Goal: Information Seeking & Learning: Learn about a topic

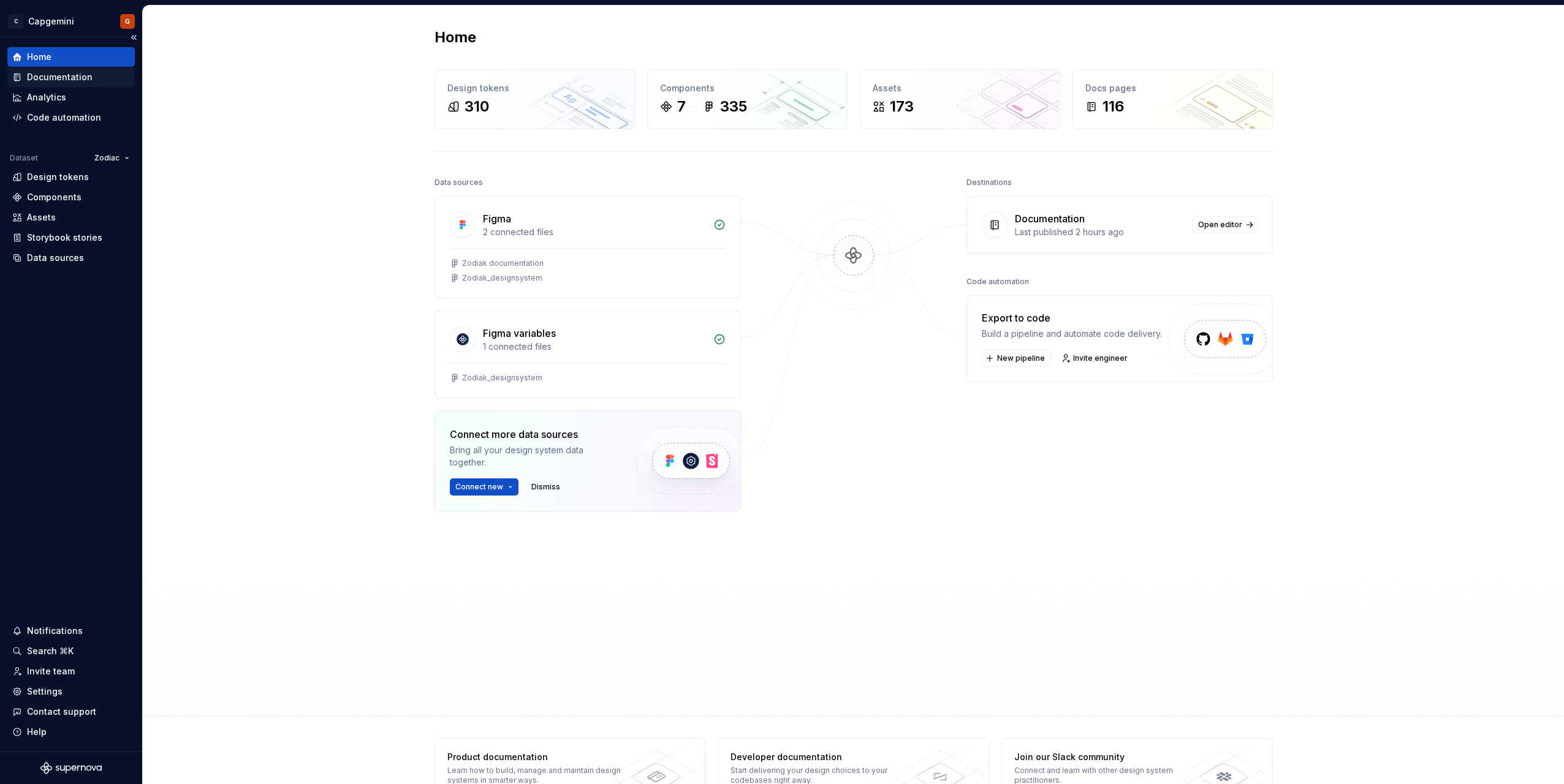
click at [72, 80] on div "Documentation" at bounding box center [60, 77] width 65 height 12
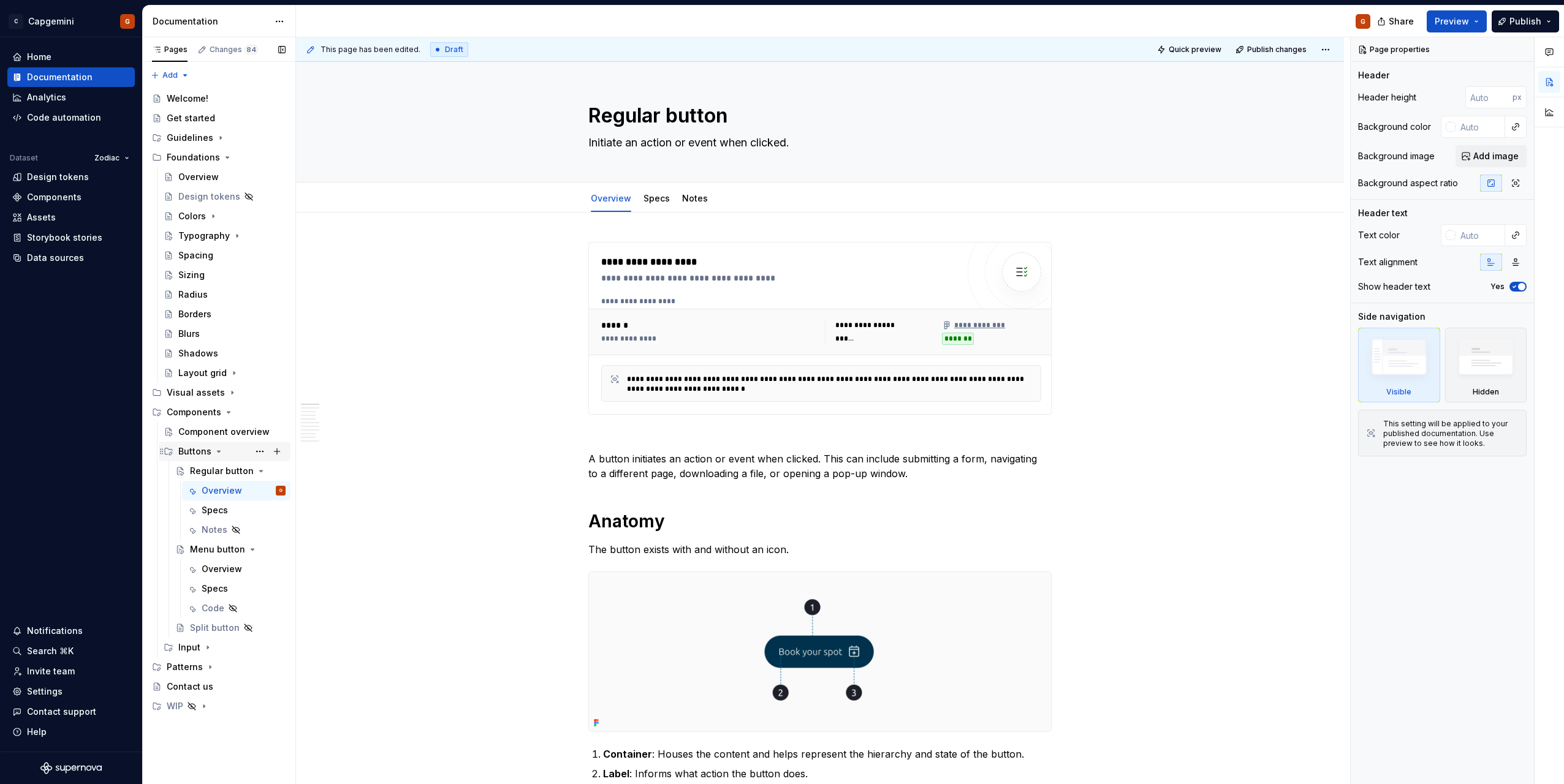
click at [216, 455] on icon "Page tree" at bounding box center [219, 452] width 10 height 10
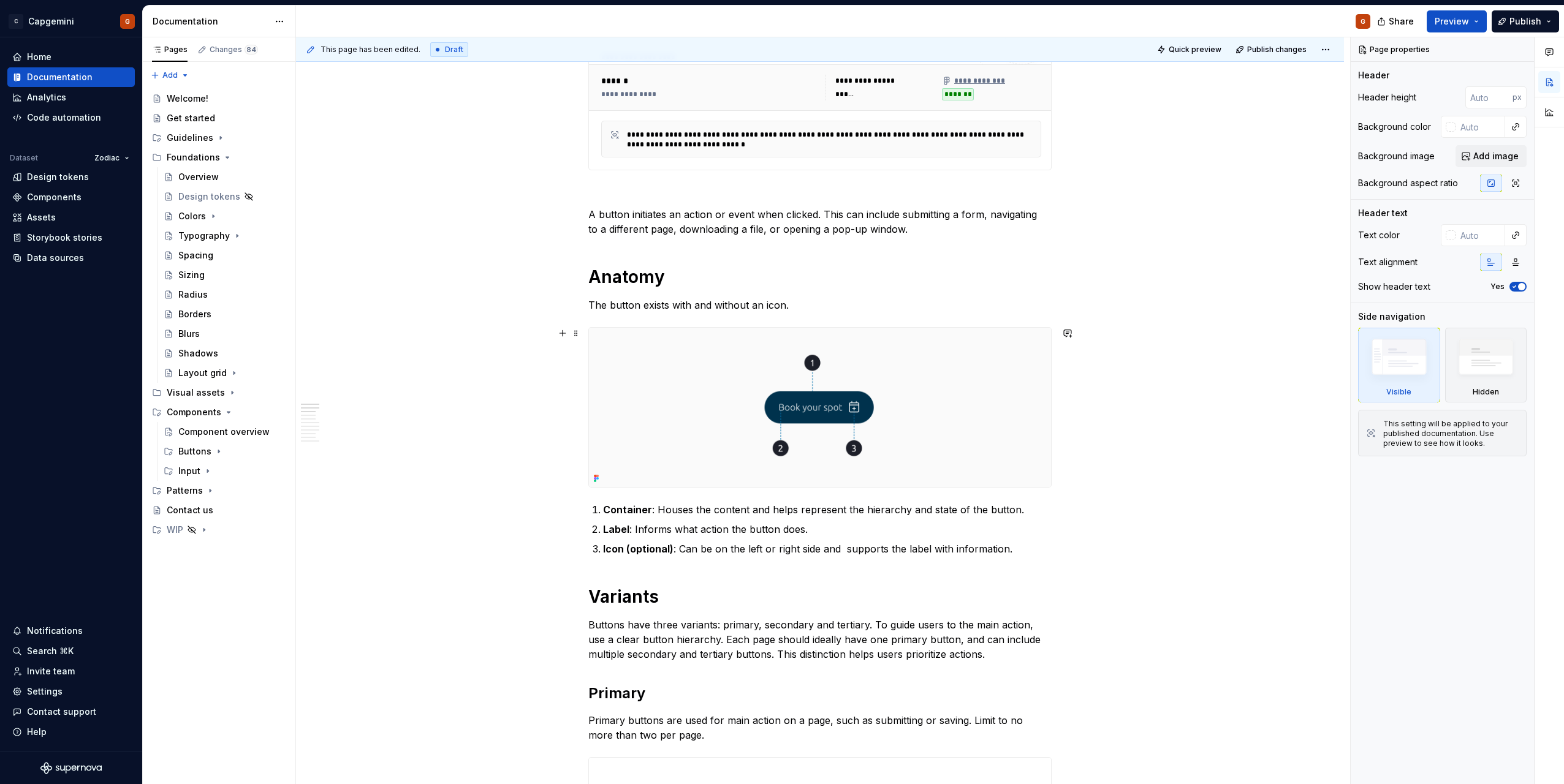
scroll to position [245, 0]
click at [207, 493] on icon "Page tree" at bounding box center [211, 491] width 10 height 10
click at [201, 536] on div "Log in" at bounding box center [232, 530] width 107 height 17
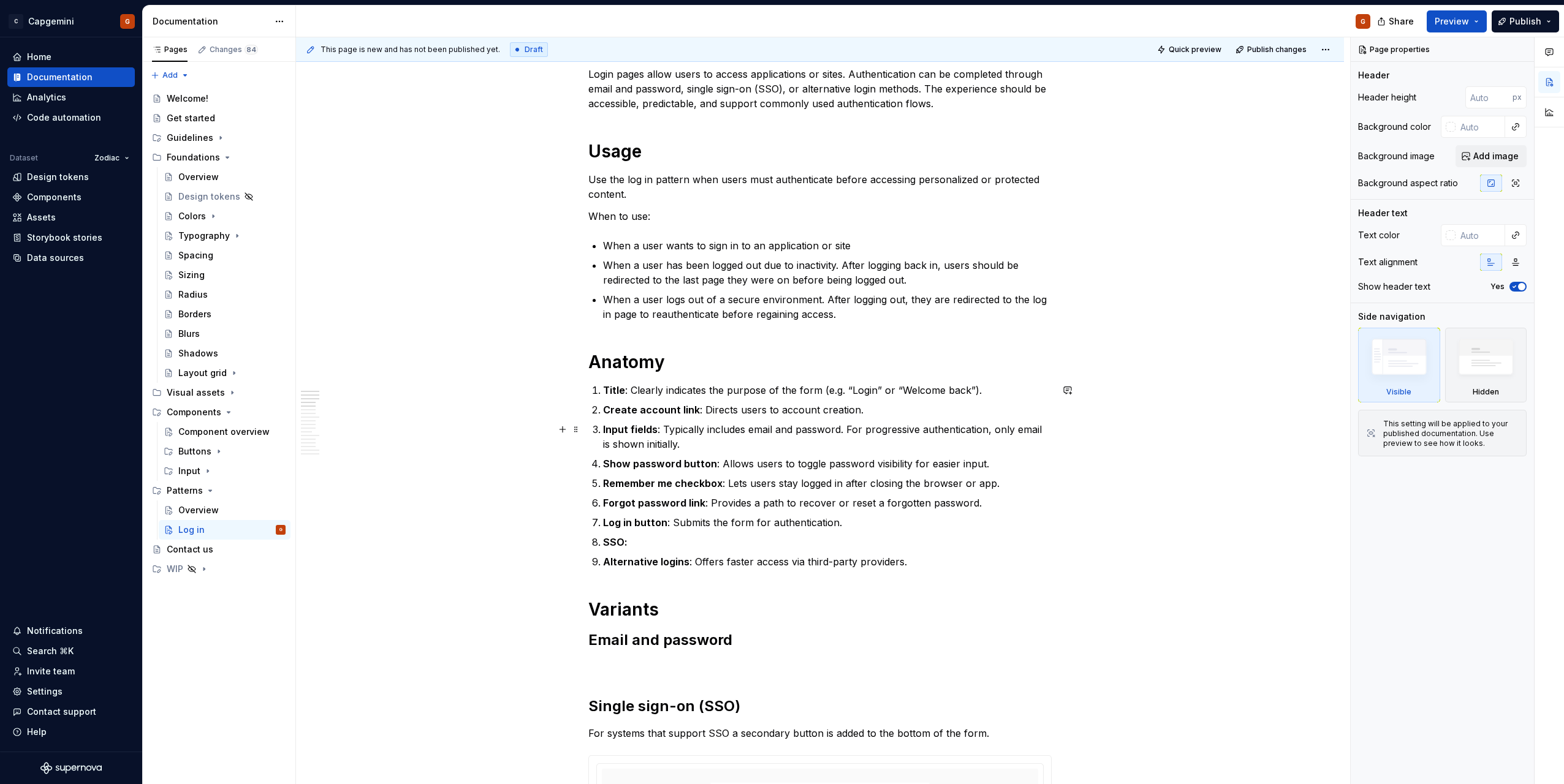
scroll to position [184, 0]
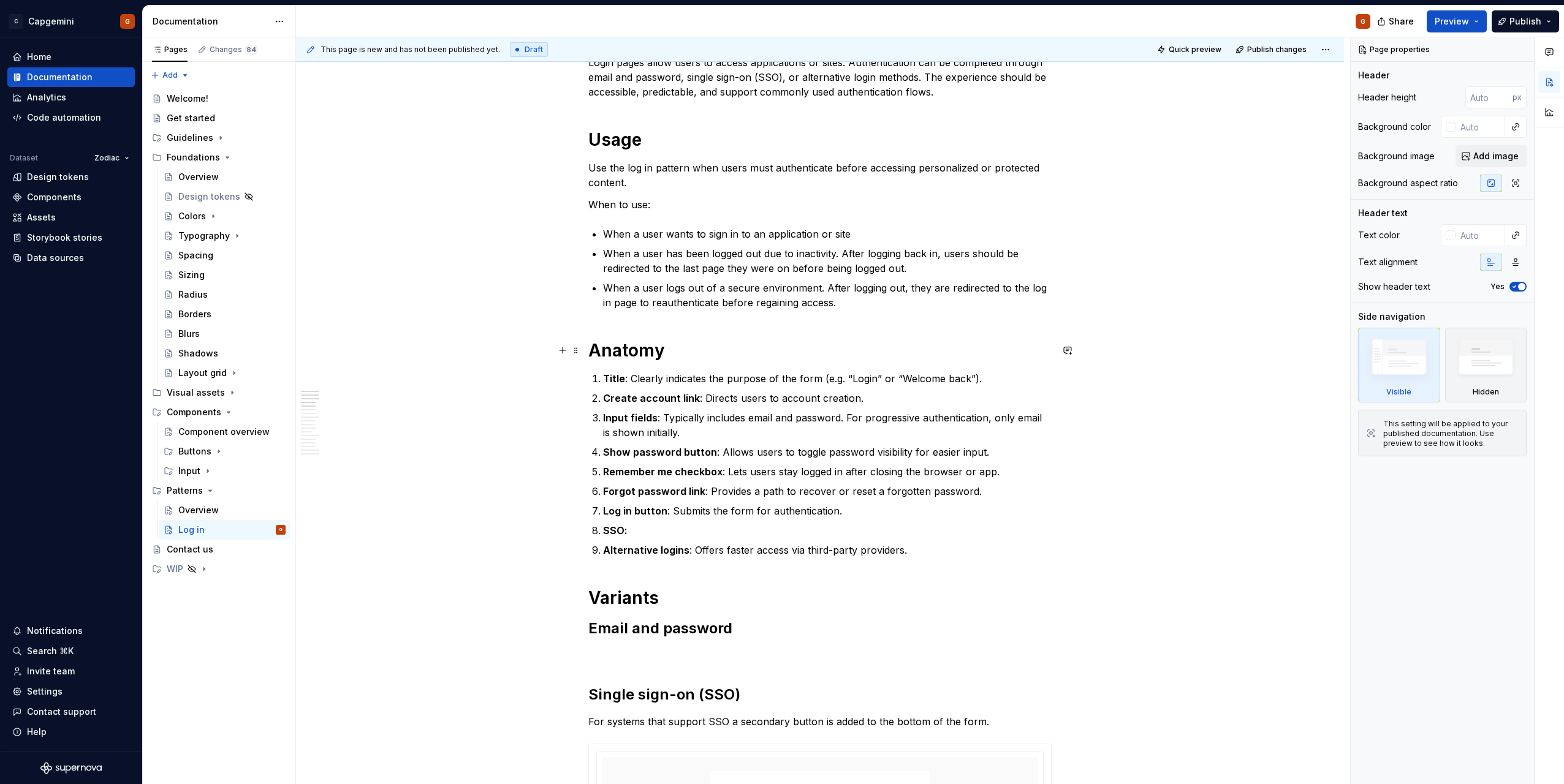
type textarea "*"
click at [680, 359] on h1 "Anatomy" at bounding box center [820, 350] width 463 height 22
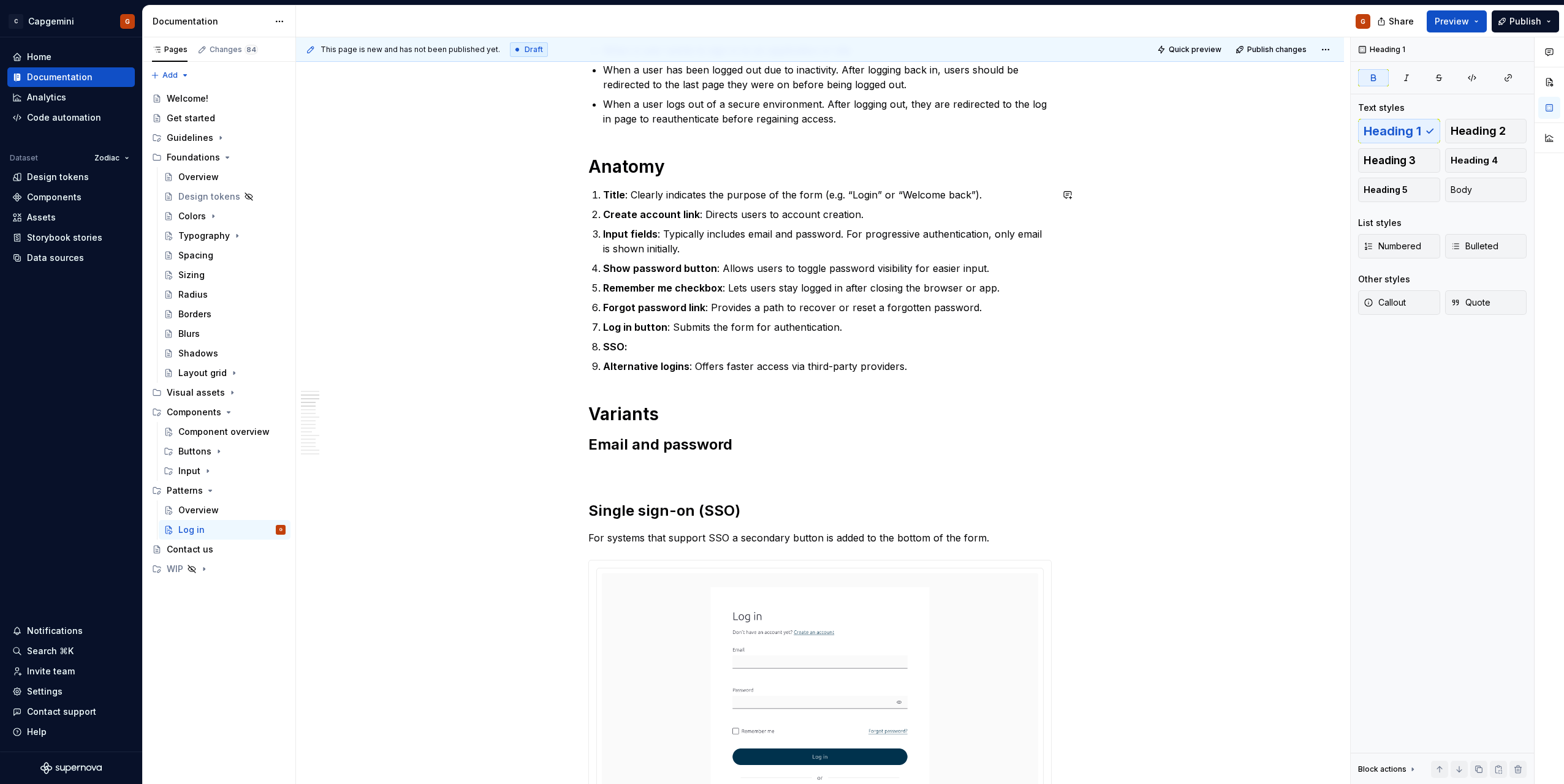
scroll to position [490, 0]
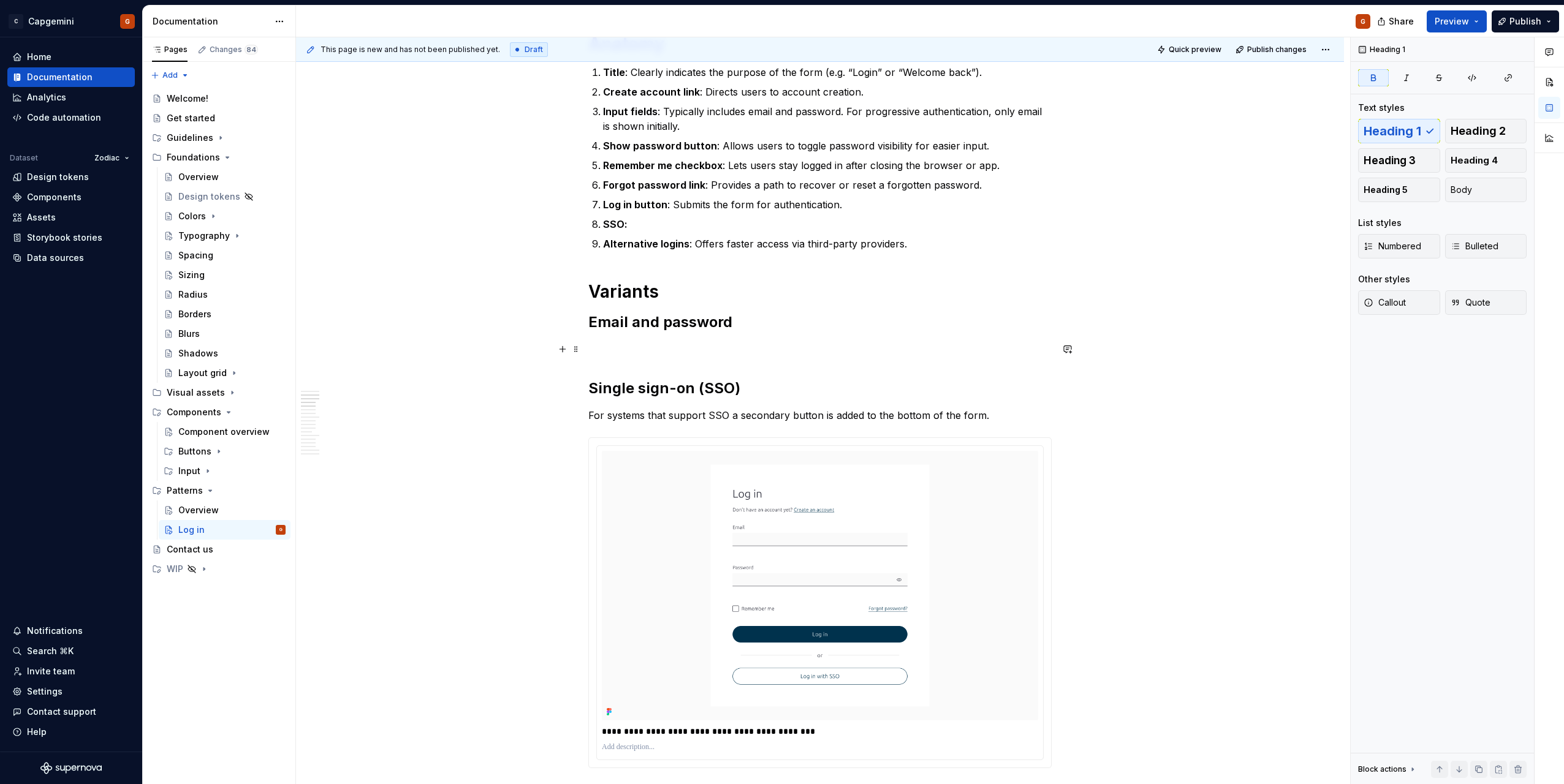
click at [706, 350] on p at bounding box center [820, 349] width 463 height 15
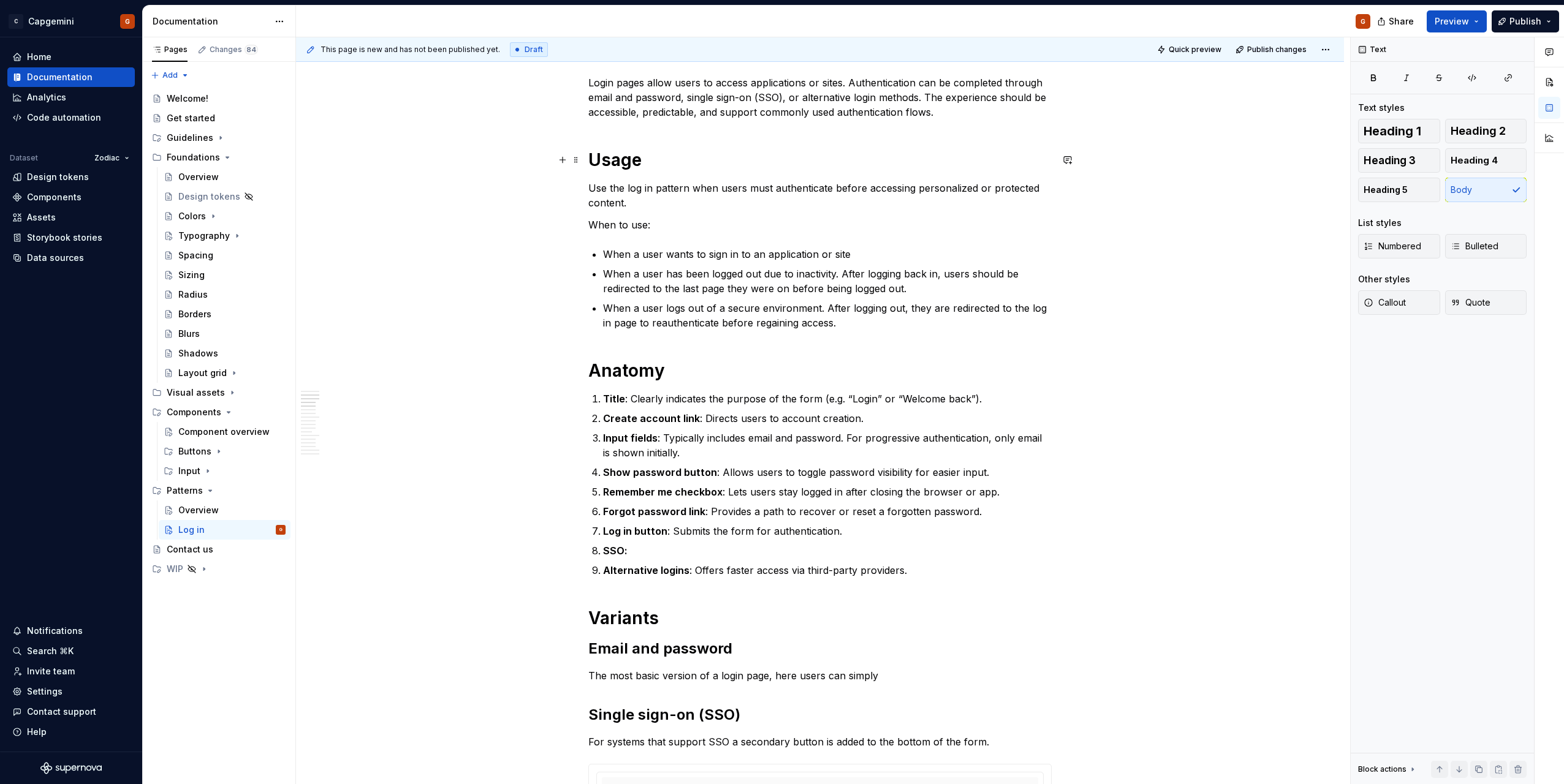
scroll to position [307, 0]
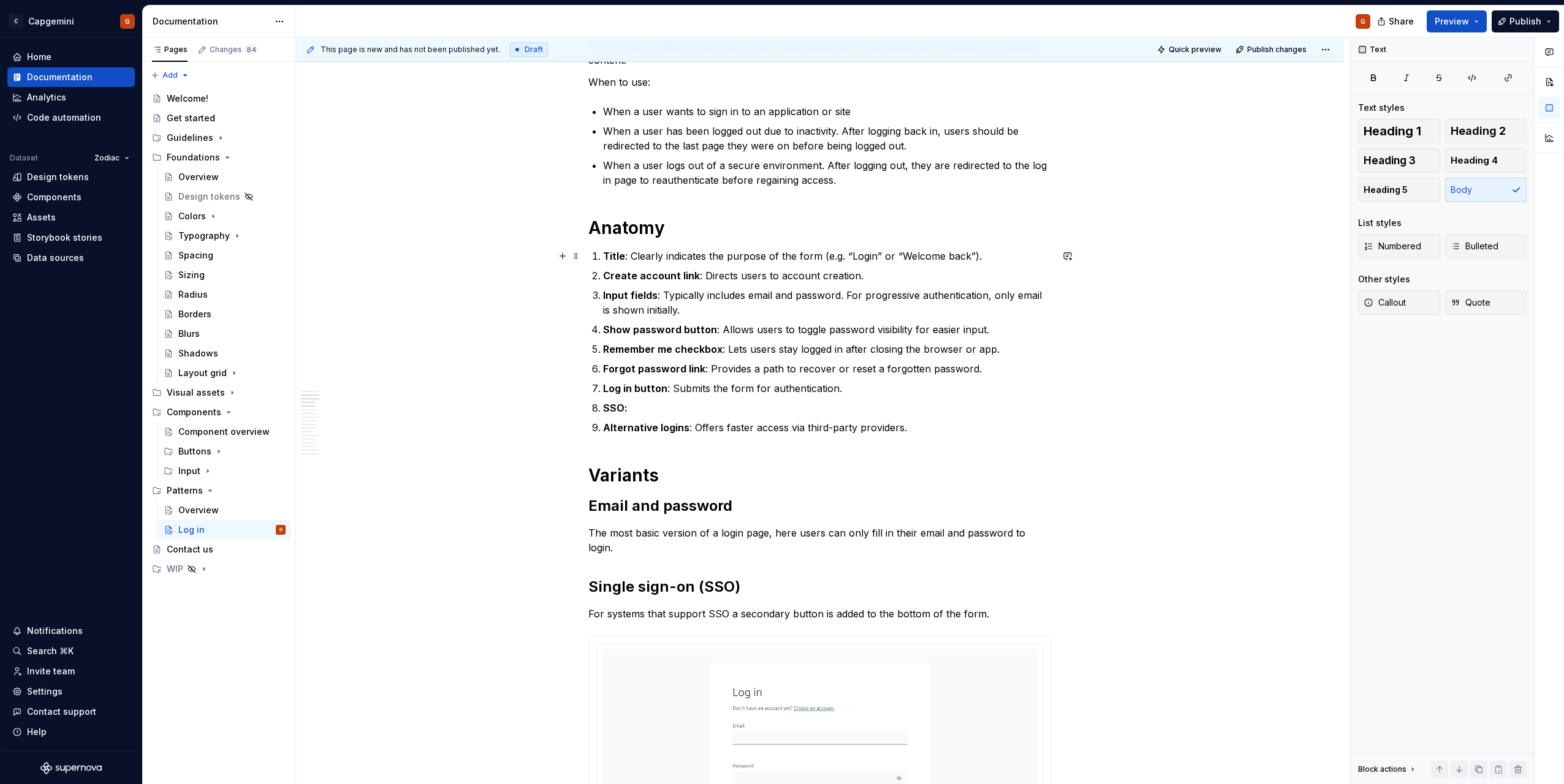
drag, startPoint x: 869, startPoint y: 258, endPoint x: 894, endPoint y: 271, distance: 28.2
click at [869, 257] on p "Title : Clearly indicates the purpose of the form (e.g. “Login” or “Welcome bac…" at bounding box center [827, 256] width 448 height 15
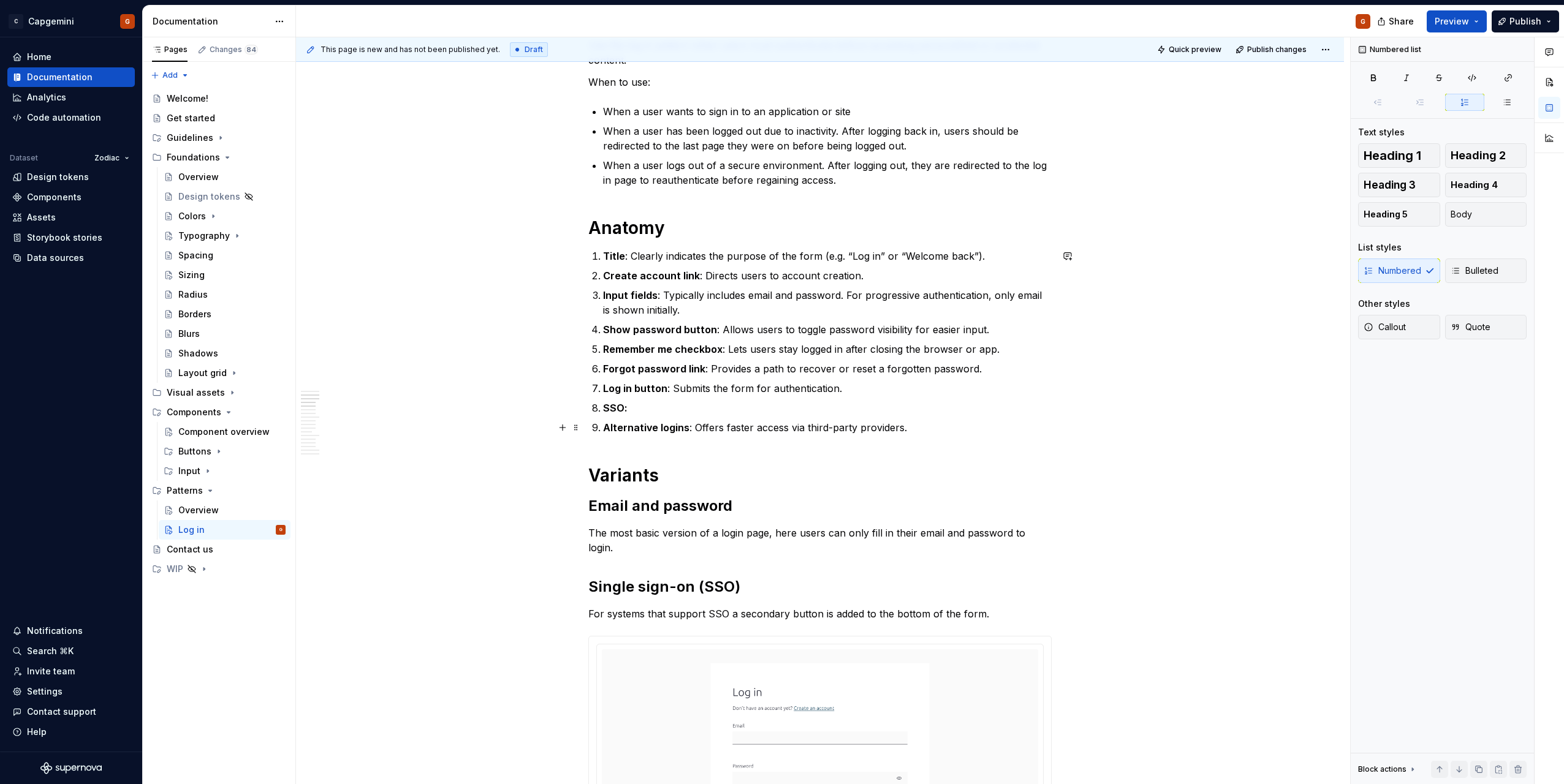
scroll to position [245, 0]
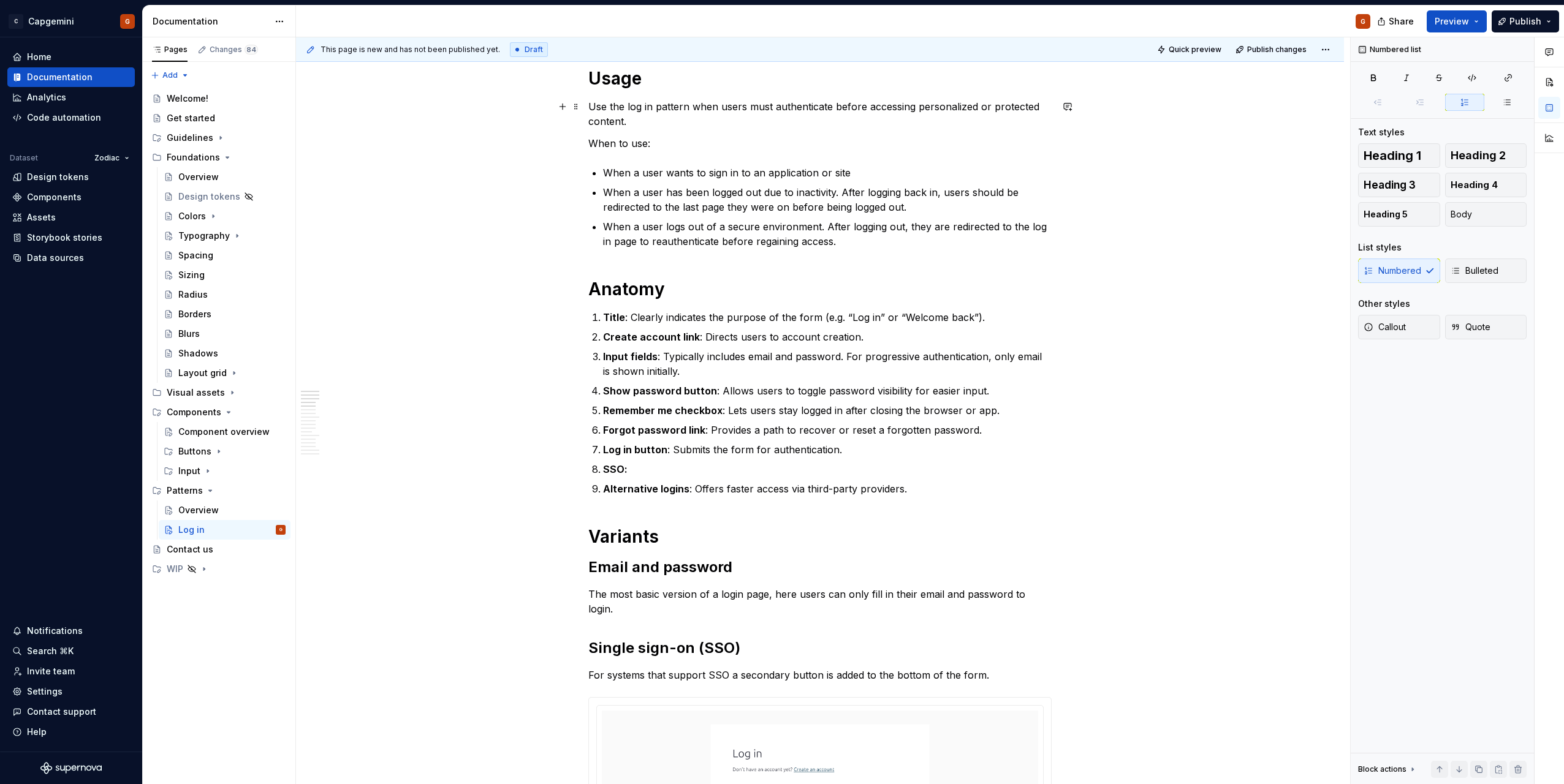
click at [639, 106] on p "Use the log in pattern when users must authenticate before accessing personaliz…" at bounding box center [820, 114] width 463 height 29
click at [879, 319] on p "Title : Clearly indicates the purpose of the form (e.g. “Log in” or “Welcome ba…" at bounding box center [827, 317] width 448 height 15
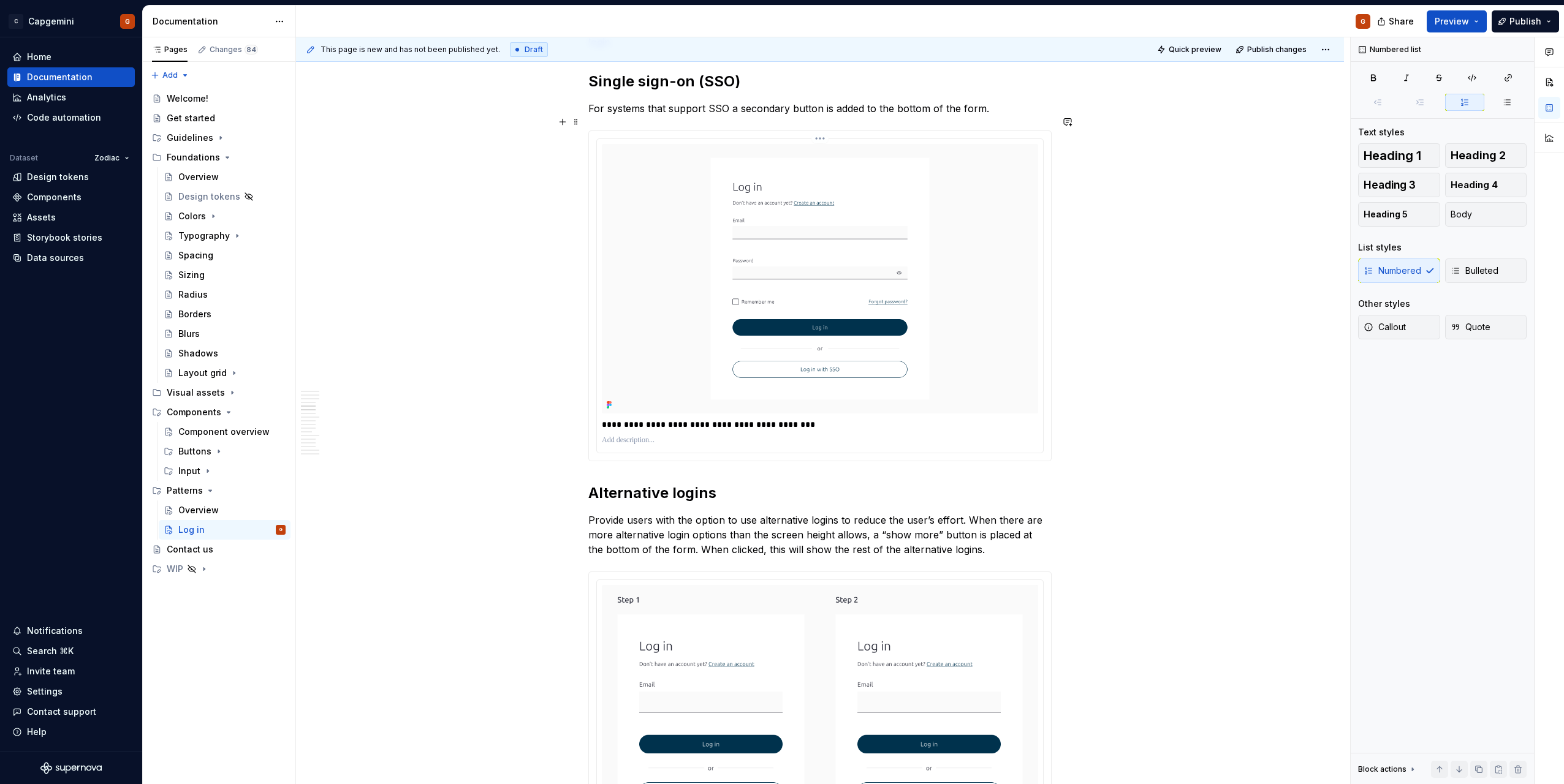
scroll to position [858, 0]
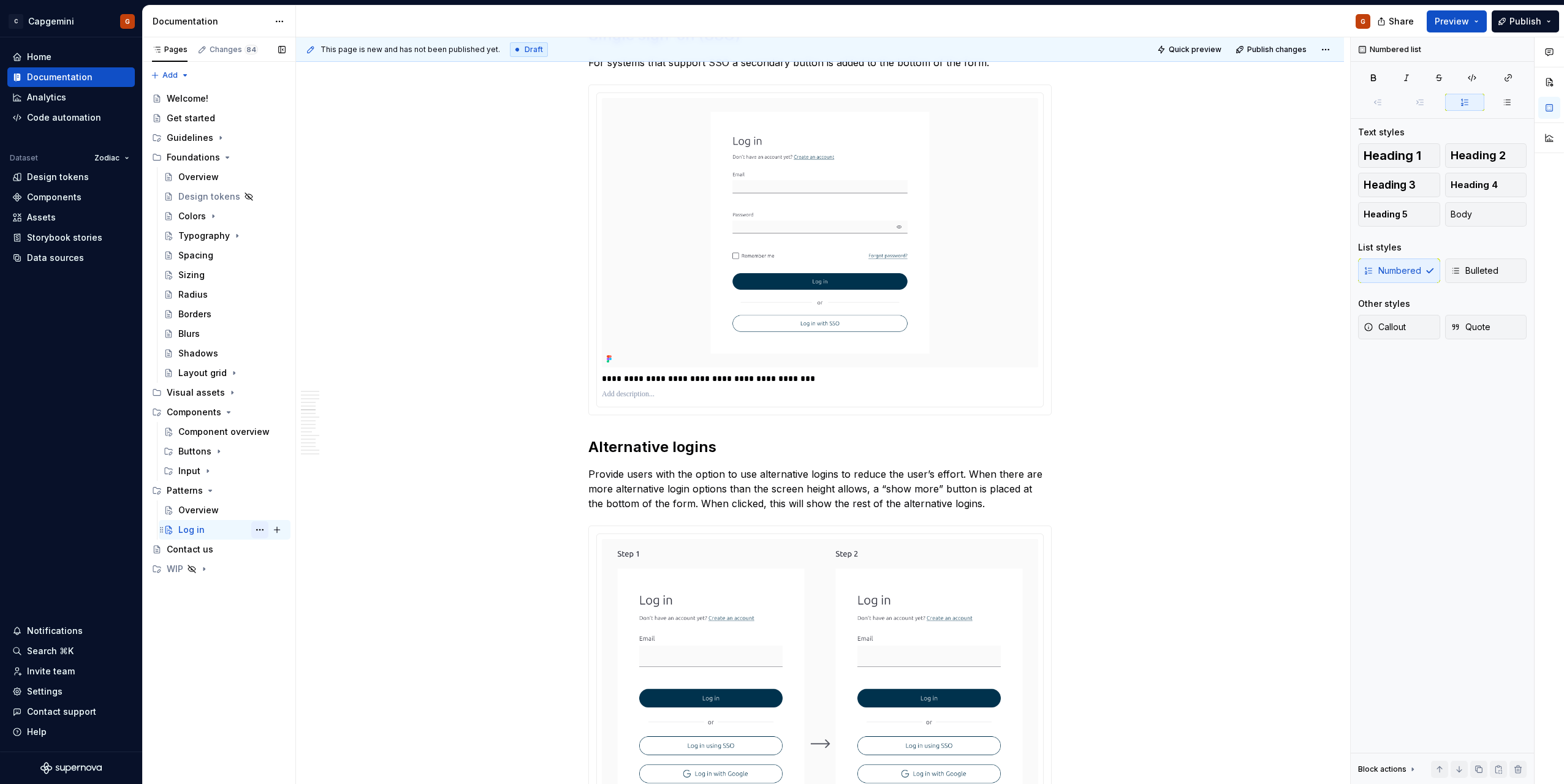
click at [256, 533] on button "Page tree" at bounding box center [260, 530] width 17 height 17
type textarea "*"
click at [298, 554] on div "Rename page" at bounding box center [334, 551] width 120 height 12
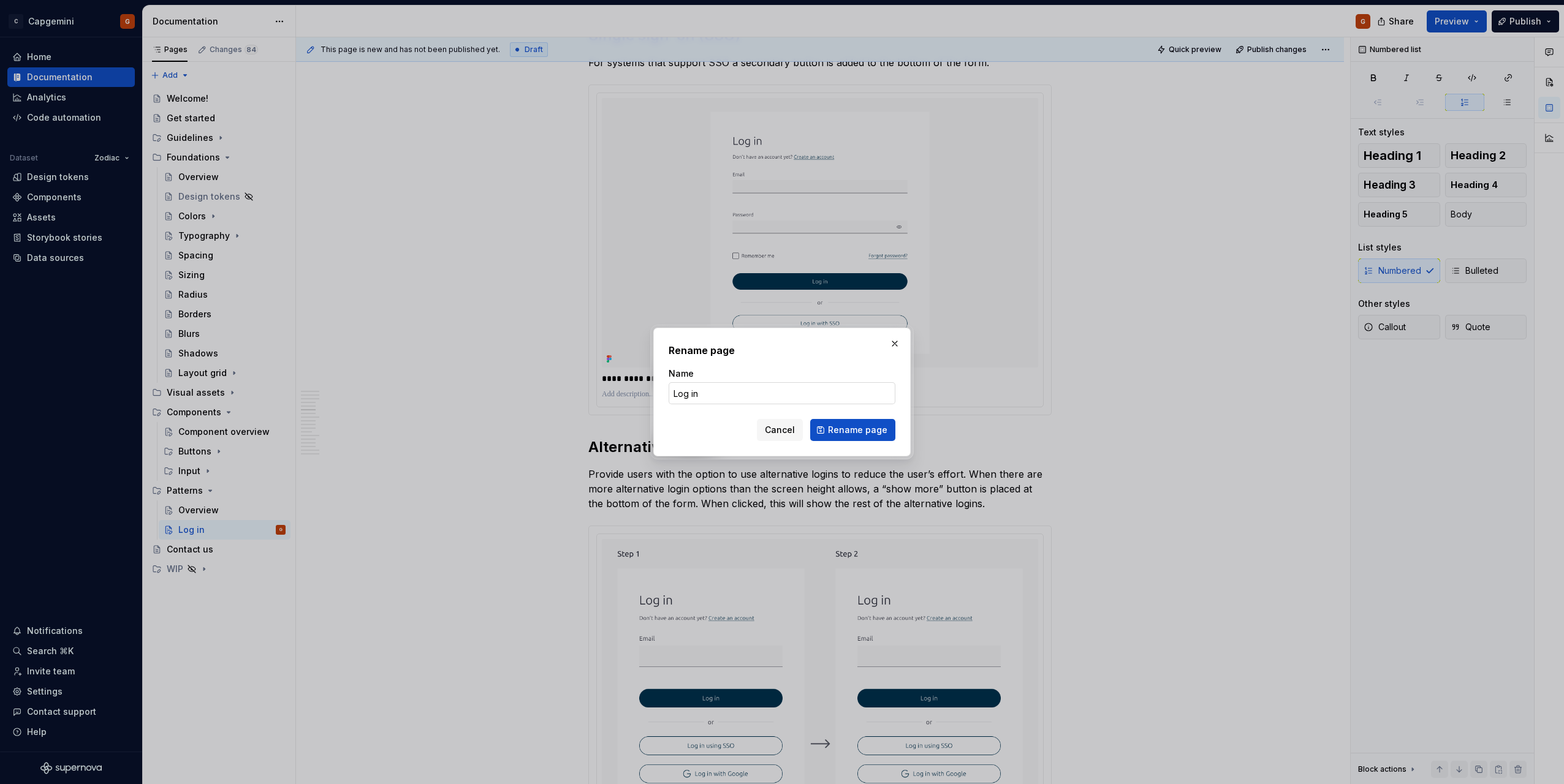
click at [689, 396] on input "Log in" at bounding box center [782, 393] width 227 height 22
type input "Login"
click at [862, 437] on button "Rename page" at bounding box center [853, 430] width 85 height 22
type textarea "*"
type textarea "Login"
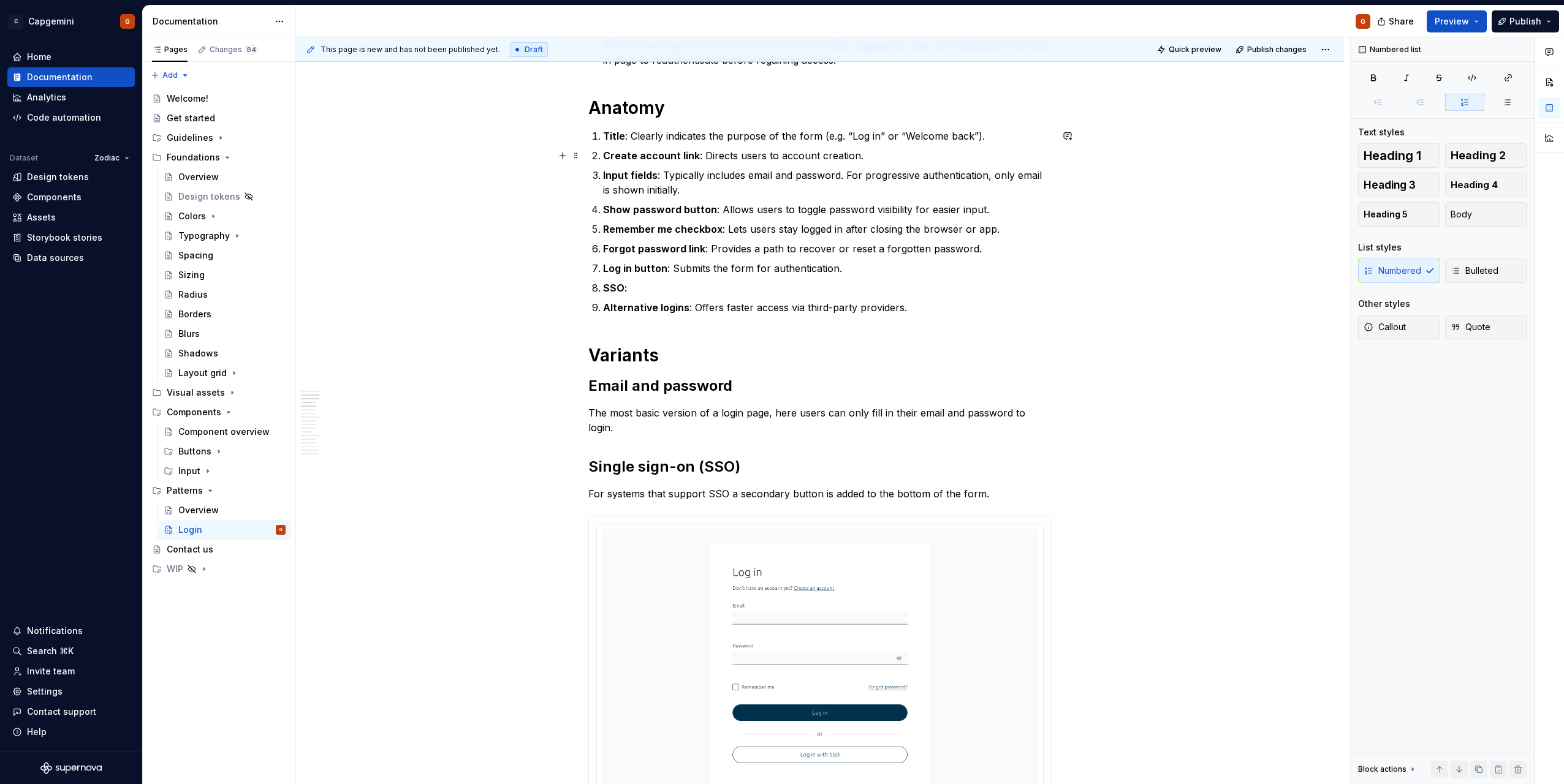
scroll to position [429, 0]
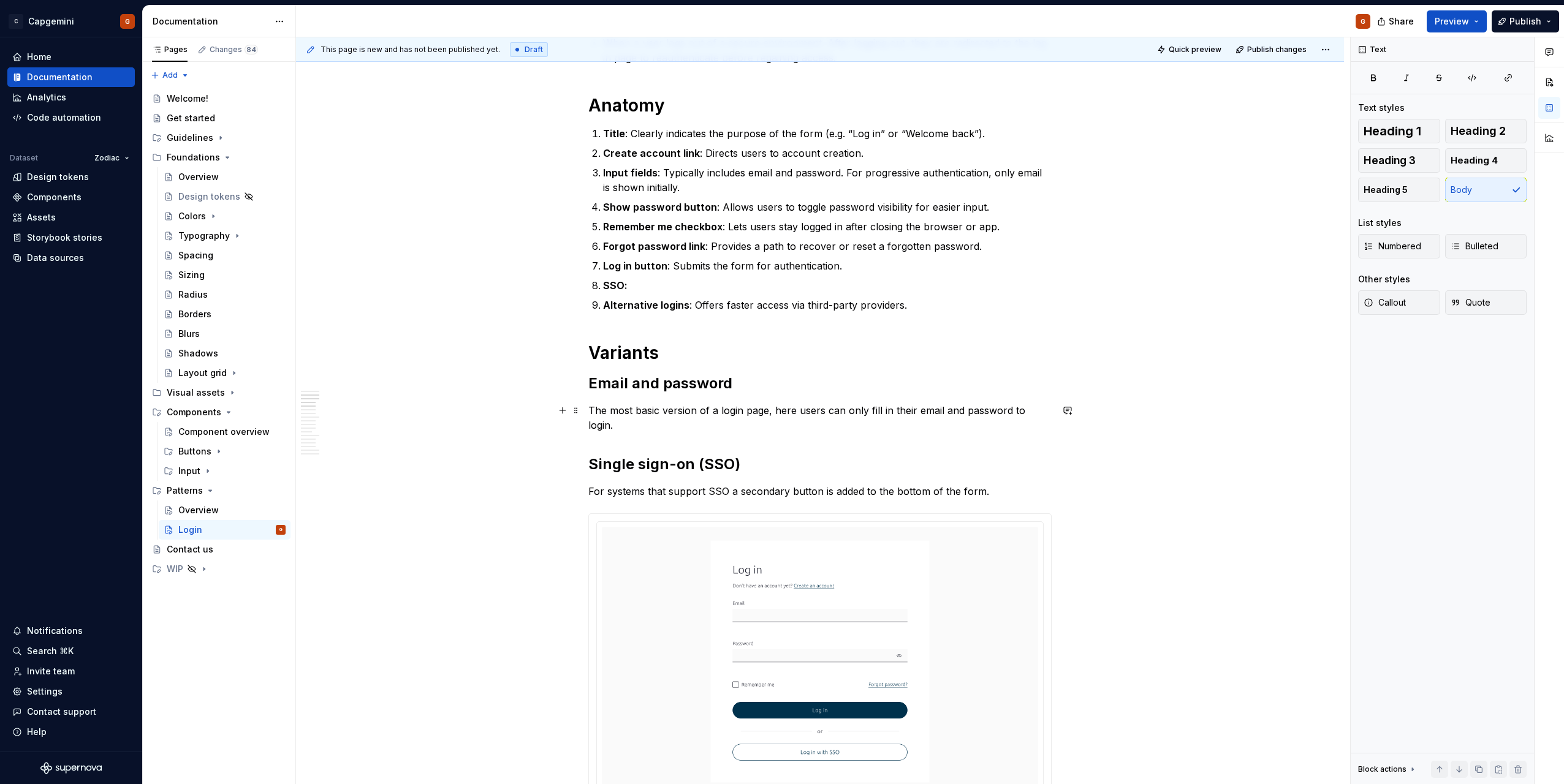
click at [734, 413] on p "The most basic version of a login page, here users can only fill in their email…" at bounding box center [820, 418] width 463 height 29
click at [674, 413] on p "The most basic version of a login page, here users can only fill in their email…" at bounding box center [820, 418] width 463 height 29
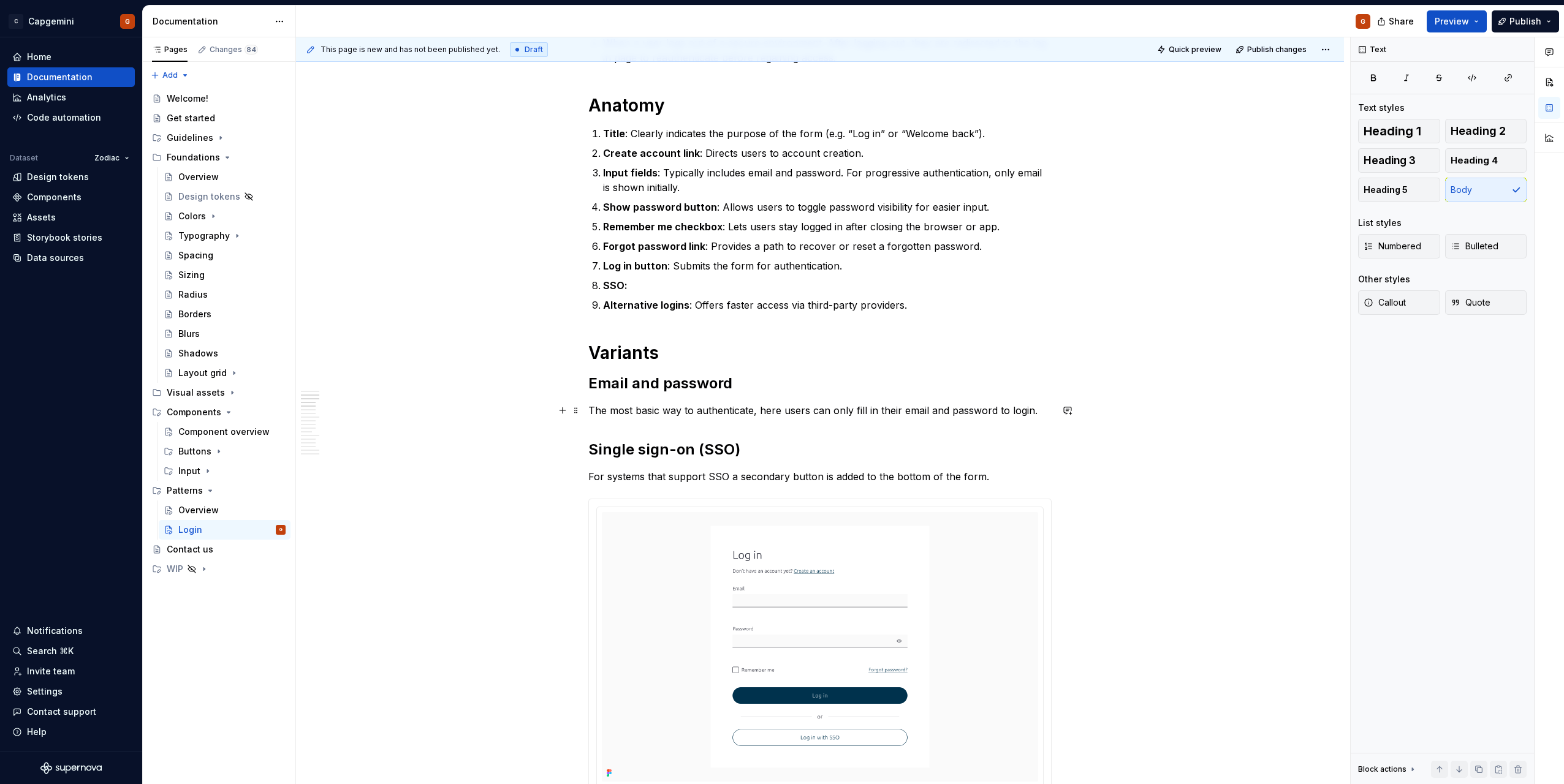
click at [1036, 408] on p "The most basic way to authenticate, here users can only fill in their email and…" at bounding box center [820, 410] width 463 height 15
click at [840, 411] on p "The most basic way to authenticate, here users can only fill in their email and…" at bounding box center [820, 410] width 463 height 15
click at [902, 305] on p "Alternative logins : Offers faster access via third-party providers." at bounding box center [827, 305] width 448 height 15
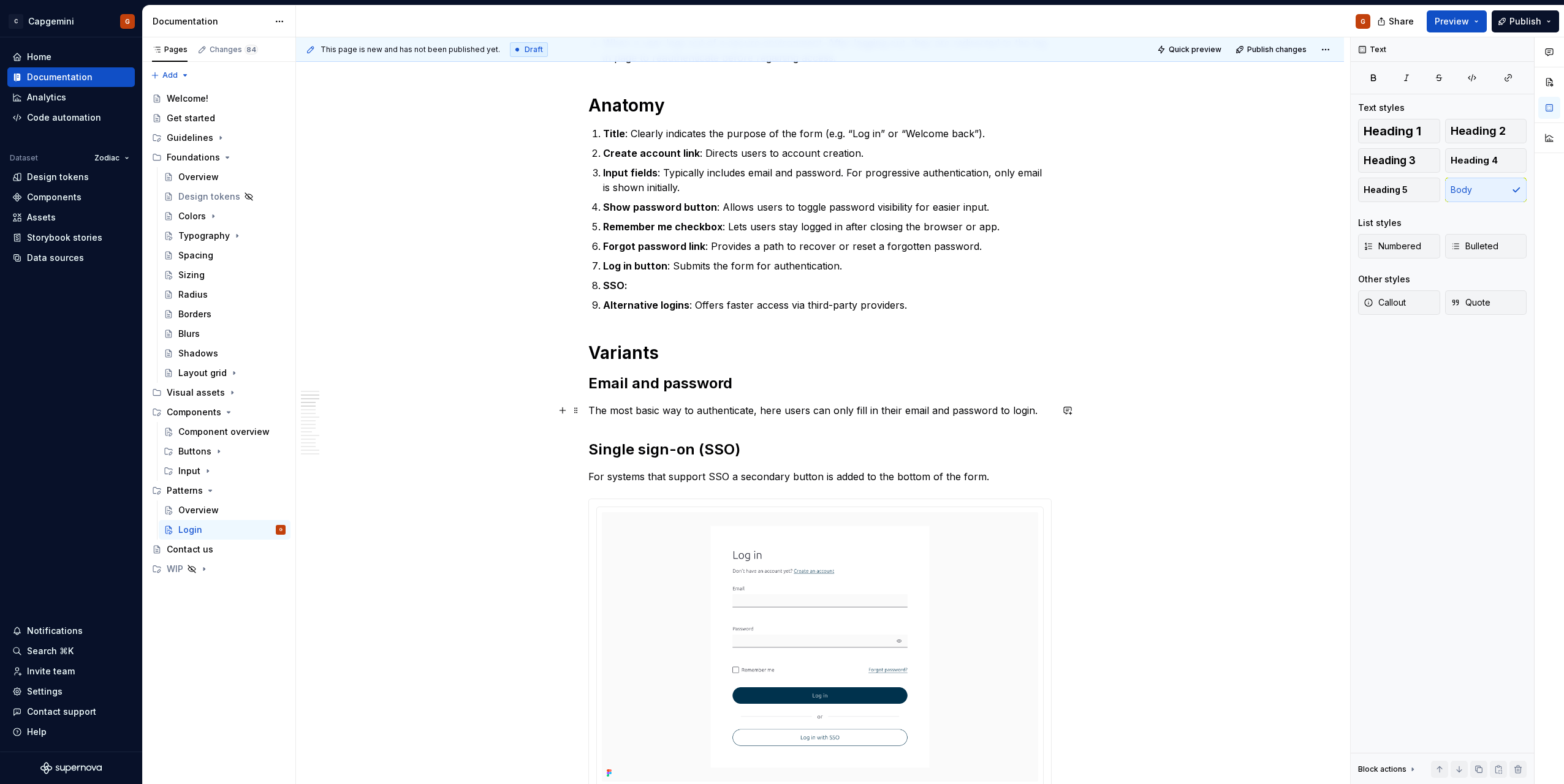
click at [768, 412] on p "The most basic way to authenticate, here users can only fill in their email and…" at bounding box center [820, 410] width 463 height 15
click at [769, 412] on p "The most basic way to authenticate, here users can only fill in their email and…" at bounding box center [820, 410] width 463 height 15
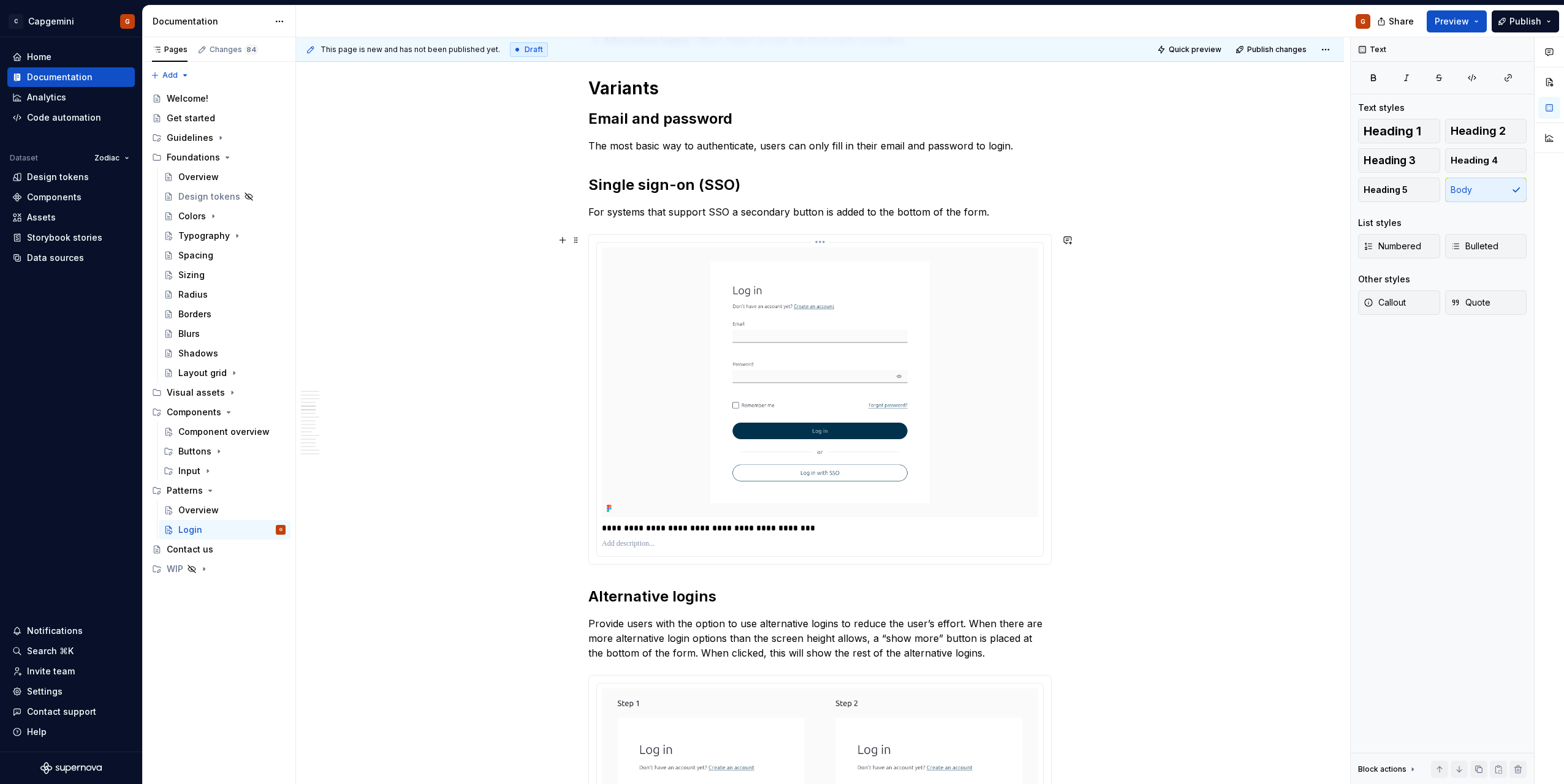
scroll to position [551, 0]
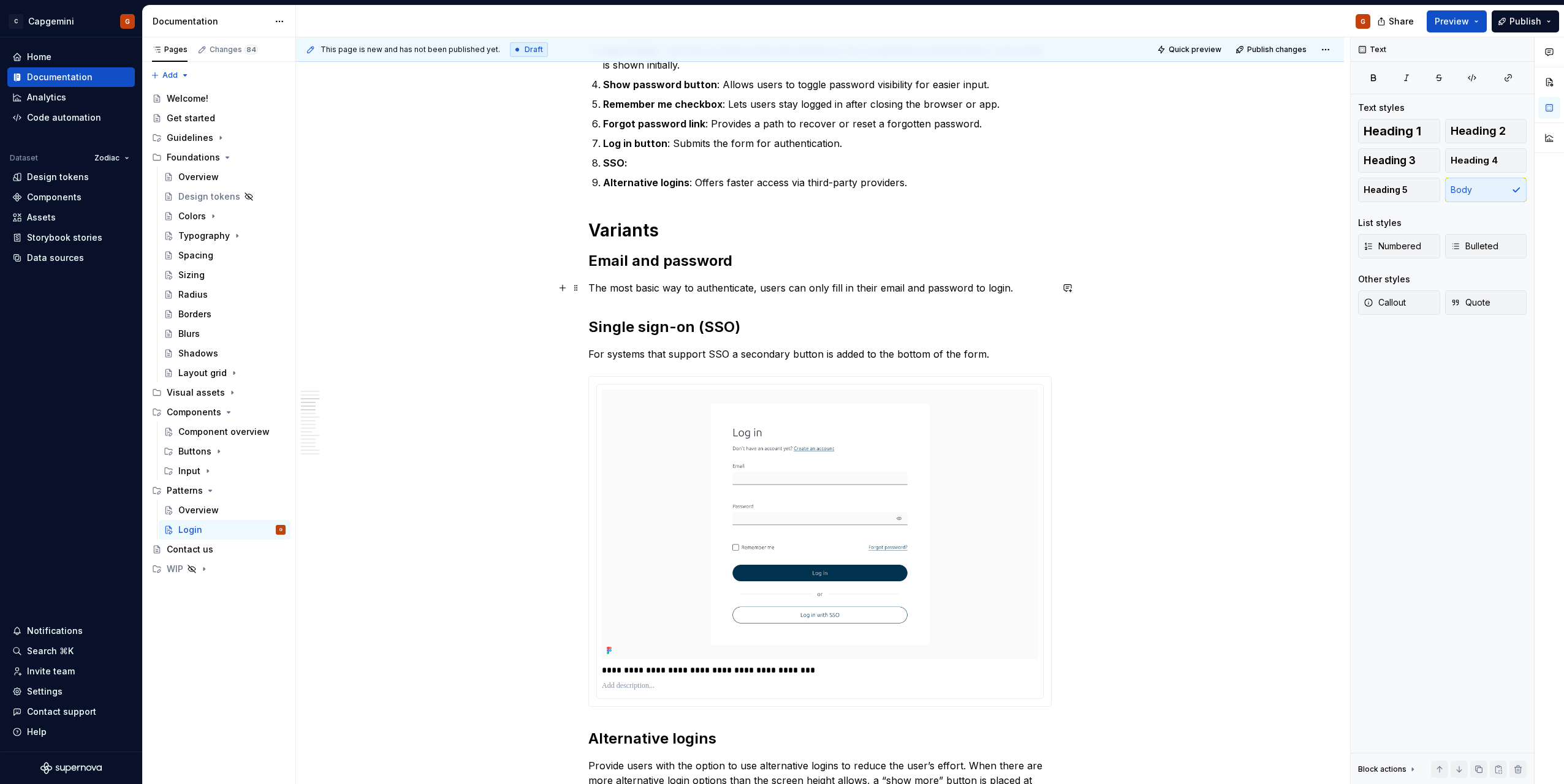
click at [760, 293] on p "The most basic way to authenticate, users can only fill in their email and pass…" at bounding box center [820, 287] width 463 height 15
click at [760, 289] on p "The most basic way to authenticate, users can only fill in their email and pass…" at bounding box center [820, 287] width 463 height 15
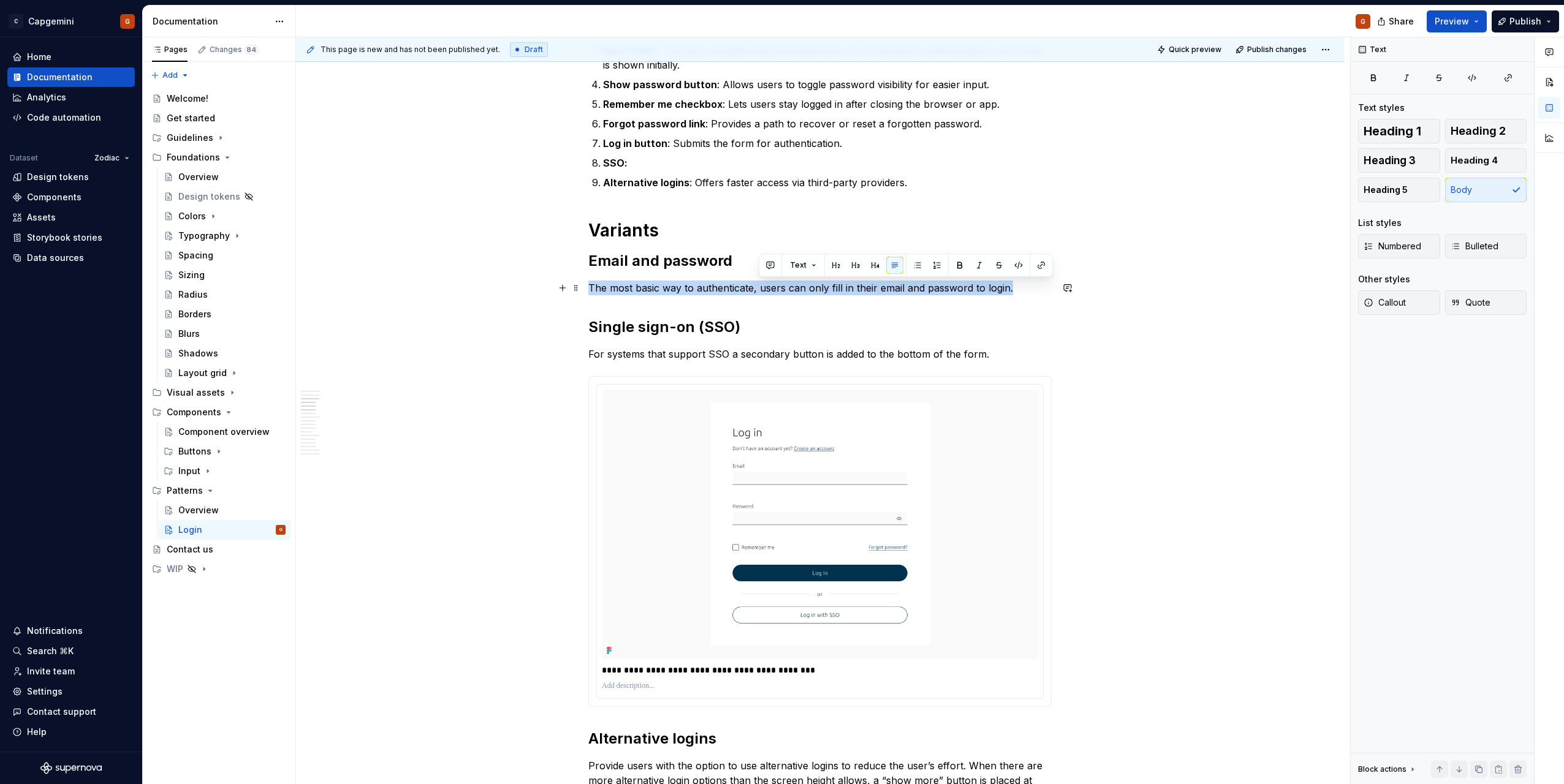
click at [760, 289] on p "The most basic way to authenticate, users can only fill in their email and pass…" at bounding box center [820, 287] width 463 height 15
copy p "The most basic way to authenticate, users can only fill in their email and pass…"
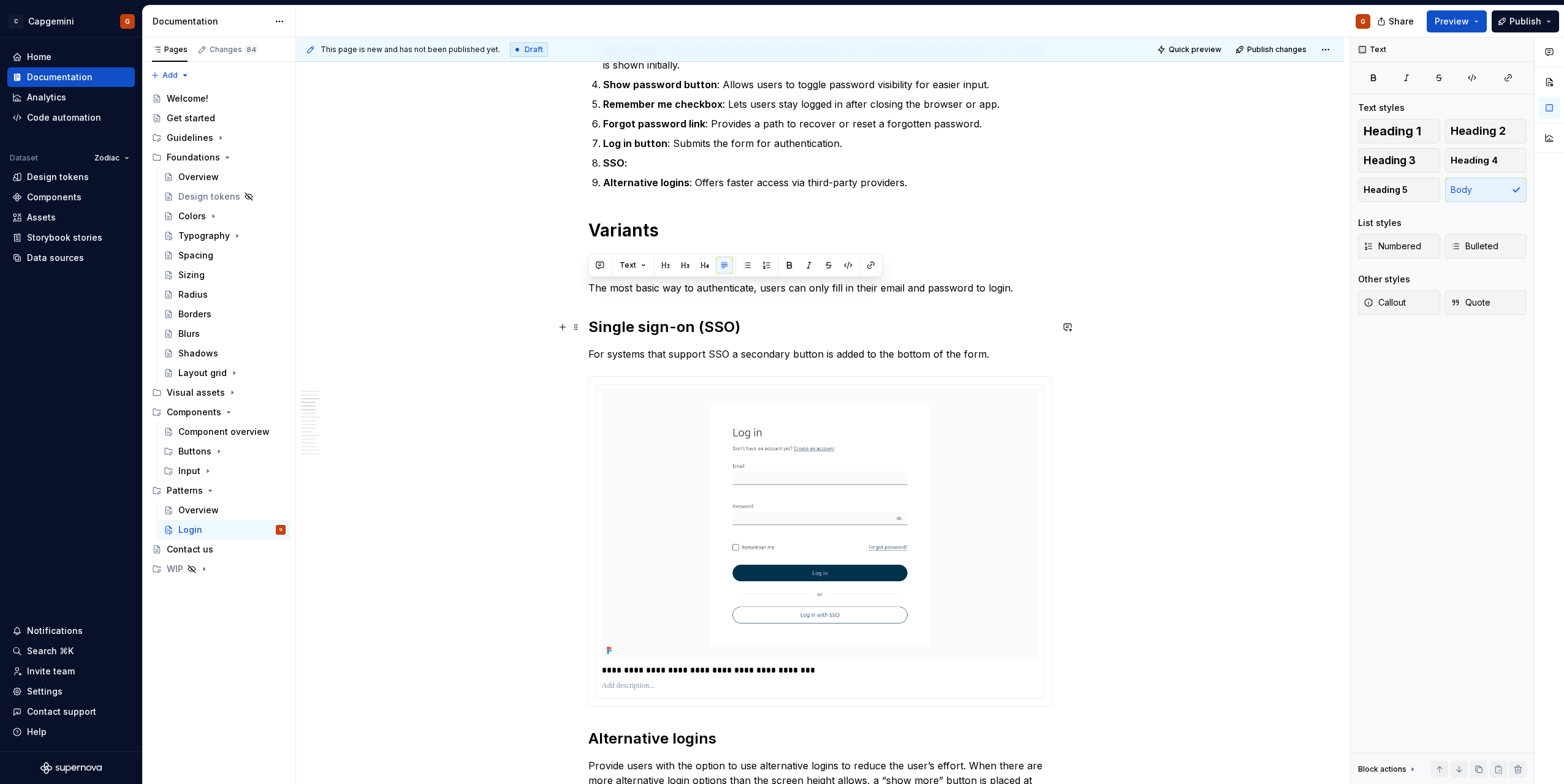
click at [705, 332] on h2 "Single sign-on (SSO)" at bounding box center [820, 327] width 463 height 20
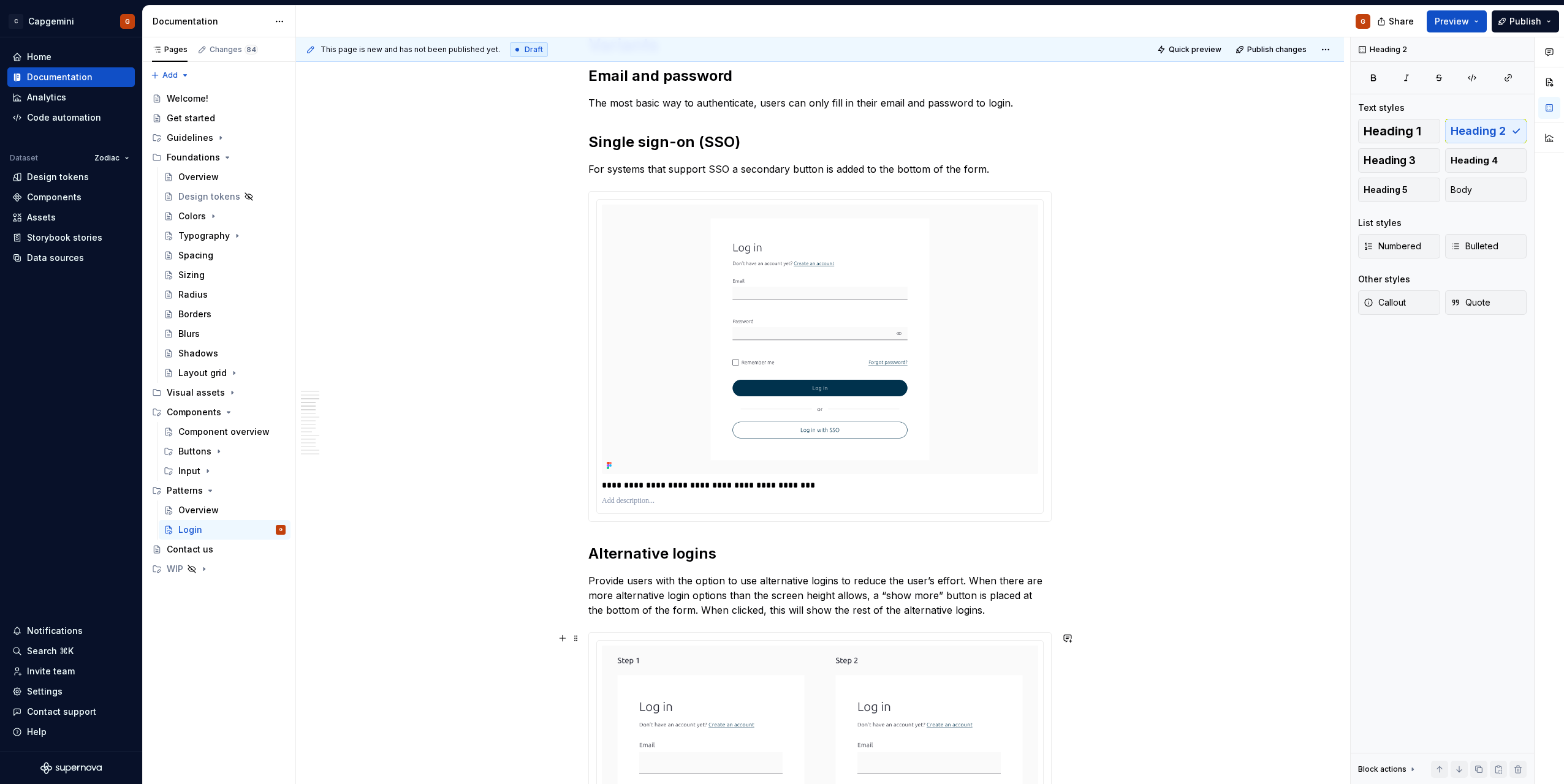
scroll to position [736, 0]
drag, startPoint x: 720, startPoint y: 171, endPoint x: 732, endPoint y: 171, distance: 12.0
click at [722, 171] on p "For systems that support SSO a secondary button is added to the bottom of the f…" at bounding box center [820, 170] width 463 height 15
click at [850, 582] on p "Provide users with the option to use alternative logins to reduce the user’s ef…" at bounding box center [820, 597] width 463 height 44
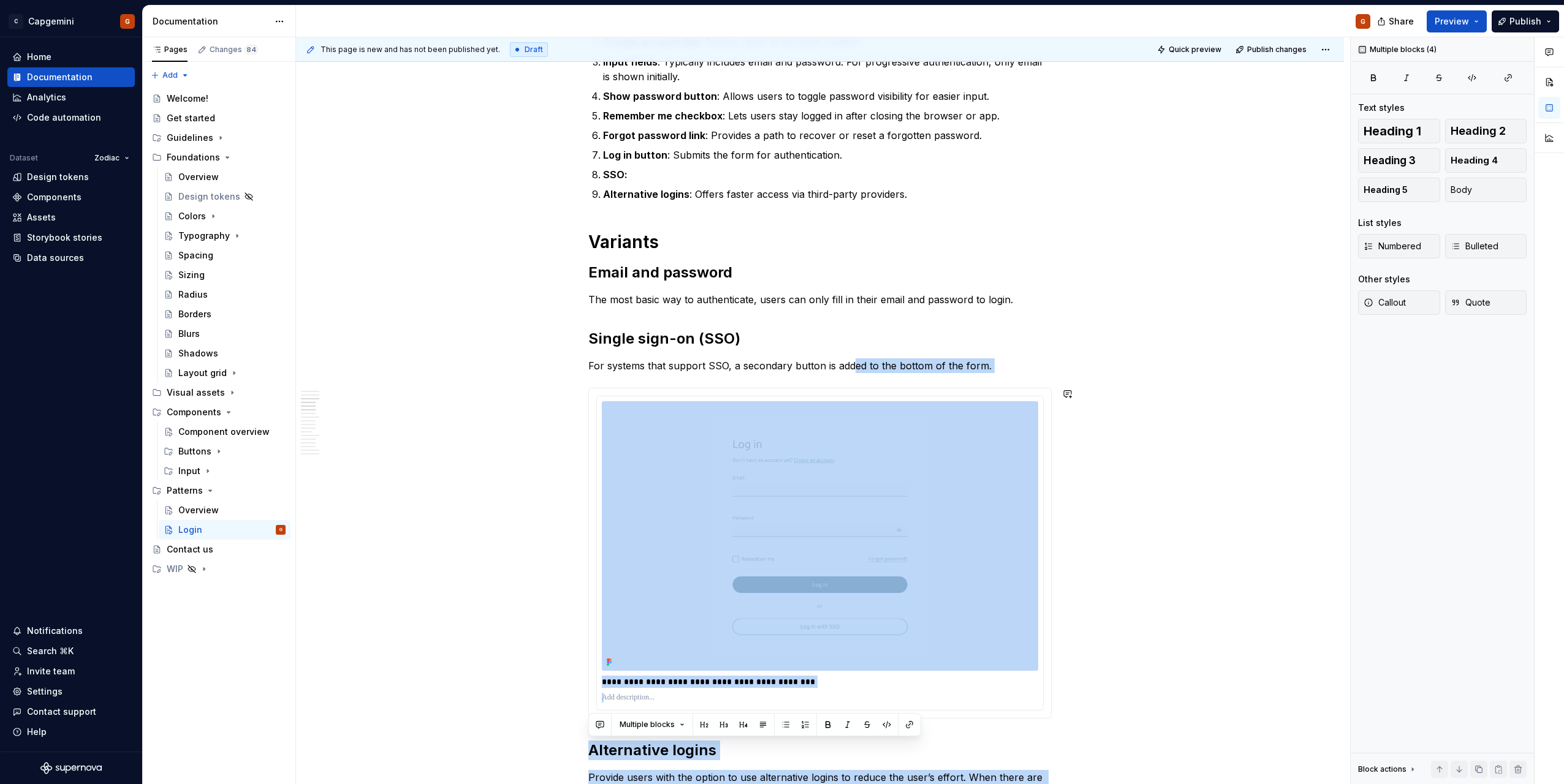
scroll to position [490, 0]
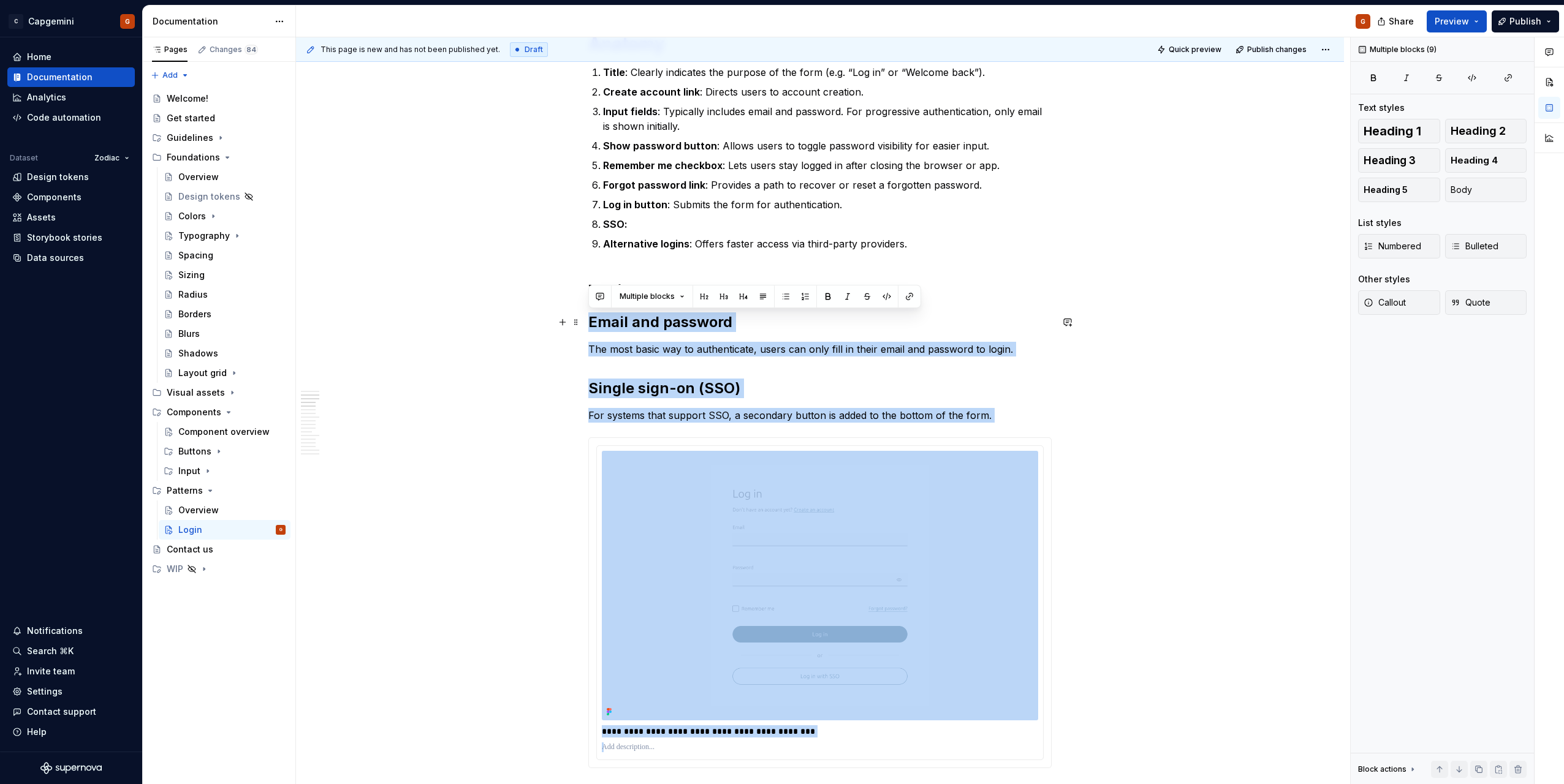
drag, startPoint x: 985, startPoint y: 375, endPoint x: 590, endPoint y: 327, distance: 397.9
copy div "**********"
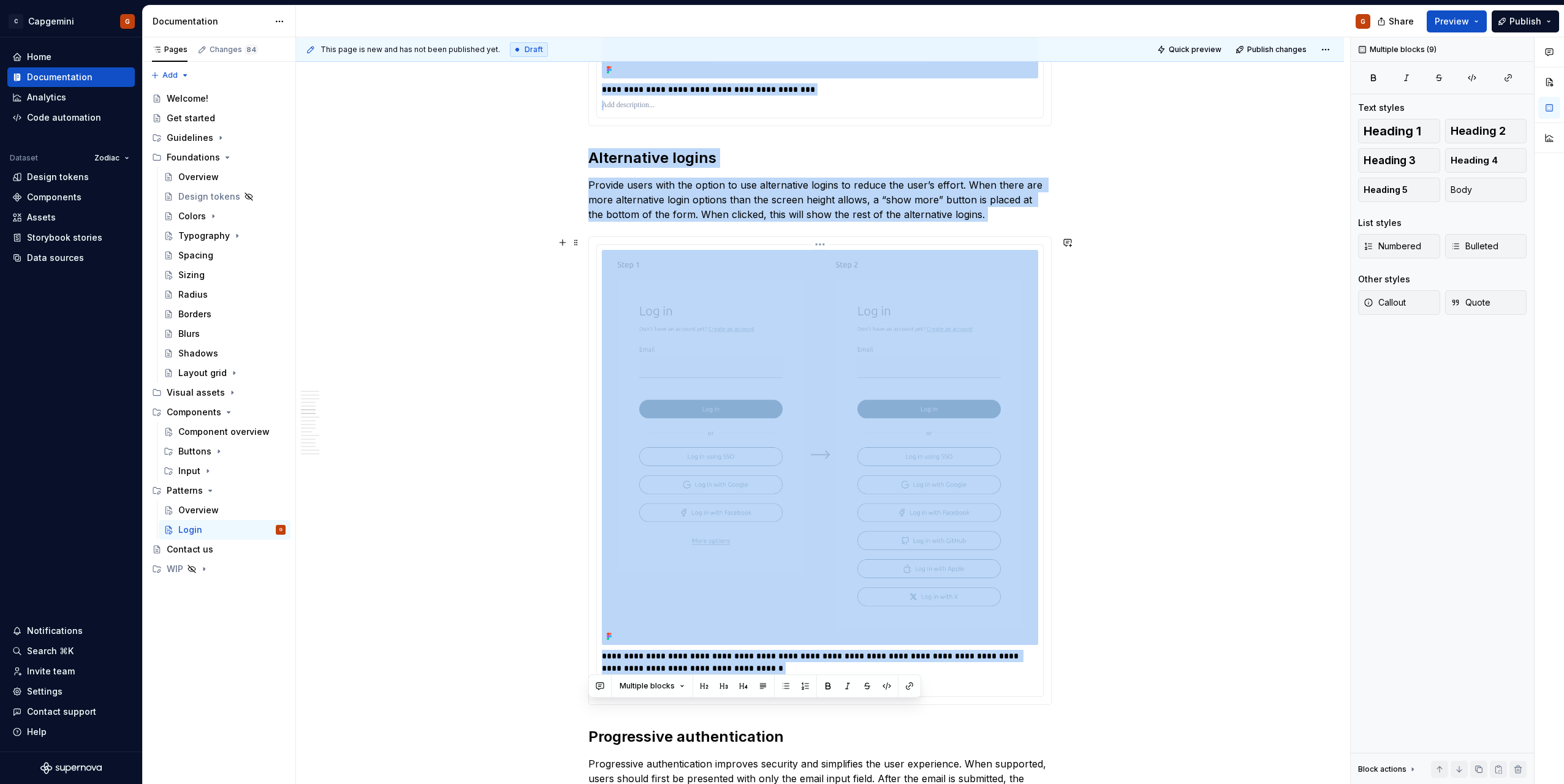
scroll to position [1226, 0]
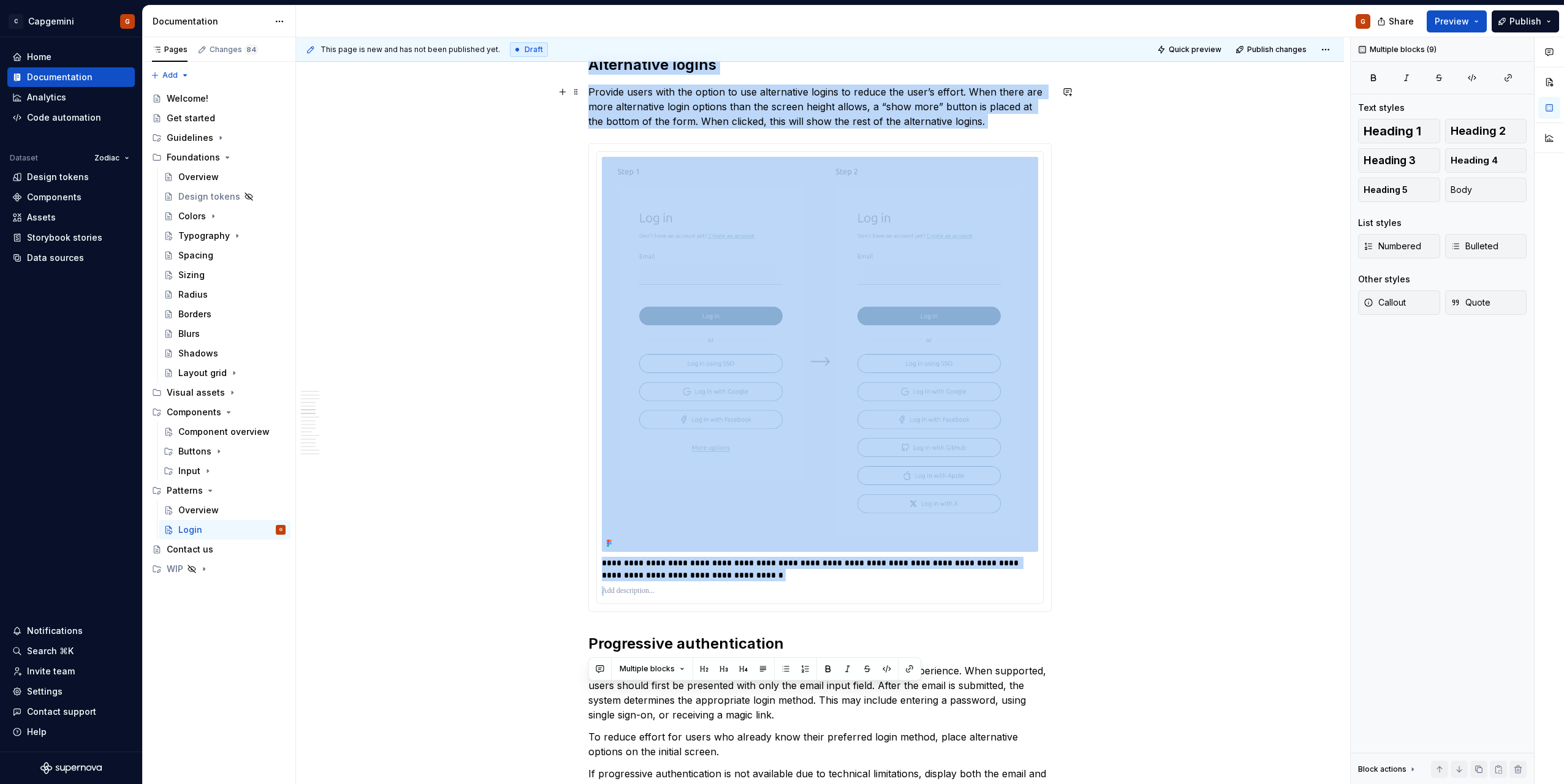
click at [992, 110] on p "Provide users with the option to use alternative logins to reduce the user’s ef…" at bounding box center [820, 107] width 463 height 44
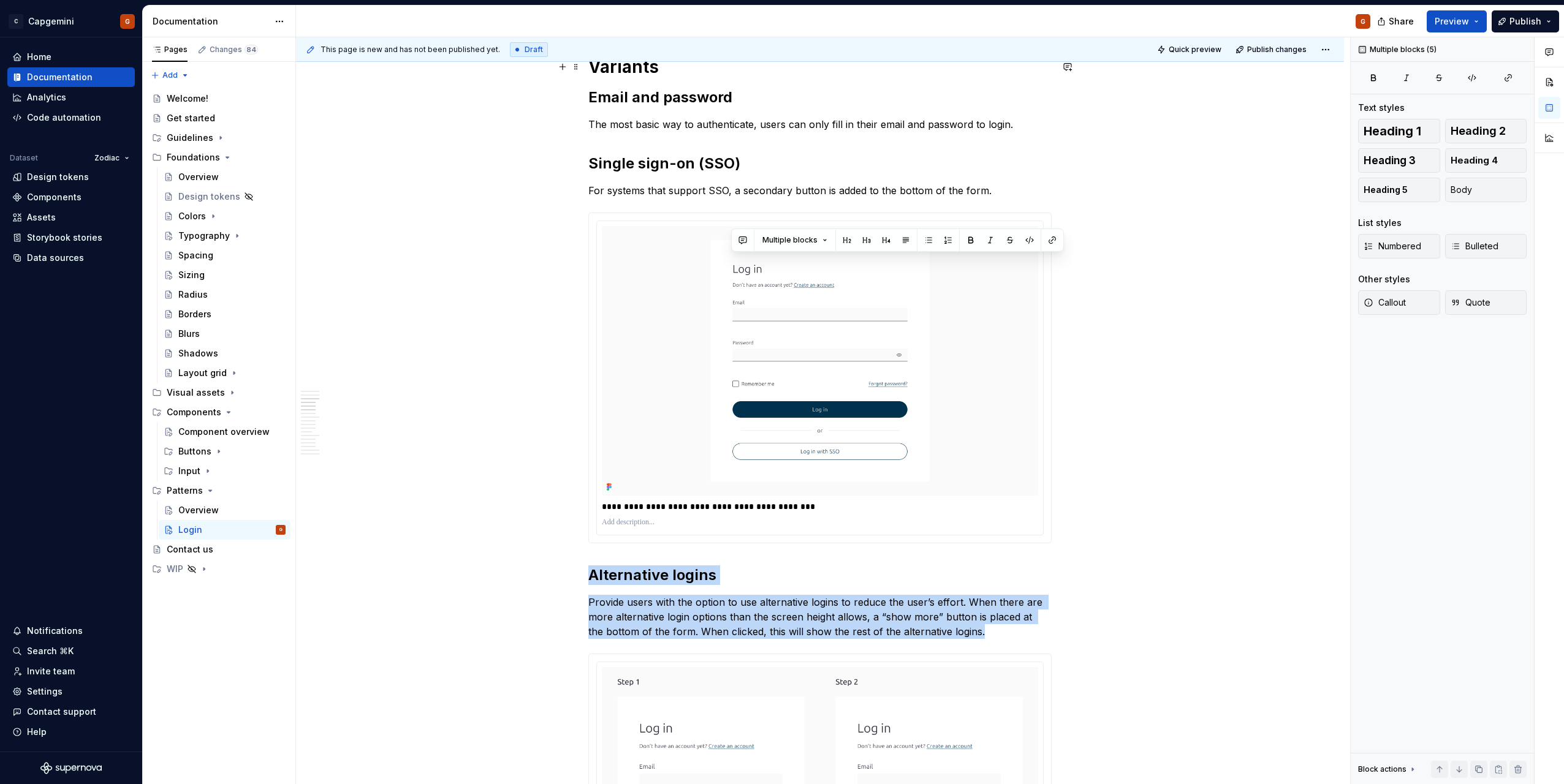
scroll to position [613, 0]
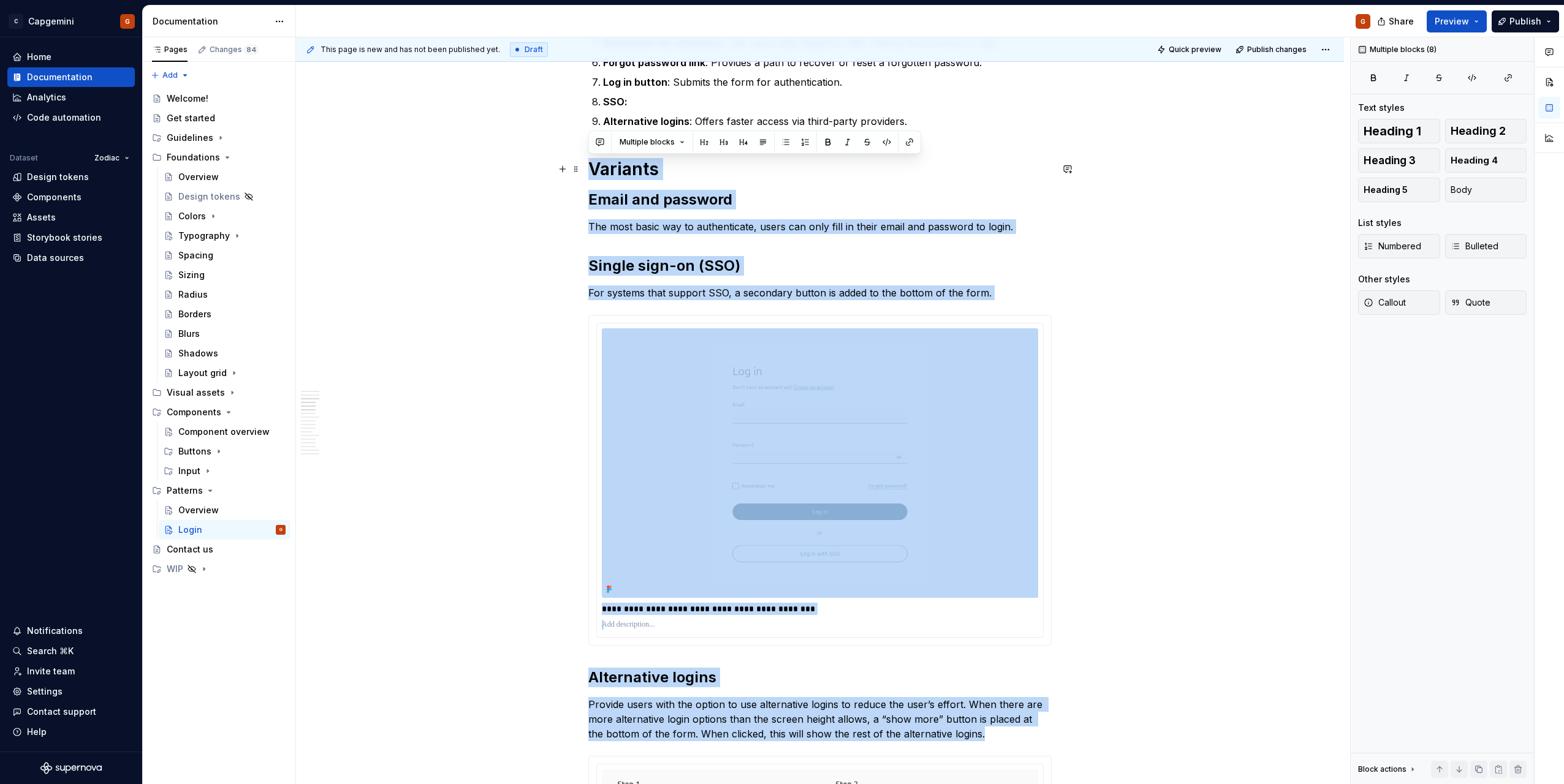
drag, startPoint x: 829, startPoint y: 361, endPoint x: 587, endPoint y: 176, distance: 304.6
copy div "**********"
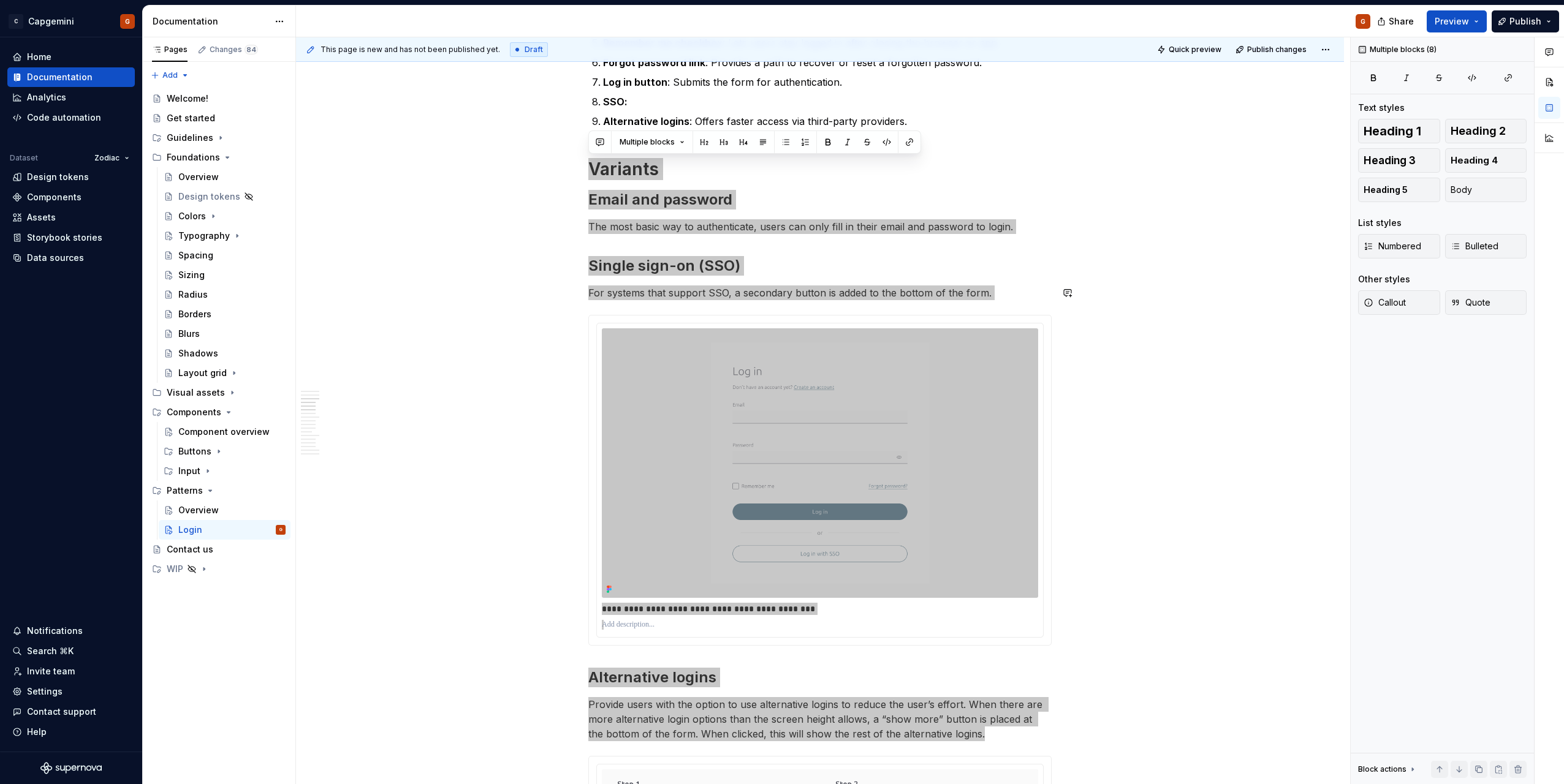
scroll to position [429, 0]
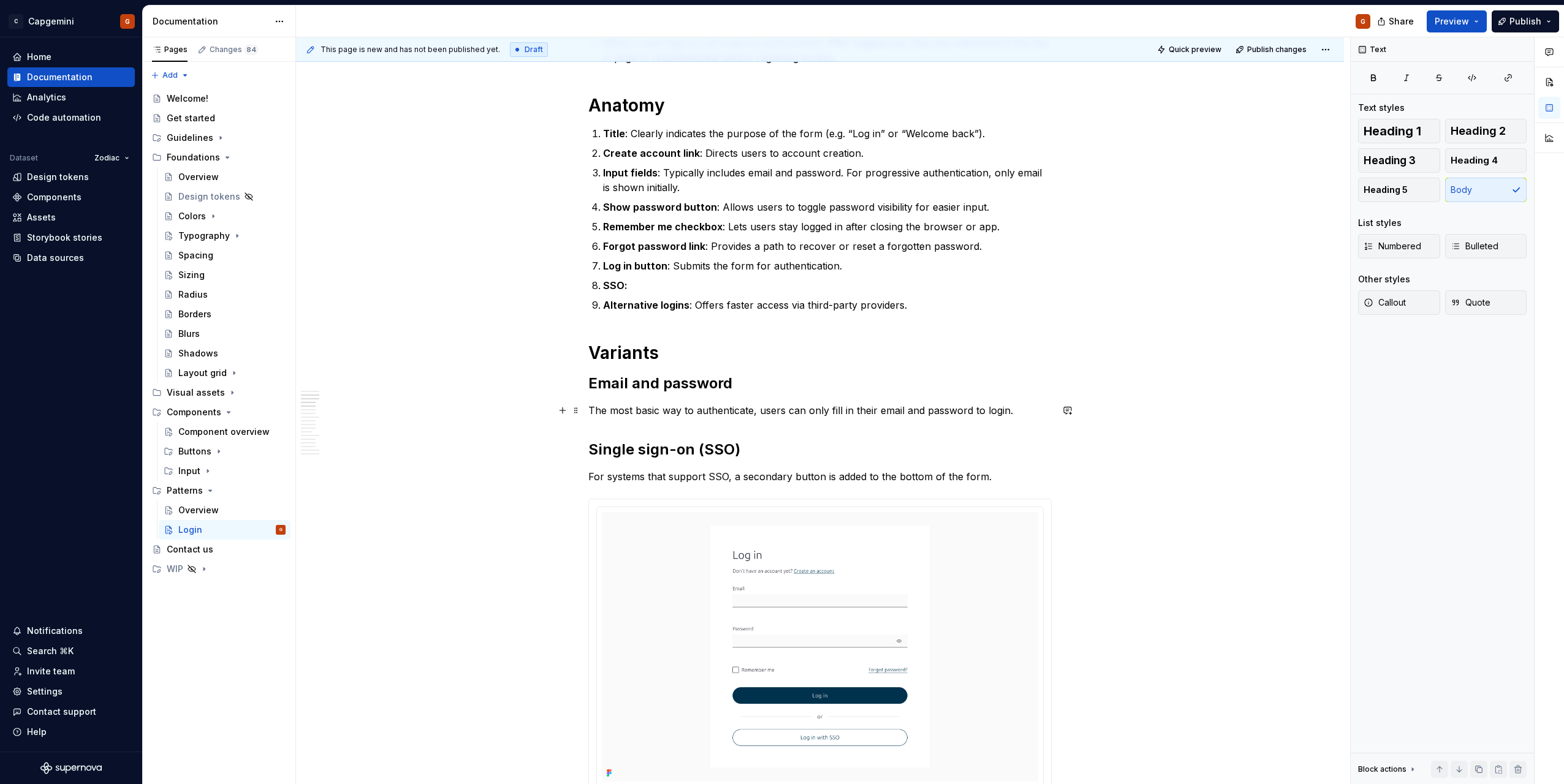
click at [788, 416] on p "The most basic way to authenticate, users can only fill in their email and pass…" at bounding box center [820, 410] width 463 height 15
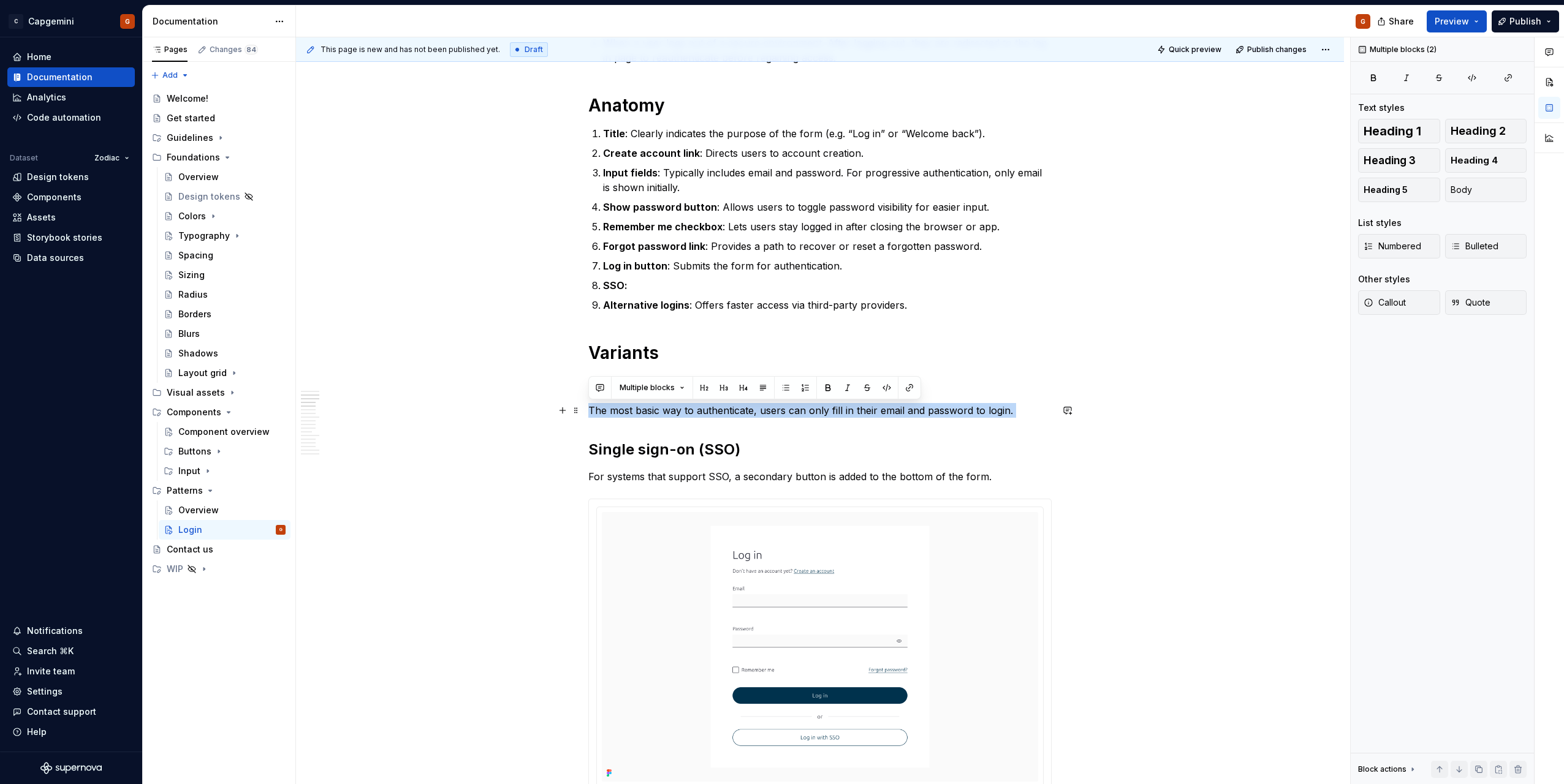
click at [788, 416] on p "The most basic way to authenticate, users can only fill in their email and pass…" at bounding box center [820, 410] width 463 height 15
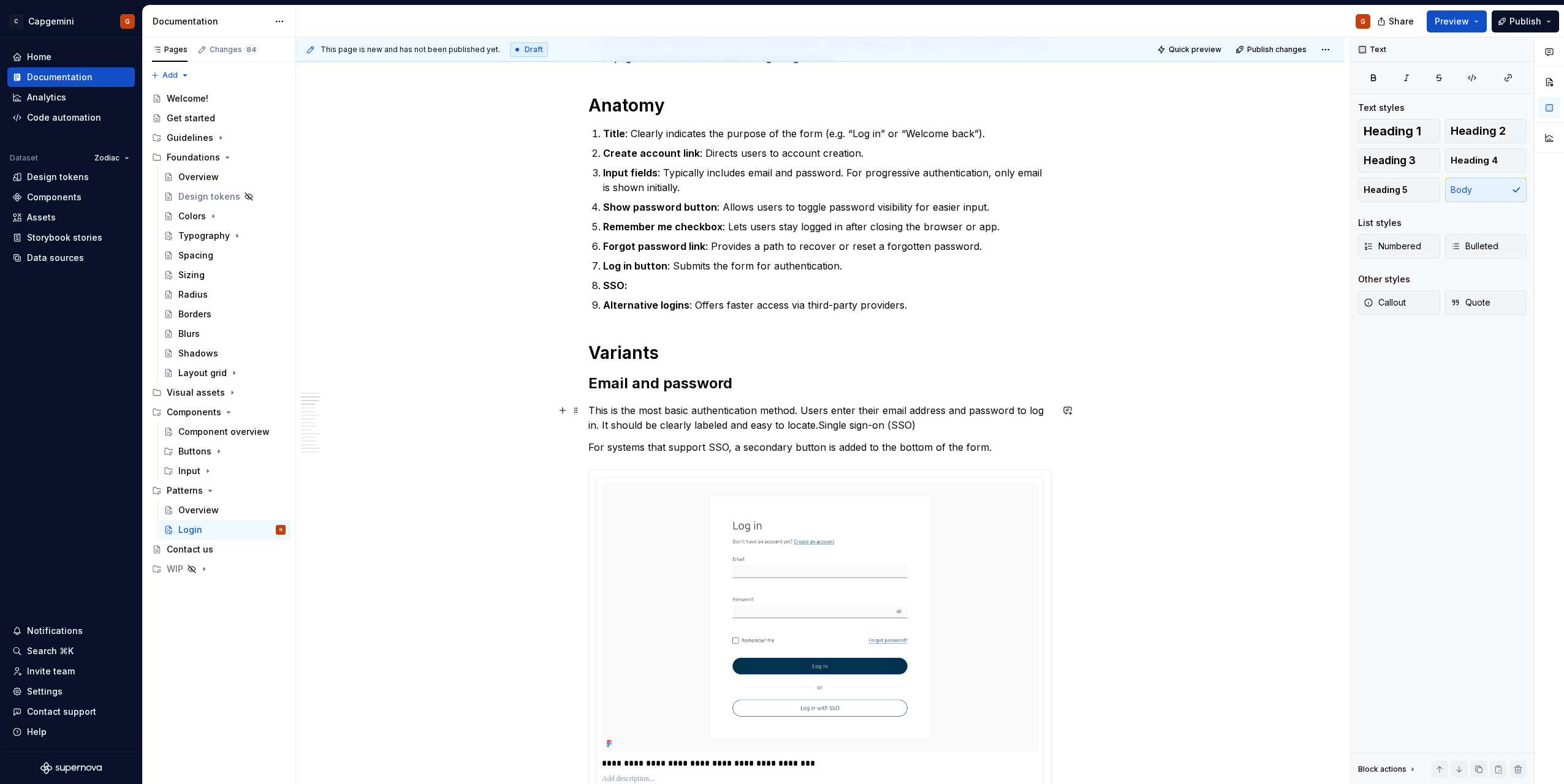
click at [934, 422] on p "This is the most basic authentication method. Users enter their email address a…" at bounding box center [820, 418] width 463 height 29
drag, startPoint x: 916, startPoint y: 422, endPoint x: 651, endPoint y: 426, distance: 265.0
click at [651, 426] on p "This is the most basic authentication method. Users enter their email address a…" at bounding box center [820, 418] width 463 height 29
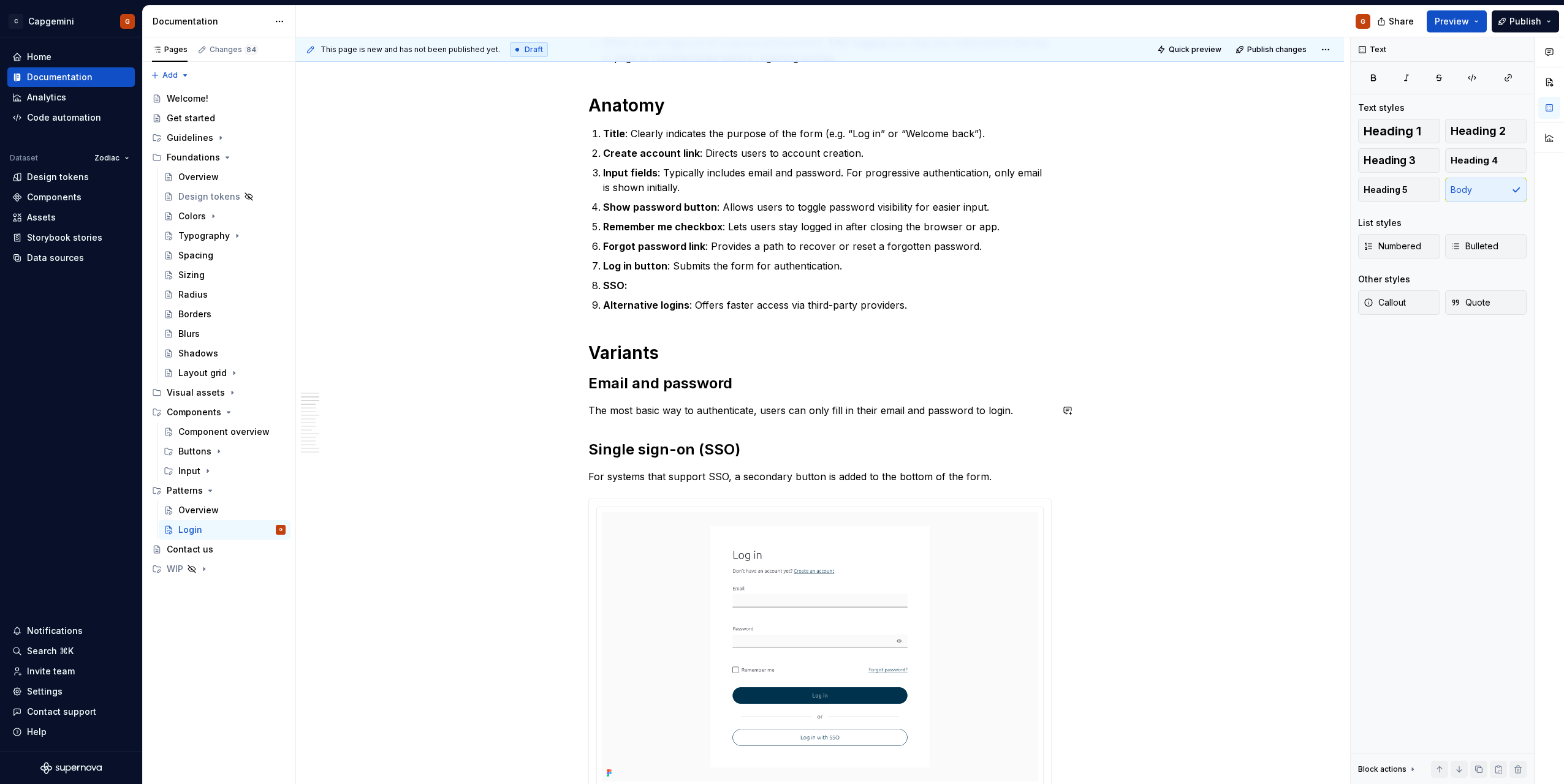
click at [638, 415] on p "The most basic way to authenticate, users can only fill in their email and pass…" at bounding box center [820, 410] width 463 height 15
click at [746, 412] on p "The most basic way to authenticate, users can only fill in their email and pass…" at bounding box center [820, 410] width 463 height 15
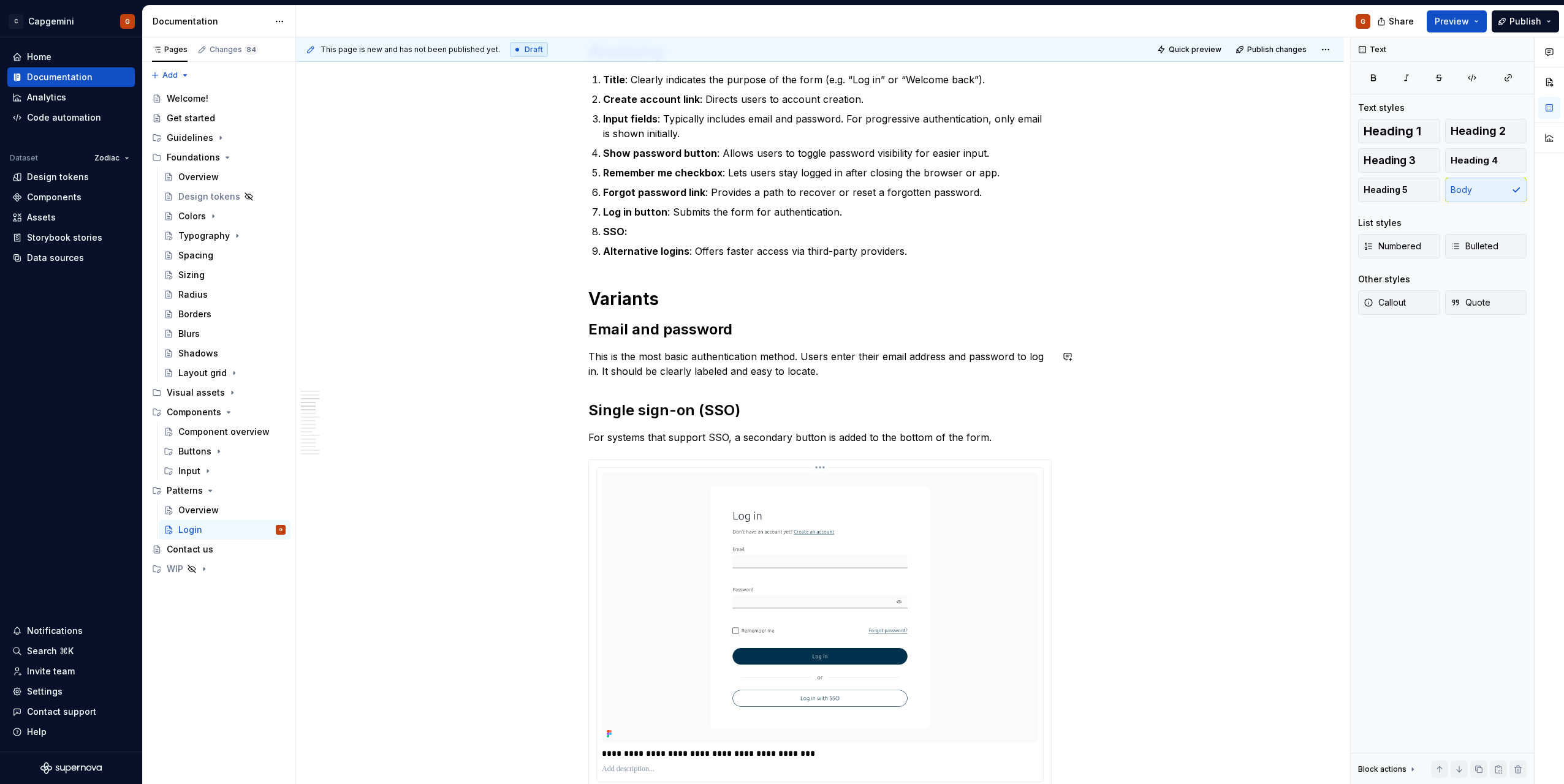
scroll to position [551, 0]
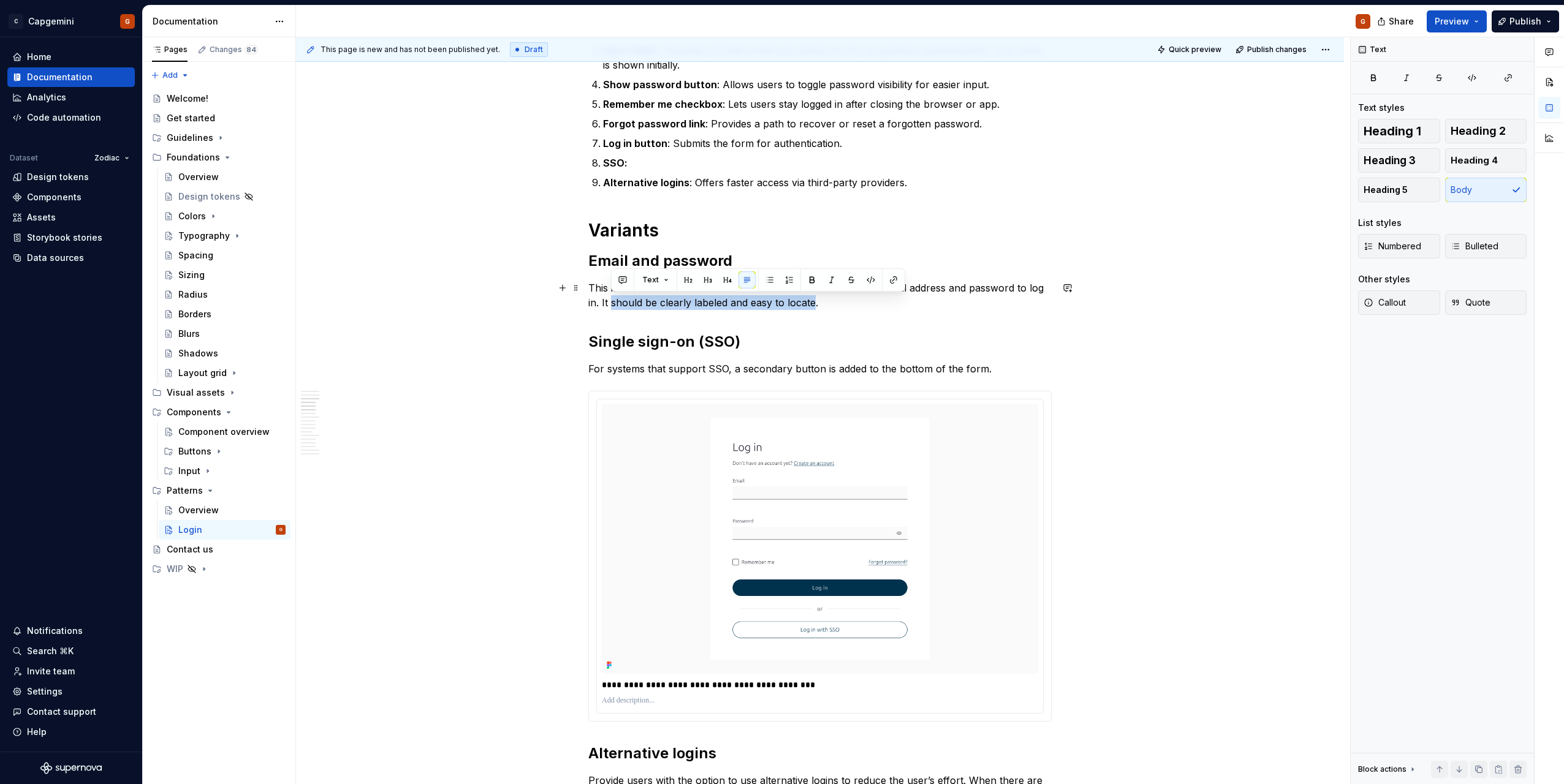
drag, startPoint x: 813, startPoint y: 304, endPoint x: 613, endPoint y: 307, distance: 200.0
click at [613, 307] on p "This is the most basic authentication method. Users enter their email address a…" at bounding box center [820, 295] width 463 height 29
click at [634, 288] on p "This is the most basic authentication method. Users enter their email address a…" at bounding box center [820, 295] width 463 height 29
click at [608, 366] on p "For systems that support SSO, a secondary button is added to the bottom of the …" at bounding box center [820, 369] width 463 height 15
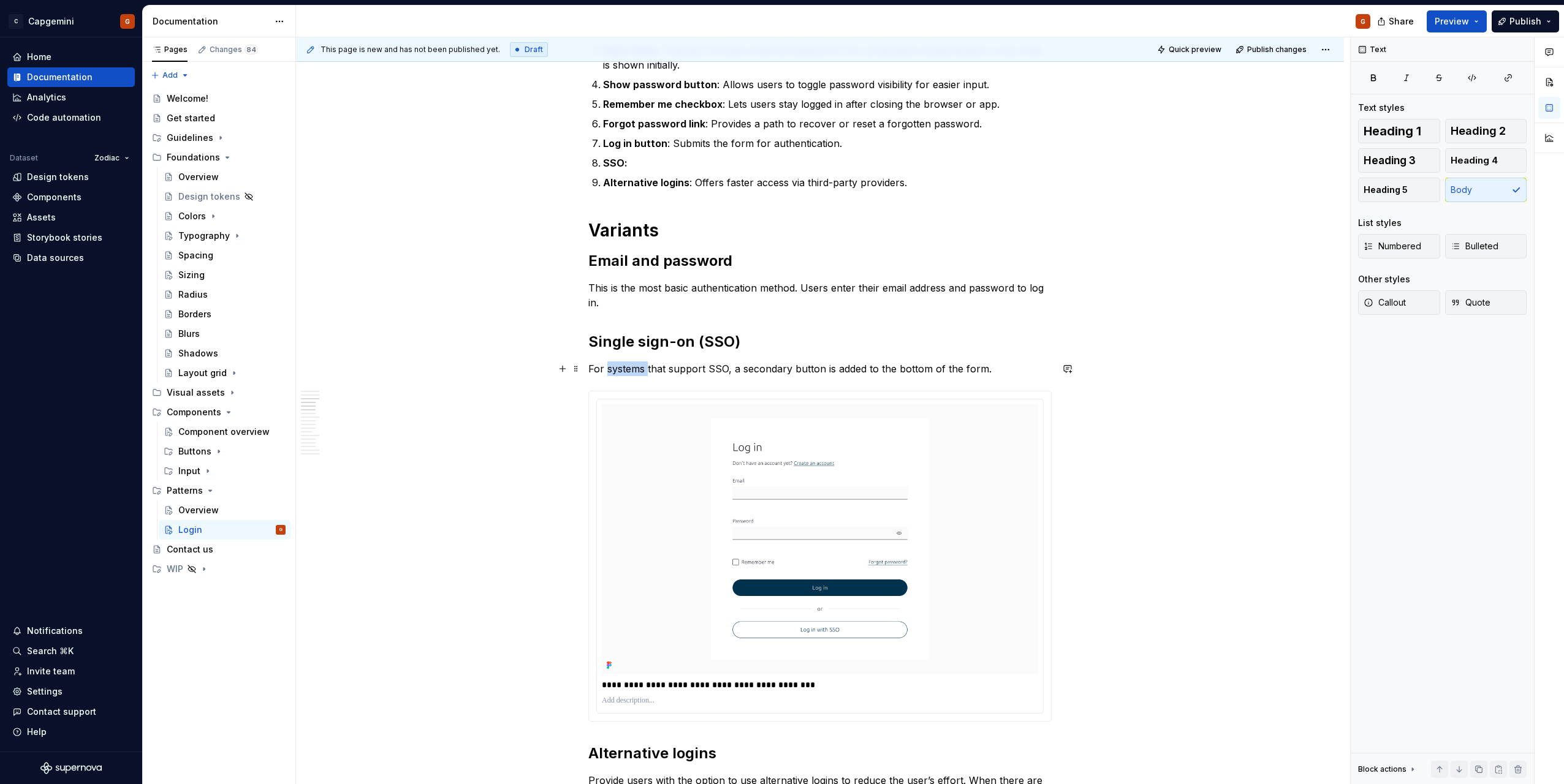
click at [608, 366] on p "For systems that support SSO, a secondary button is added to the bottom of the …" at bounding box center [820, 369] width 463 height 15
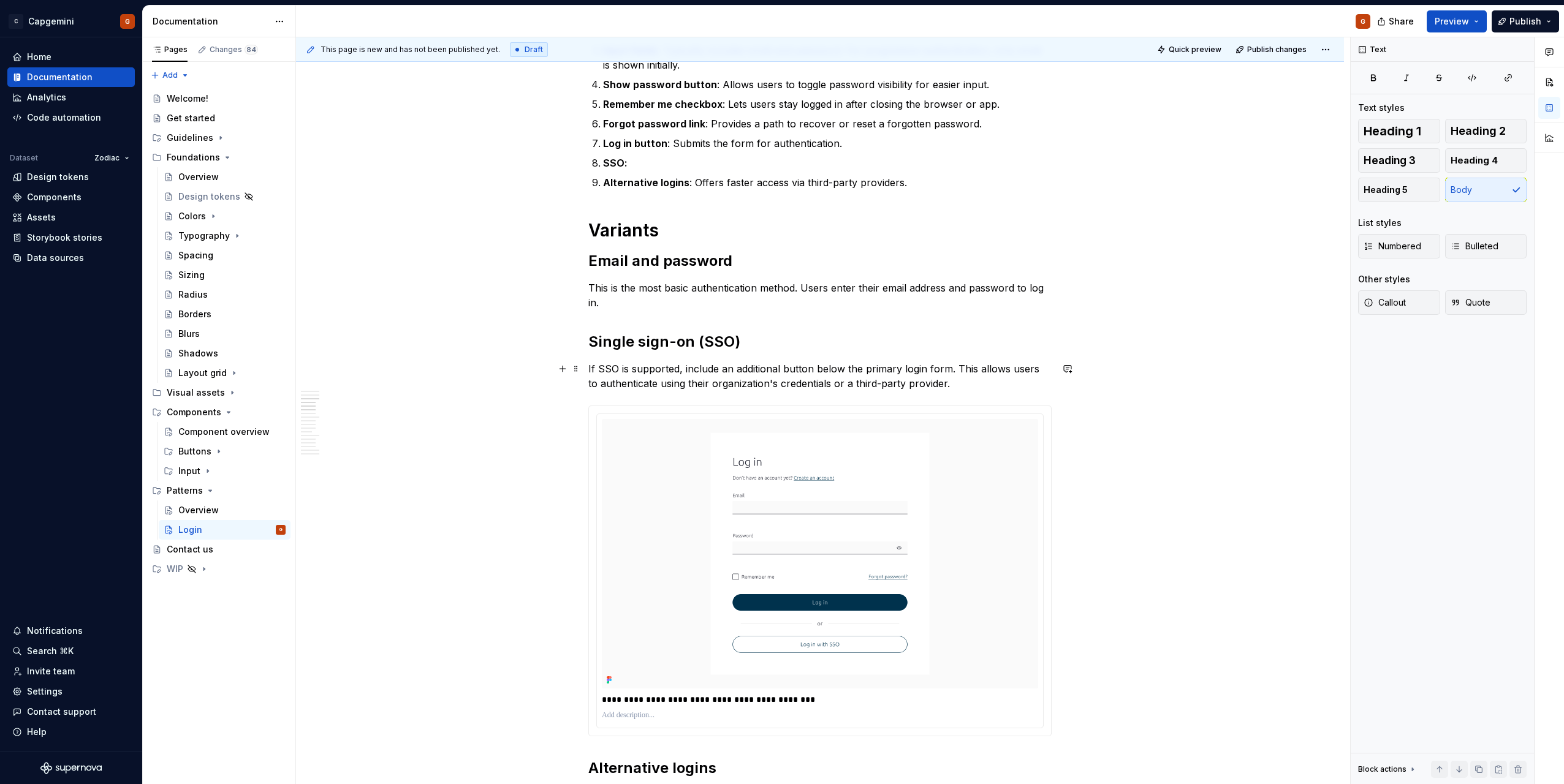
click at [867, 369] on p "If SSO is supported, include an additional button below the primary login form.…" at bounding box center [820, 376] width 463 height 29
drag, startPoint x: 860, startPoint y: 369, endPoint x: 899, endPoint y: 370, distance: 39.0
click at [899, 370] on p "If SSO is supported, include an additional button below the primary login form.…" at bounding box center [820, 376] width 463 height 29
click at [904, 371] on p "If SSO is supported, include an additional button below the primary login form.…" at bounding box center [820, 376] width 463 height 29
drag, startPoint x: 926, startPoint y: 371, endPoint x: 948, endPoint y: 367, distance: 22.4
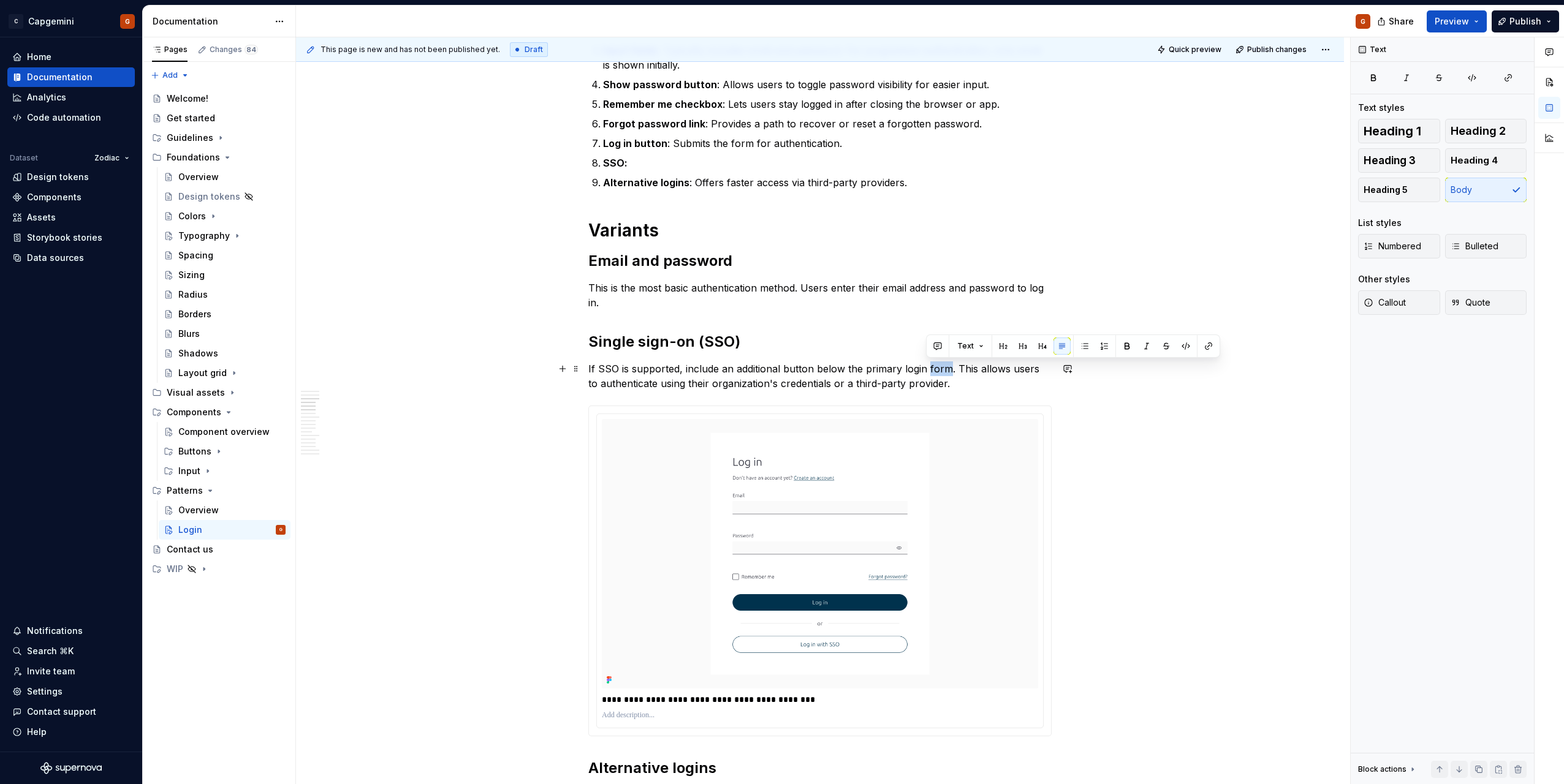
click at [948, 367] on p "If SSO is supported, include an additional button below the primary login form.…" at bounding box center [820, 376] width 463 height 29
click at [626, 376] on p "If SSO is supported, include an additional button below the primary login butto…" at bounding box center [820, 376] width 463 height 29
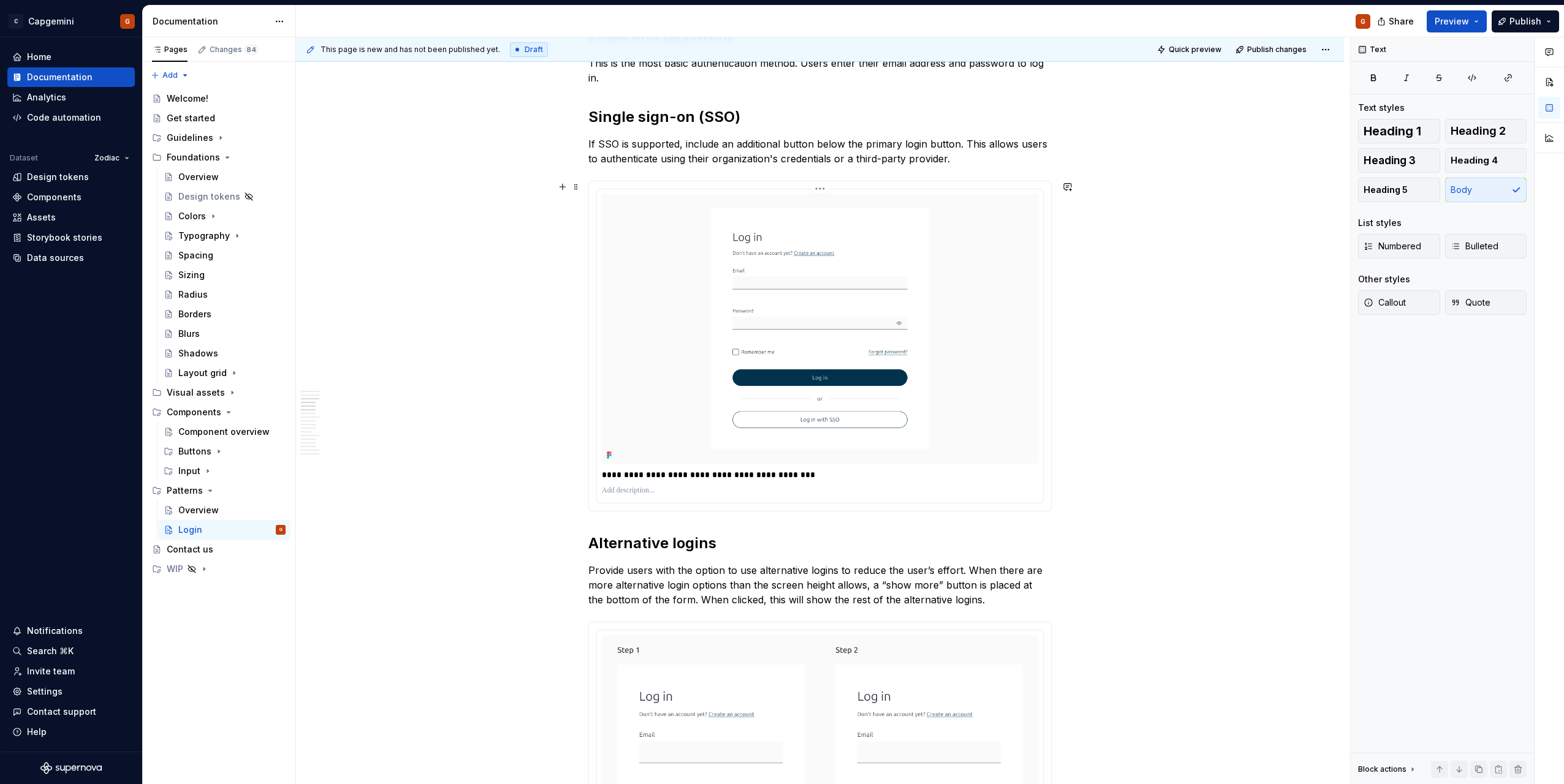
scroll to position [797, 0]
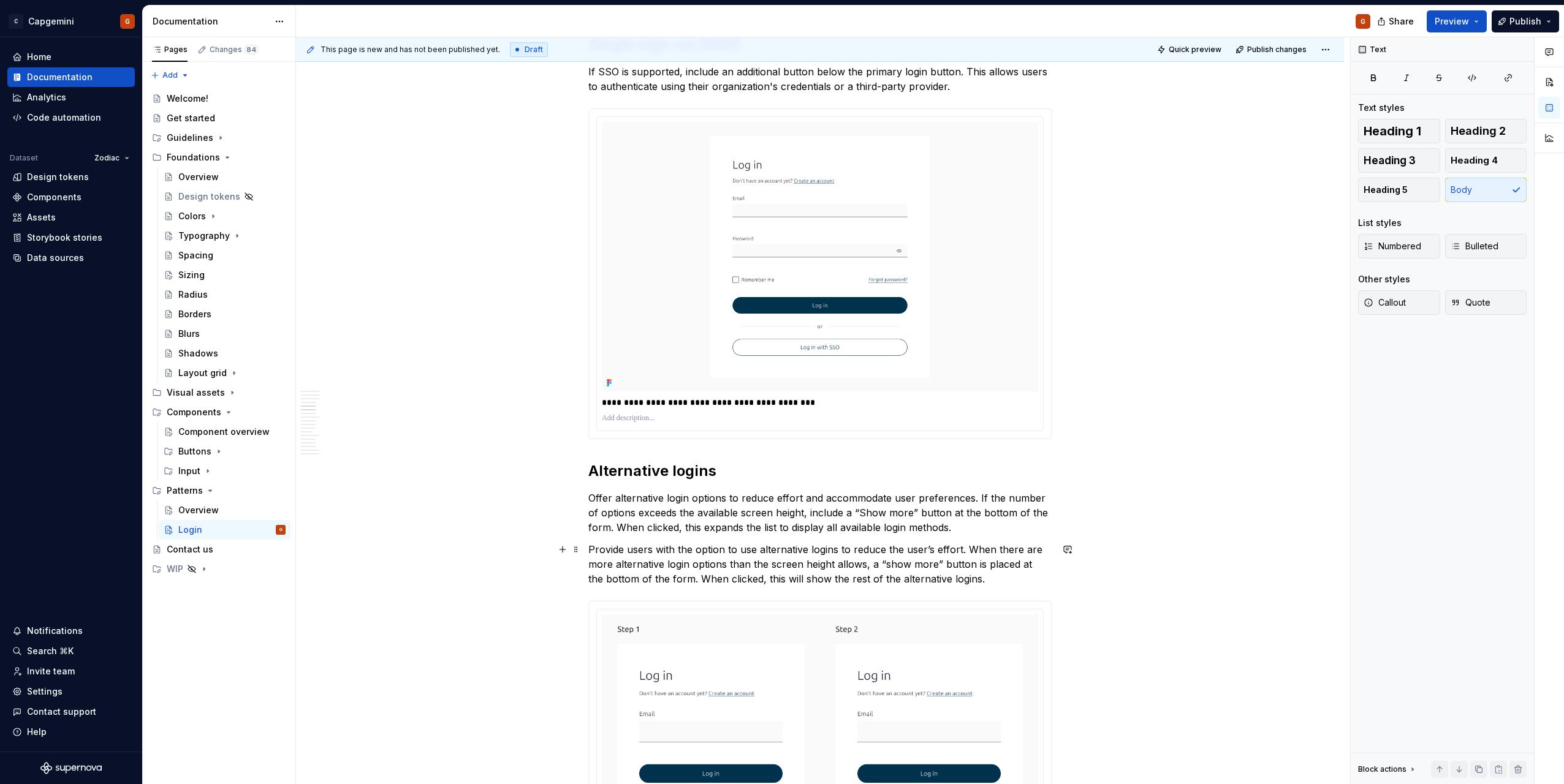
scroll to position [919, 0]
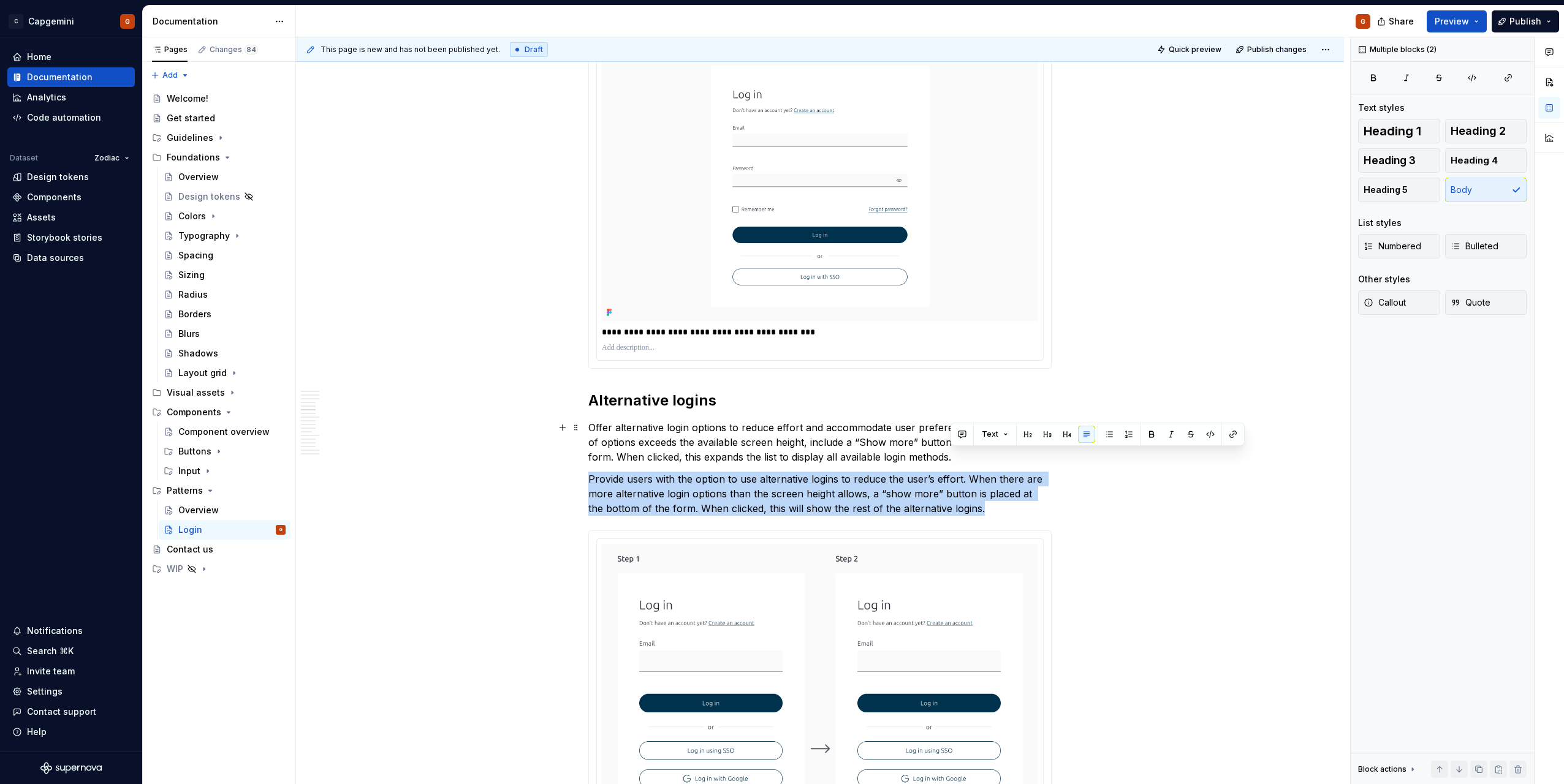
drag, startPoint x: 968, startPoint y: 509, endPoint x: 963, endPoint y: 462, distance: 47.3
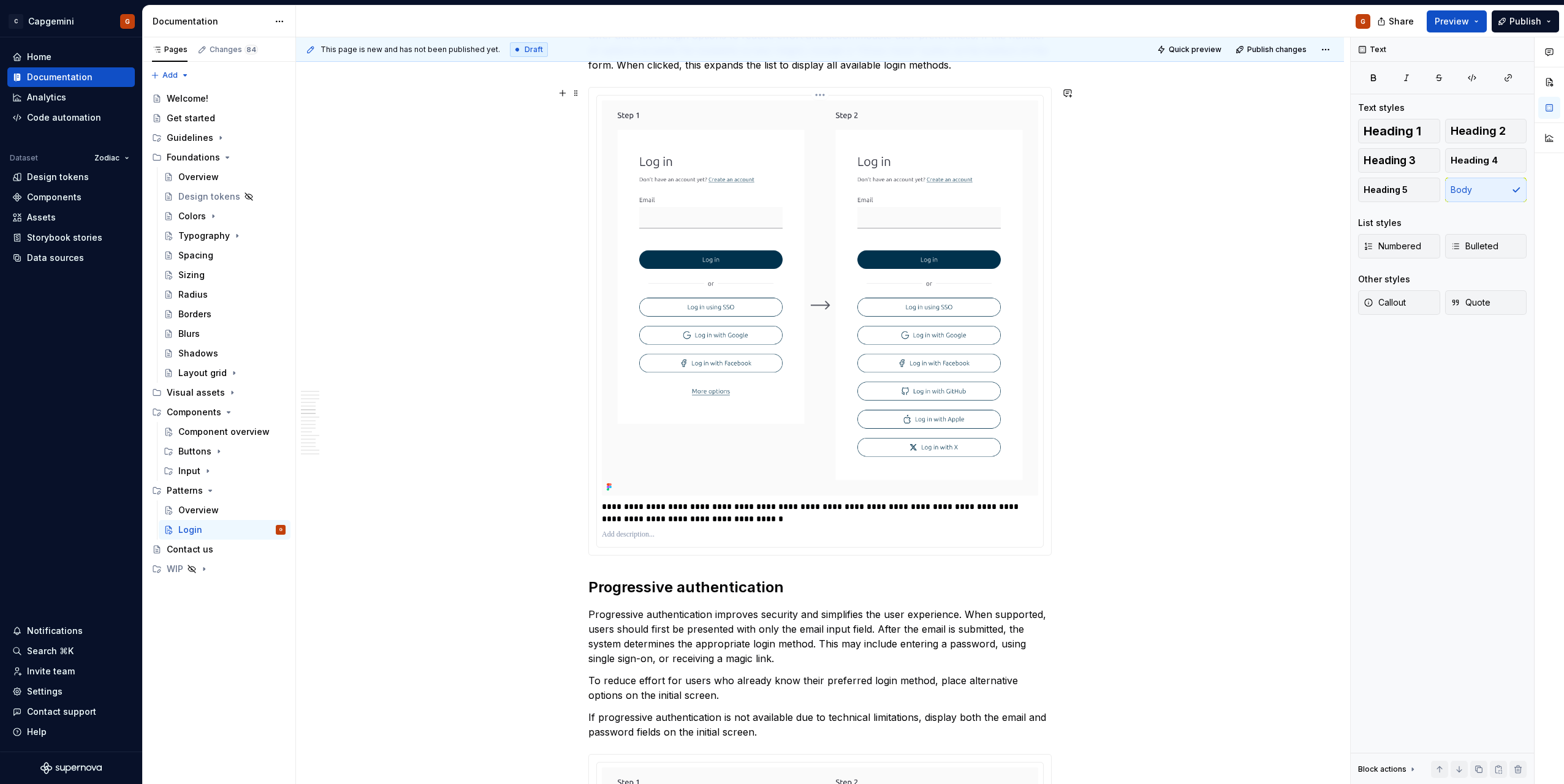
scroll to position [1532, 0]
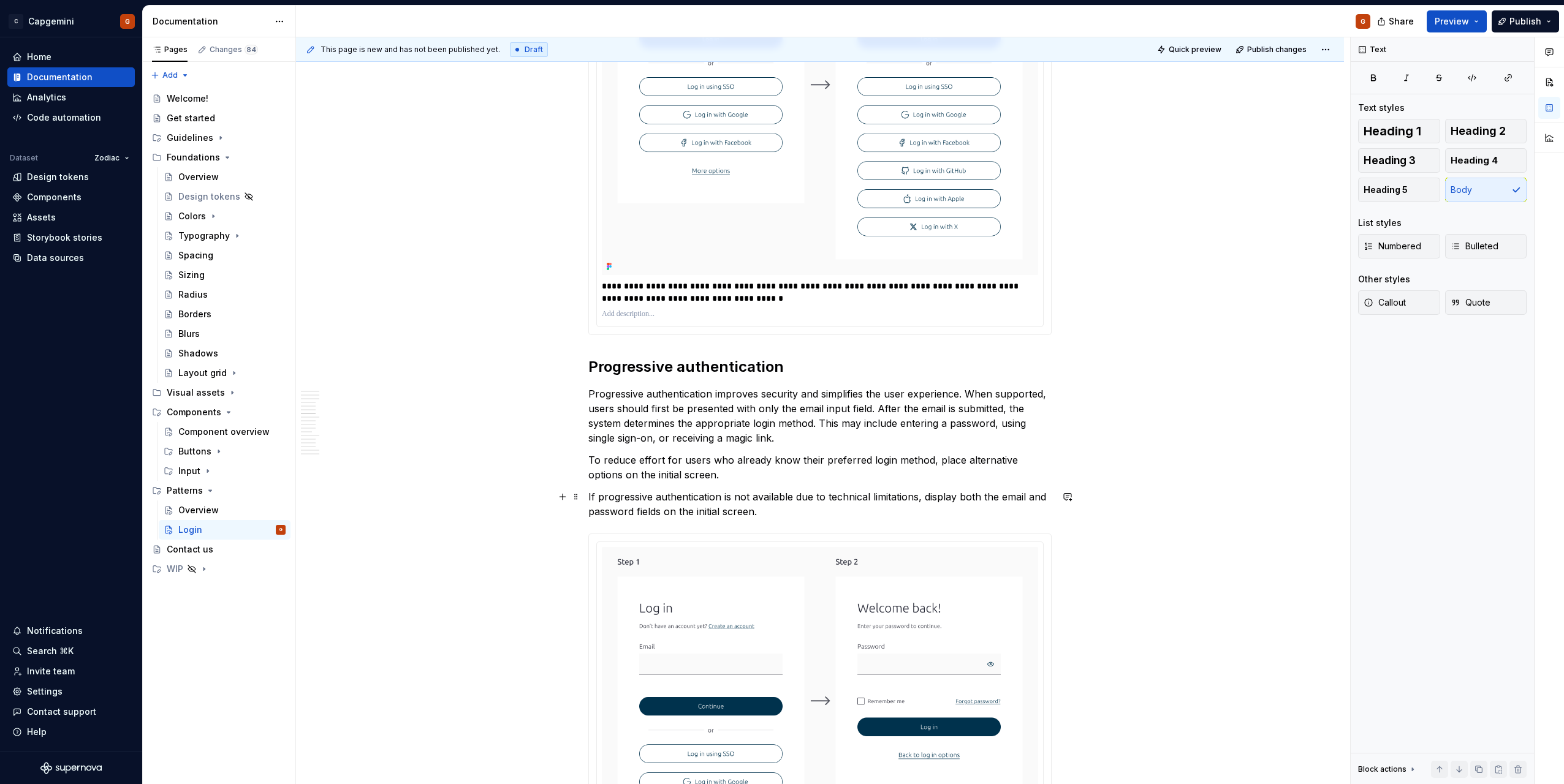
click at [839, 489] on p "If progressive authentication is not available due to technical limitations, di…" at bounding box center [820, 504] width 463 height 29
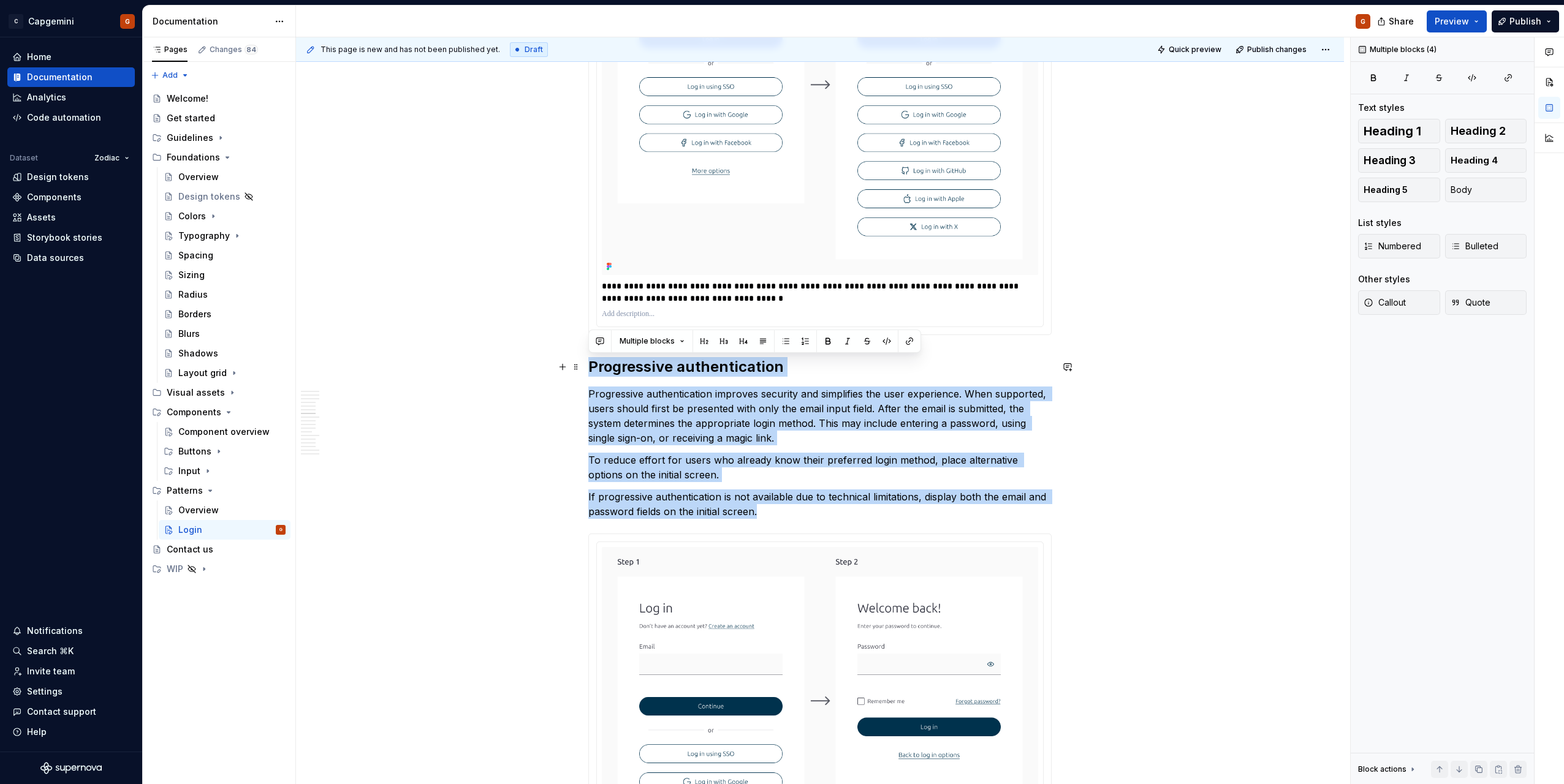
drag, startPoint x: 794, startPoint y: 512, endPoint x: 583, endPoint y: 366, distance: 256.6
copy div "Progressive authentication Progressive authentication improves security and sim…"
click at [920, 438] on p "Progressive authentication improves security and simplifies the user experience…" at bounding box center [820, 415] width 463 height 59
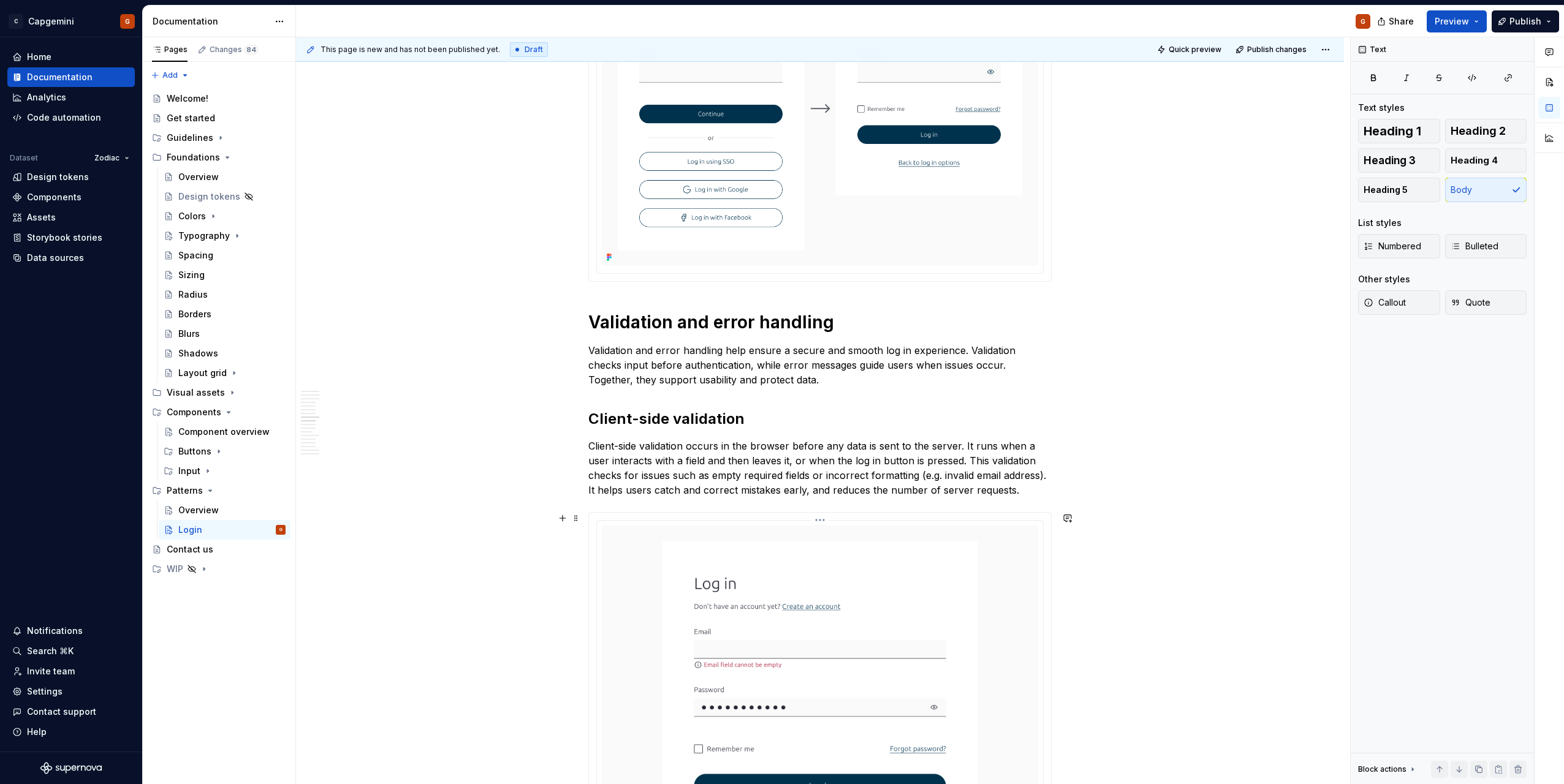
scroll to position [2144, 0]
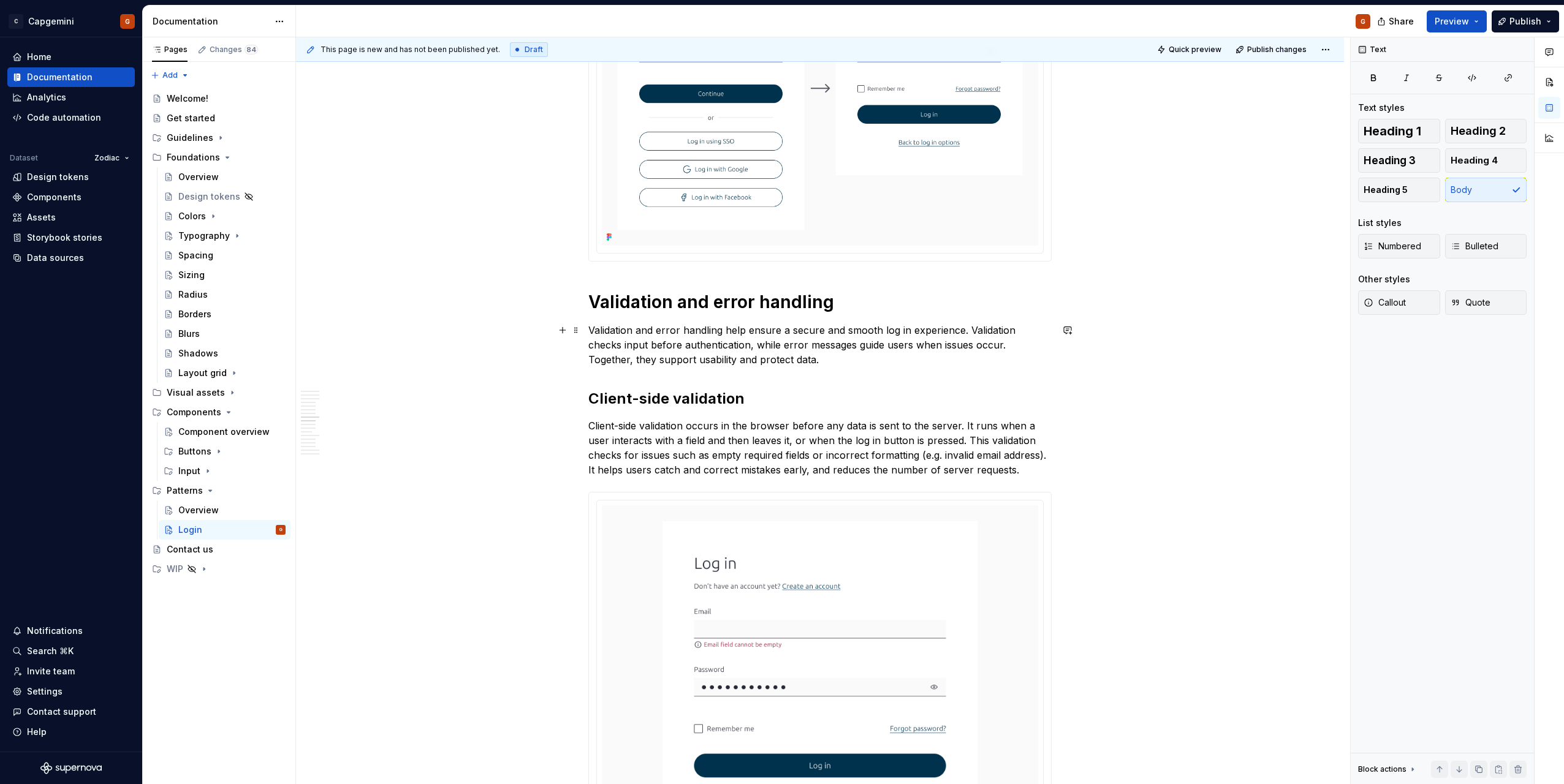
click at [909, 346] on p "Validation and error handling help ensure a secure and smooth log in experience…" at bounding box center [820, 345] width 463 height 44
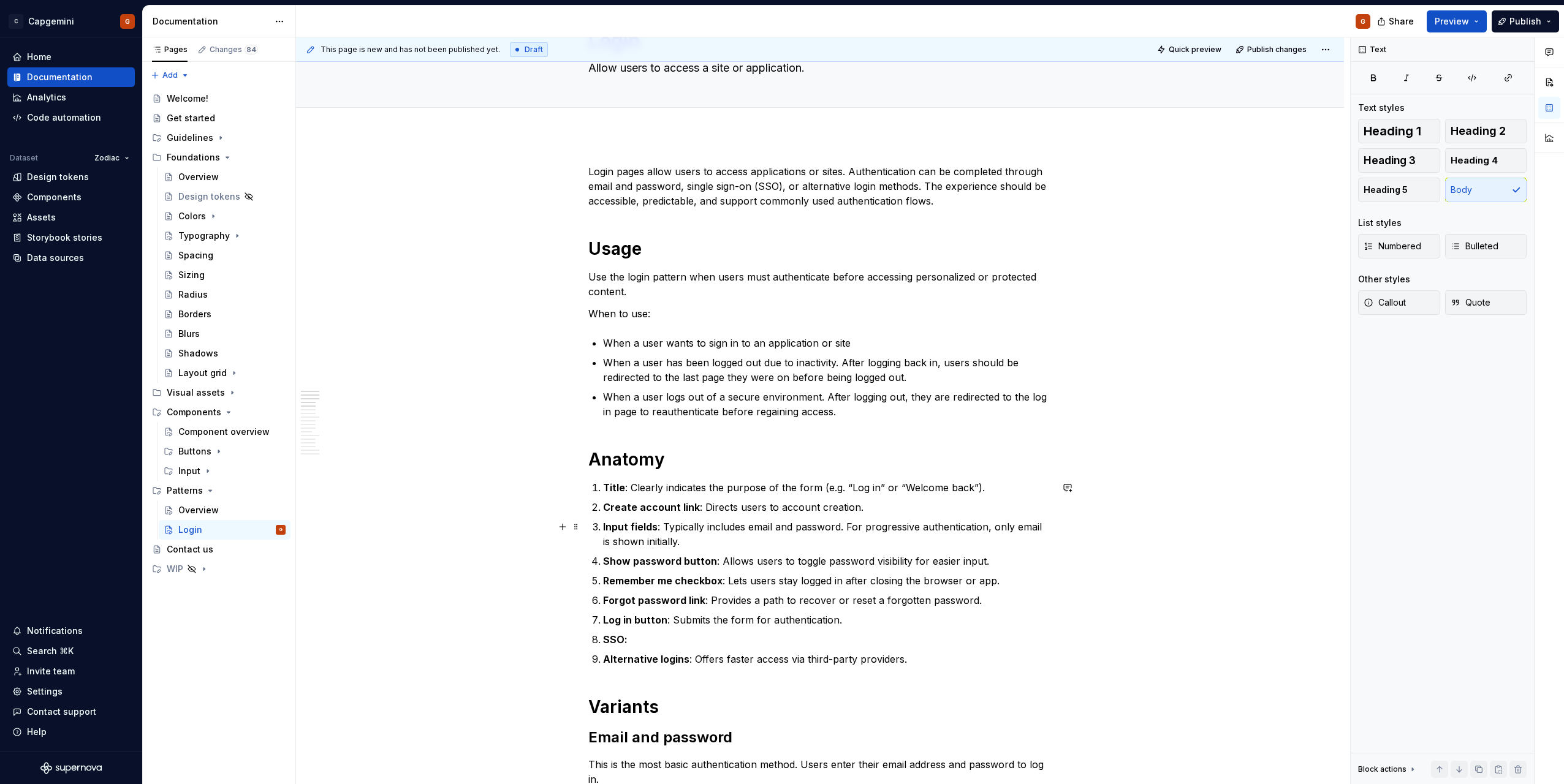
scroll to position [0, 0]
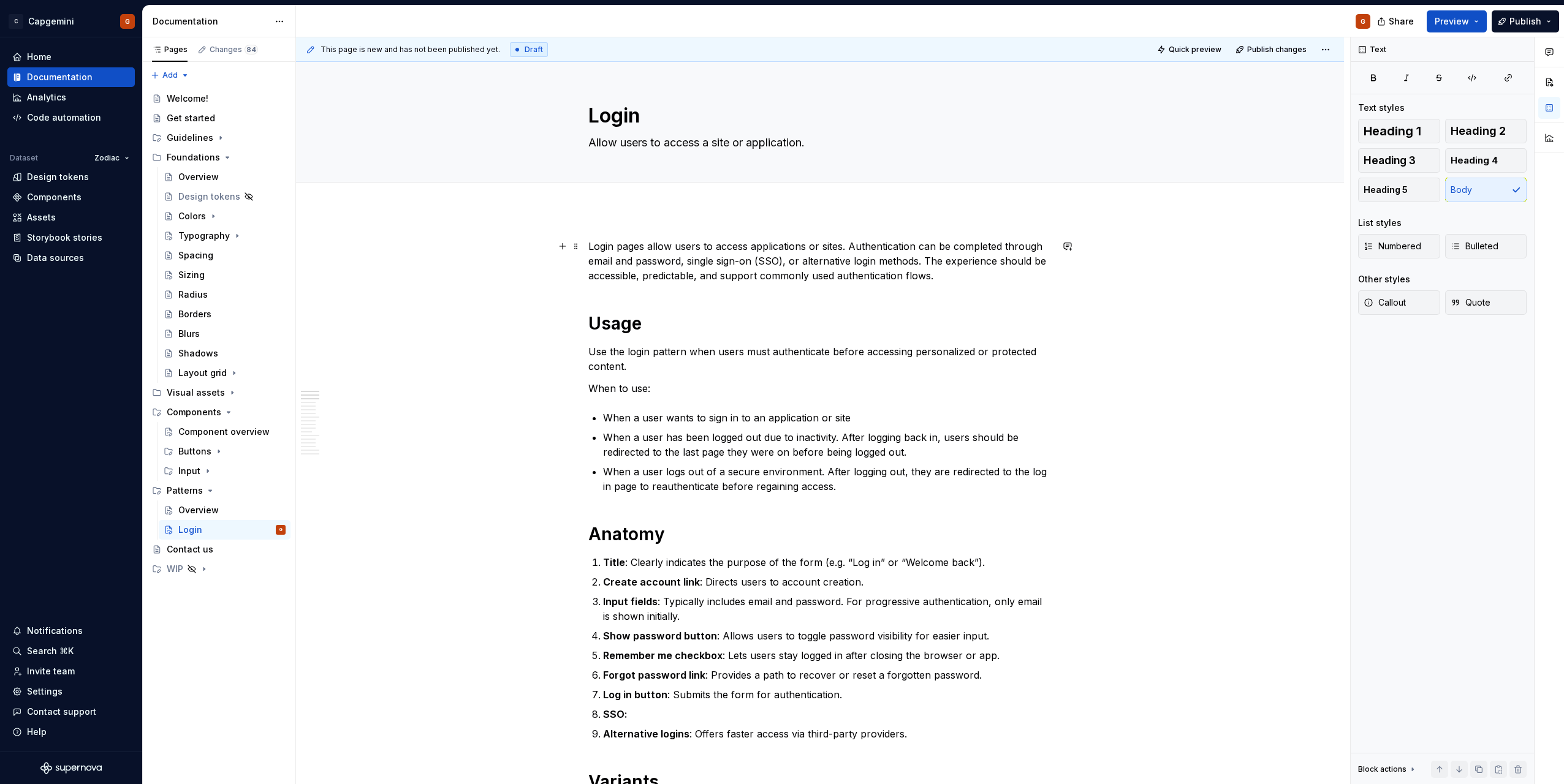
click at [850, 243] on p "Login pages allow users to access applications or sites. Authentication can be …" at bounding box center [820, 261] width 463 height 44
click at [1480, 28] on button "Preview" at bounding box center [1457, 21] width 60 height 22
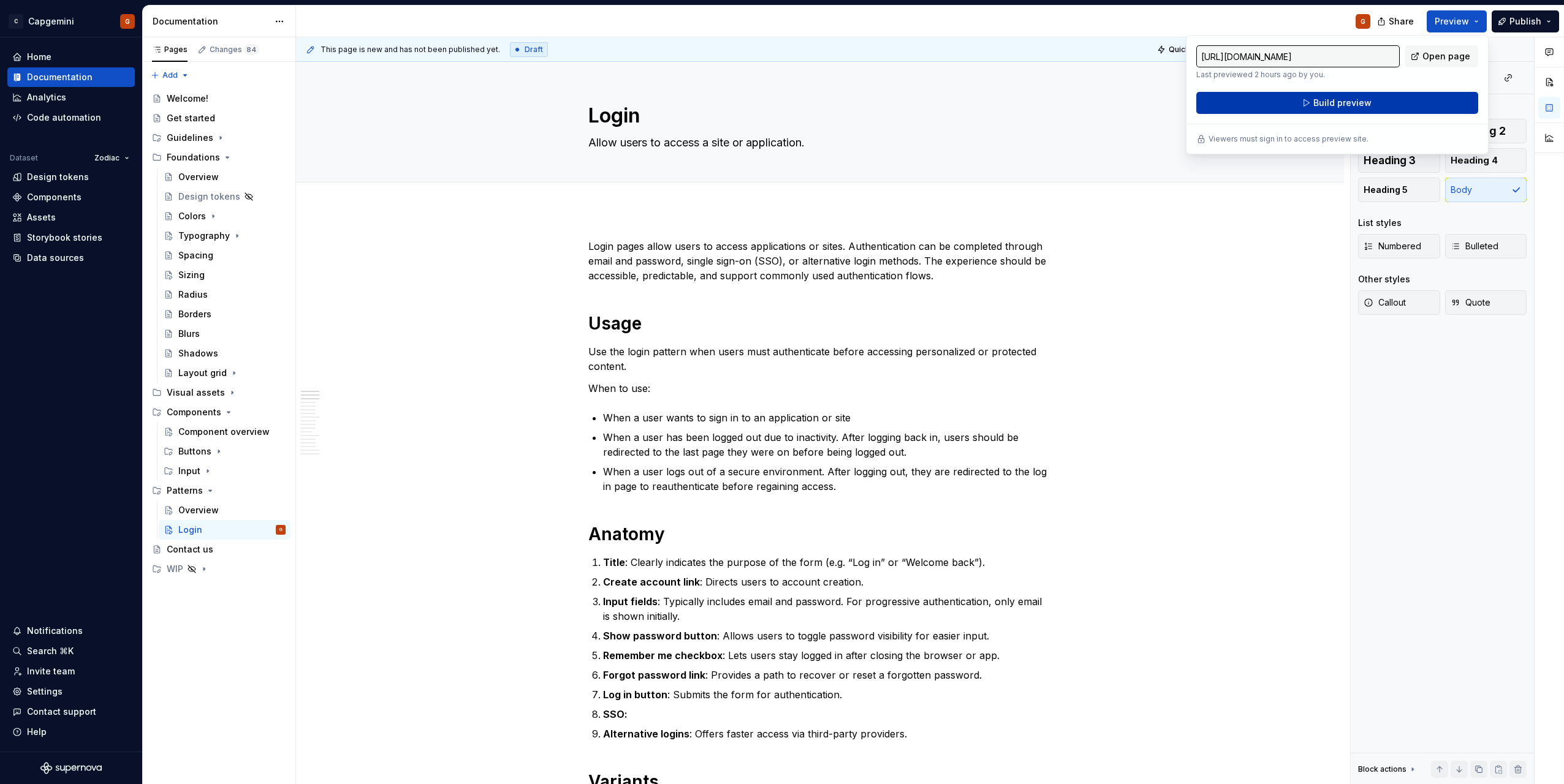
click at [1389, 97] on button "Build preview" at bounding box center [1337, 102] width 282 height 22
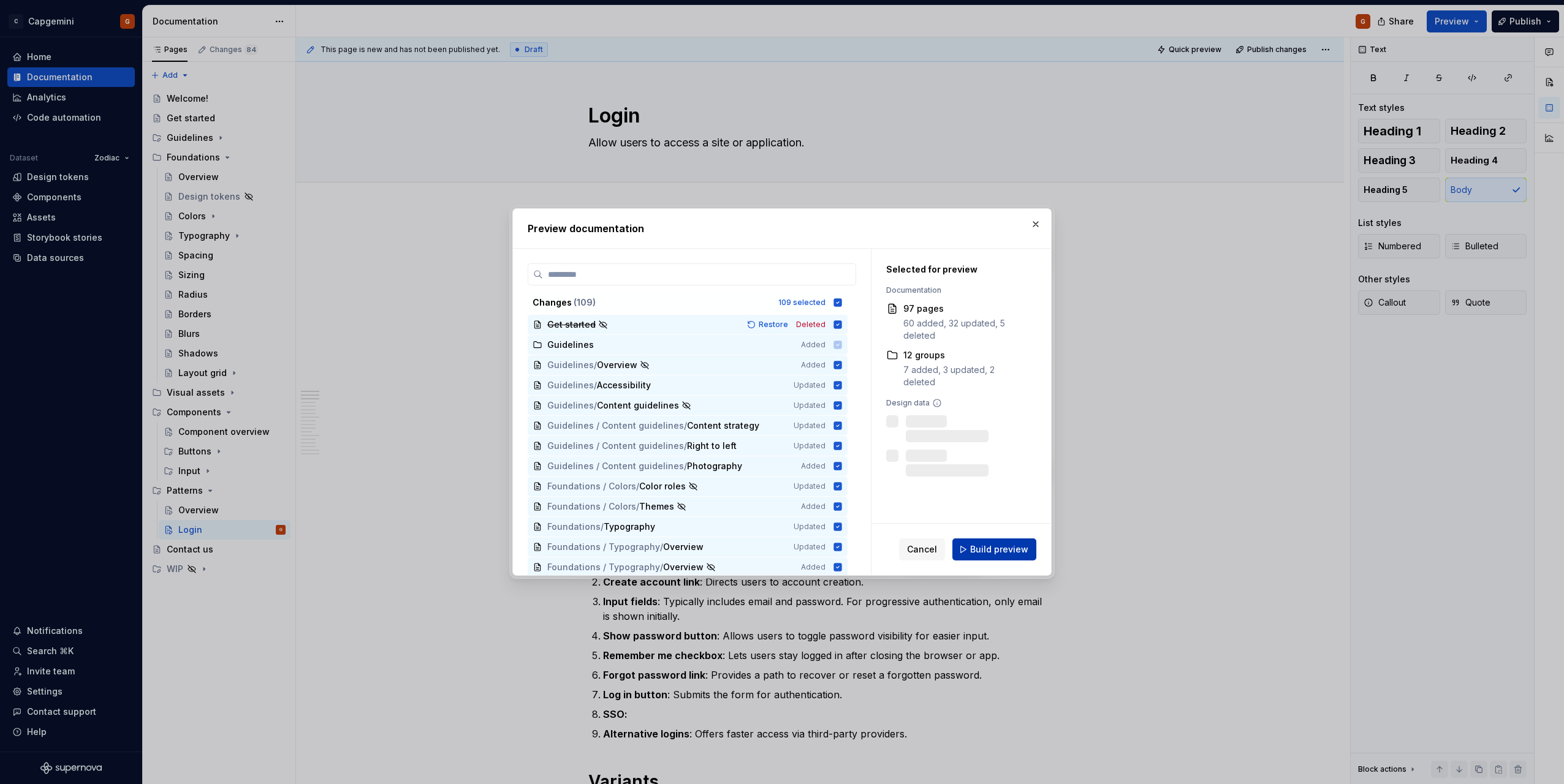
click at [997, 544] on span "Build preview" at bounding box center [999, 549] width 58 height 12
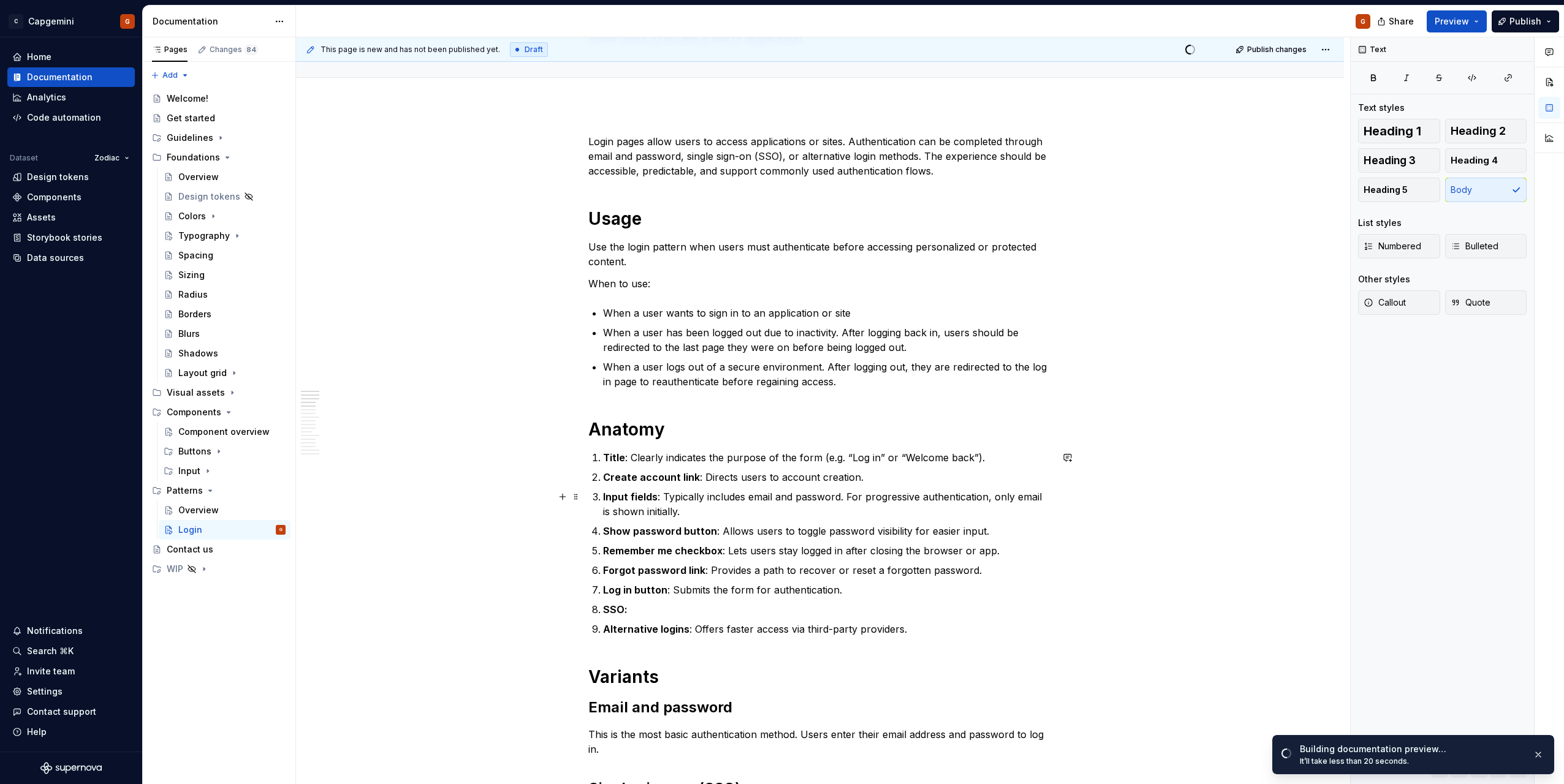
scroll to position [184, 0]
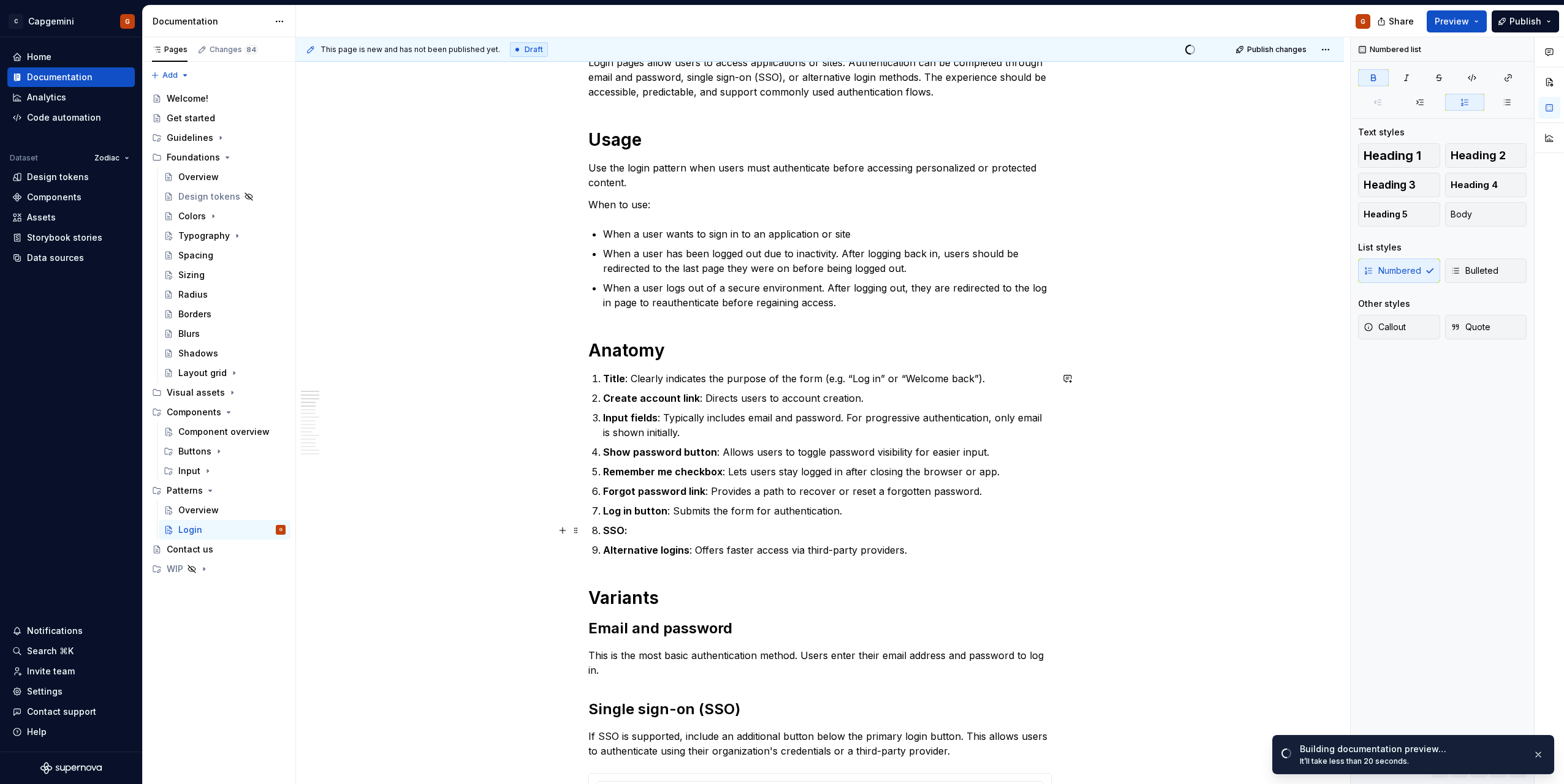
click at [805, 528] on p "SSO:" at bounding box center [827, 531] width 448 height 15
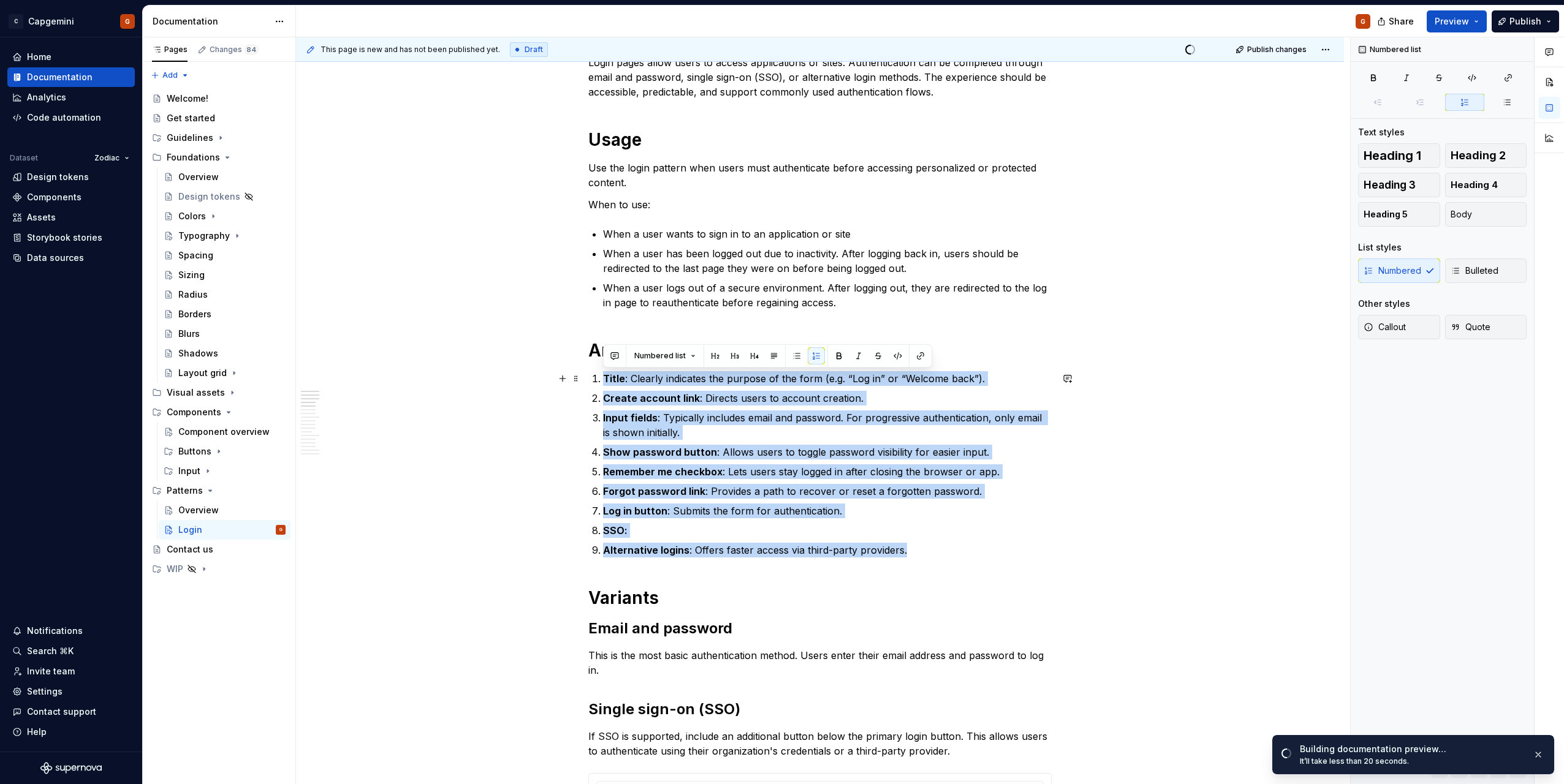
drag, startPoint x: 912, startPoint y: 552, endPoint x: 601, endPoint y: 382, distance: 354.4
click at [603, 382] on ol "Title : Clearly indicates the purpose of the form (e.g. “Log in” or “Welcome ba…" at bounding box center [827, 465] width 448 height 186
copy ol "Title : Clearly indicates the purpose of the form (e.g. “Log in” or “Welcome ba…"
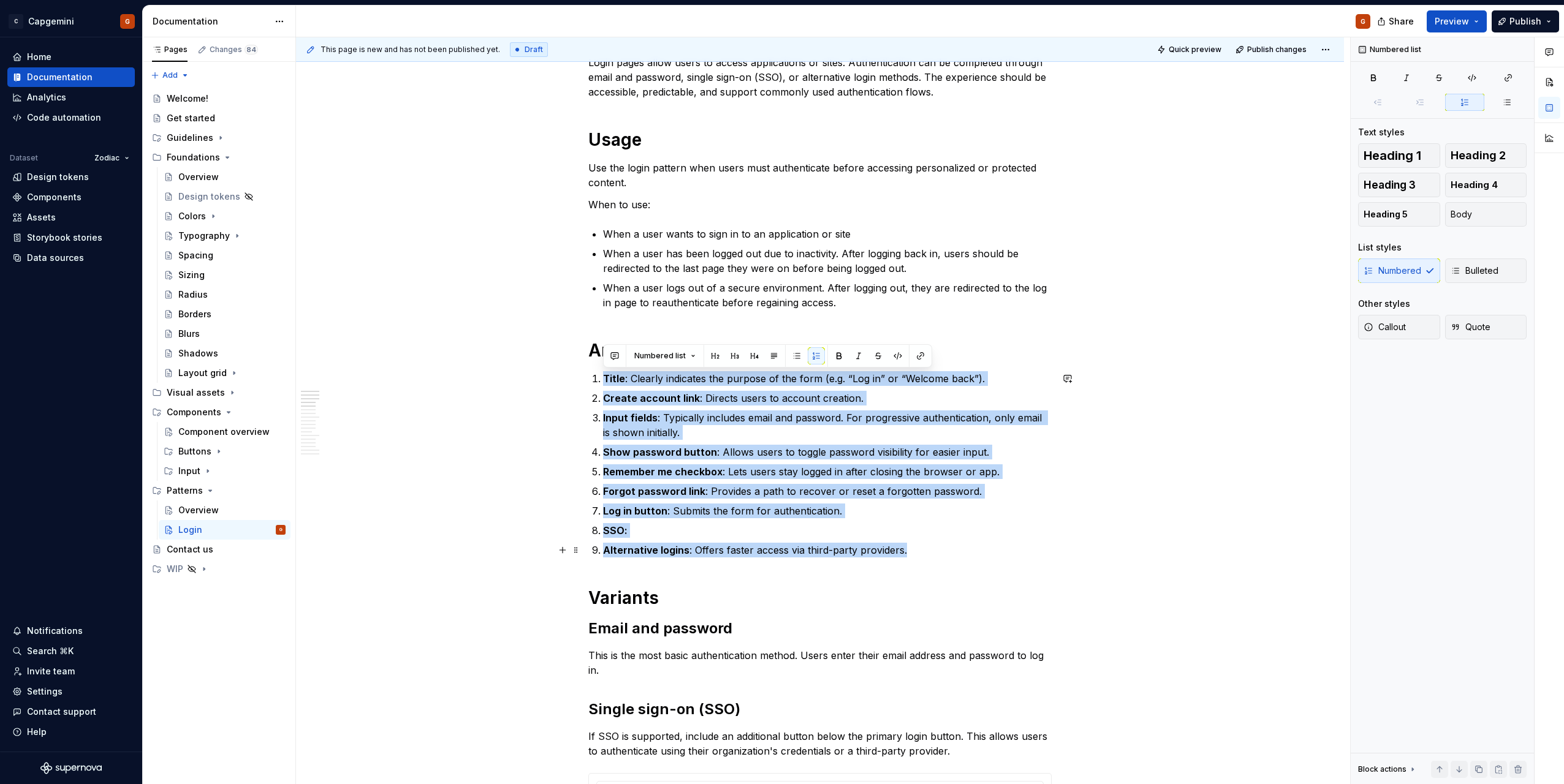
click at [706, 541] on ol "Title : Clearly indicates the purpose of the form (e.g. “Log in” or “Welcome ba…" at bounding box center [827, 465] width 448 height 186
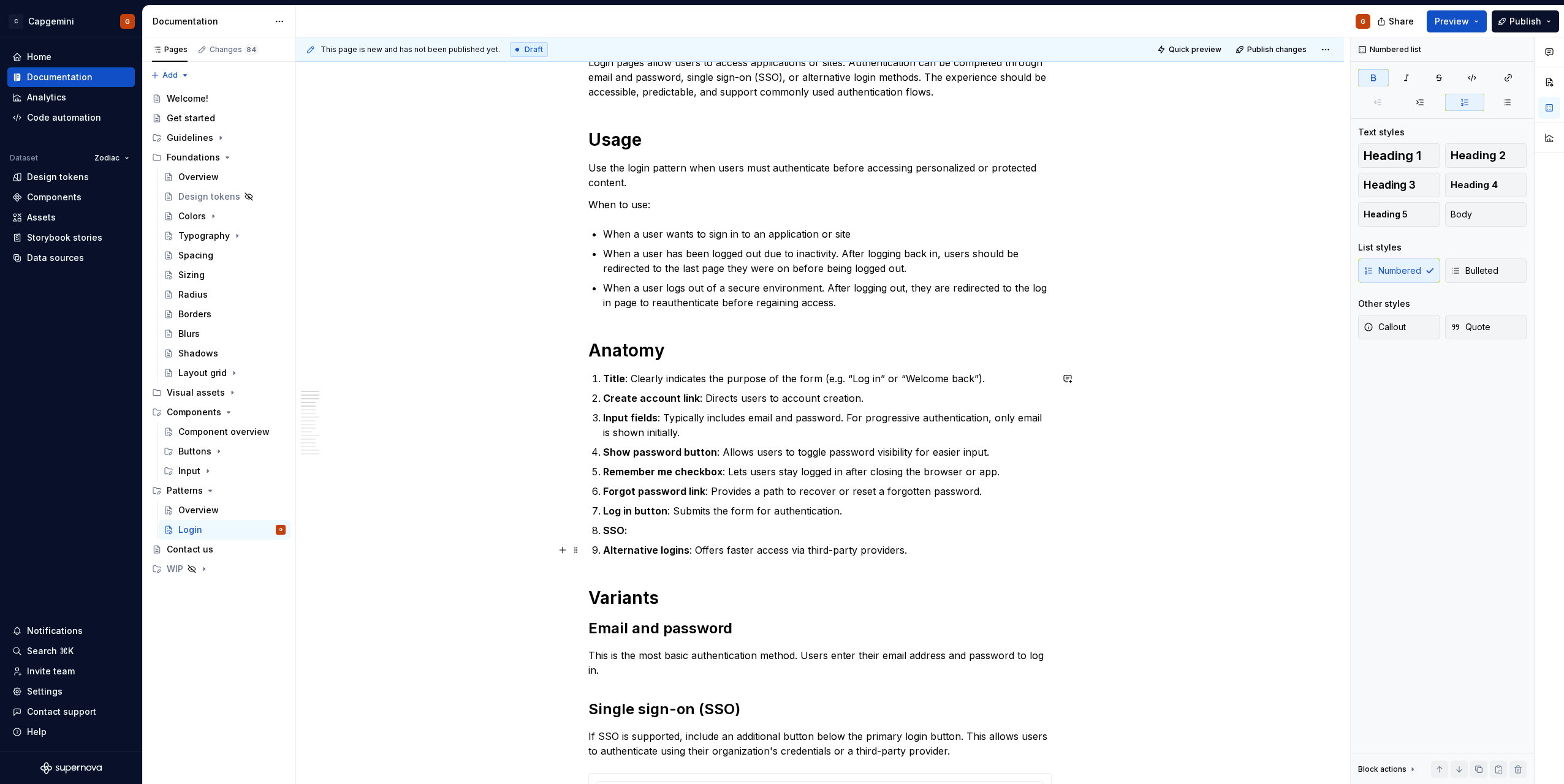
click at [698, 539] on ol "Title : Clearly indicates the purpose of the form (e.g. “Log in” or “Welcome ba…" at bounding box center [827, 465] width 448 height 186
click at [687, 529] on p "SSO:" at bounding box center [827, 531] width 448 height 15
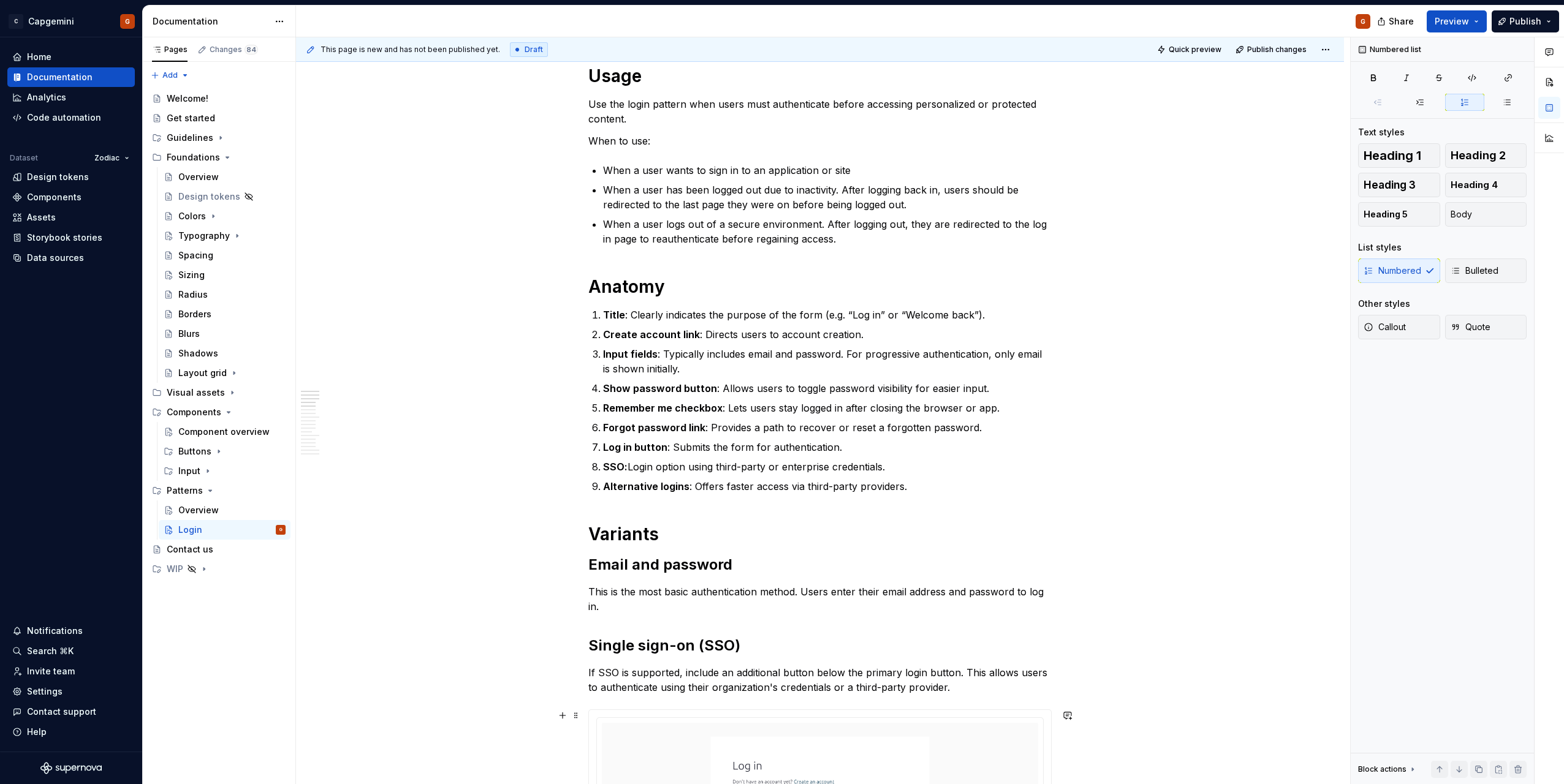
scroll to position [245, 0]
click at [667, 469] on p "SSO: Login option using third-party or enterprise credentials." at bounding box center [827, 469] width 448 height 15
click at [868, 490] on p "Alternative logins : Offers faster access via third-party providers." at bounding box center [827, 489] width 448 height 15
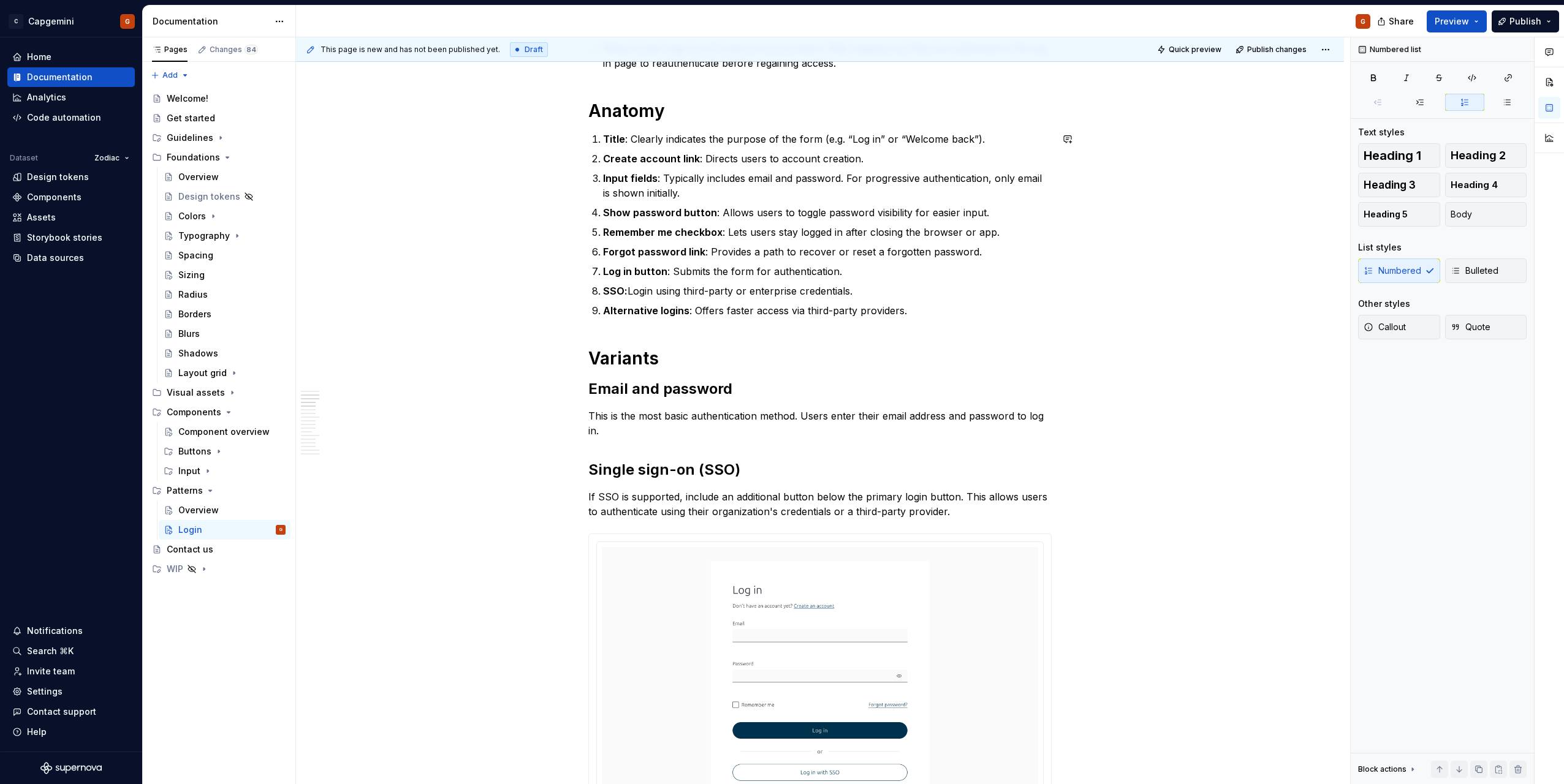
scroll to position [429, 0]
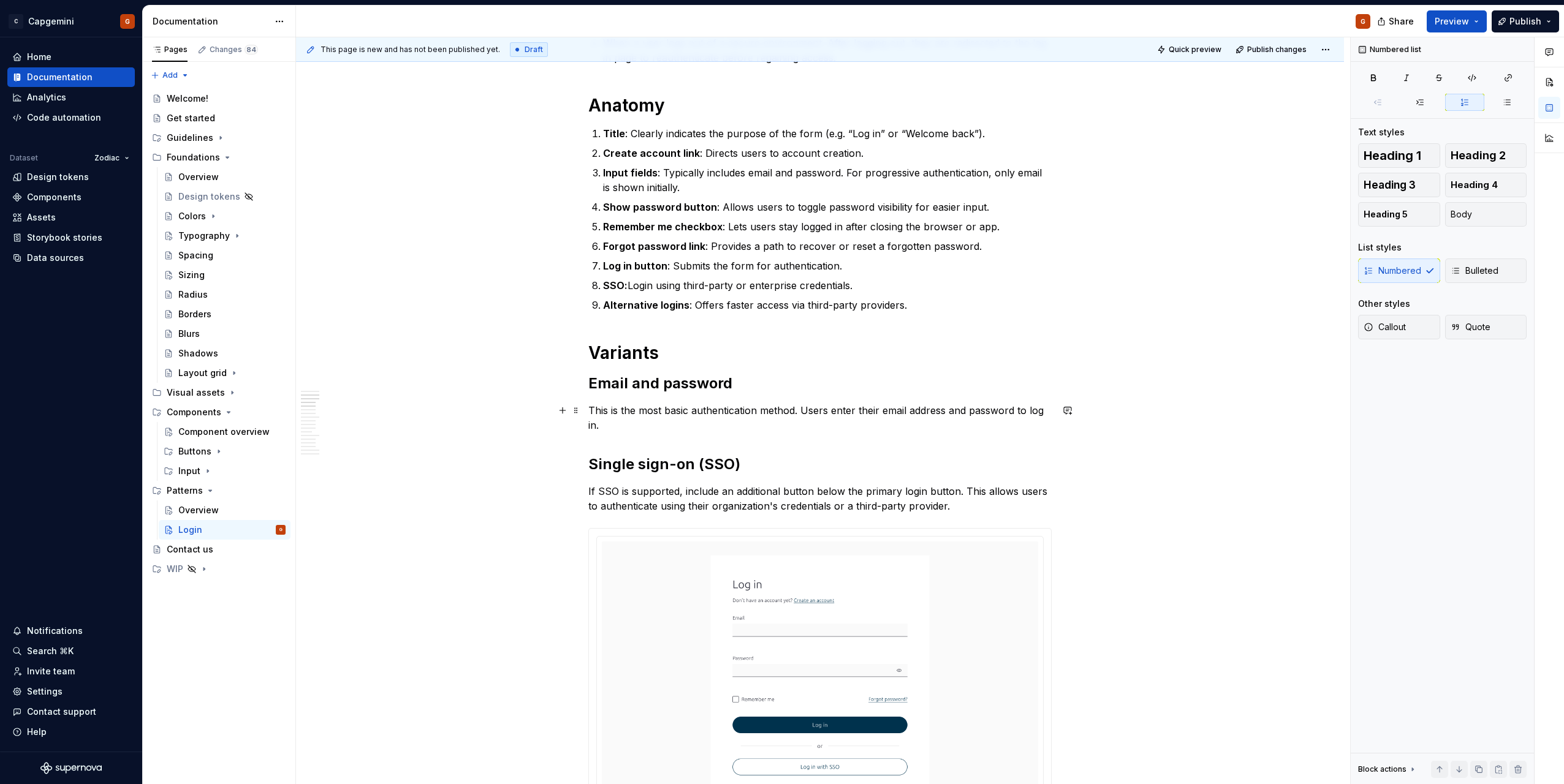
click at [673, 430] on p "This is the most basic authentication method. Users enter their email address a…" at bounding box center [820, 418] width 463 height 29
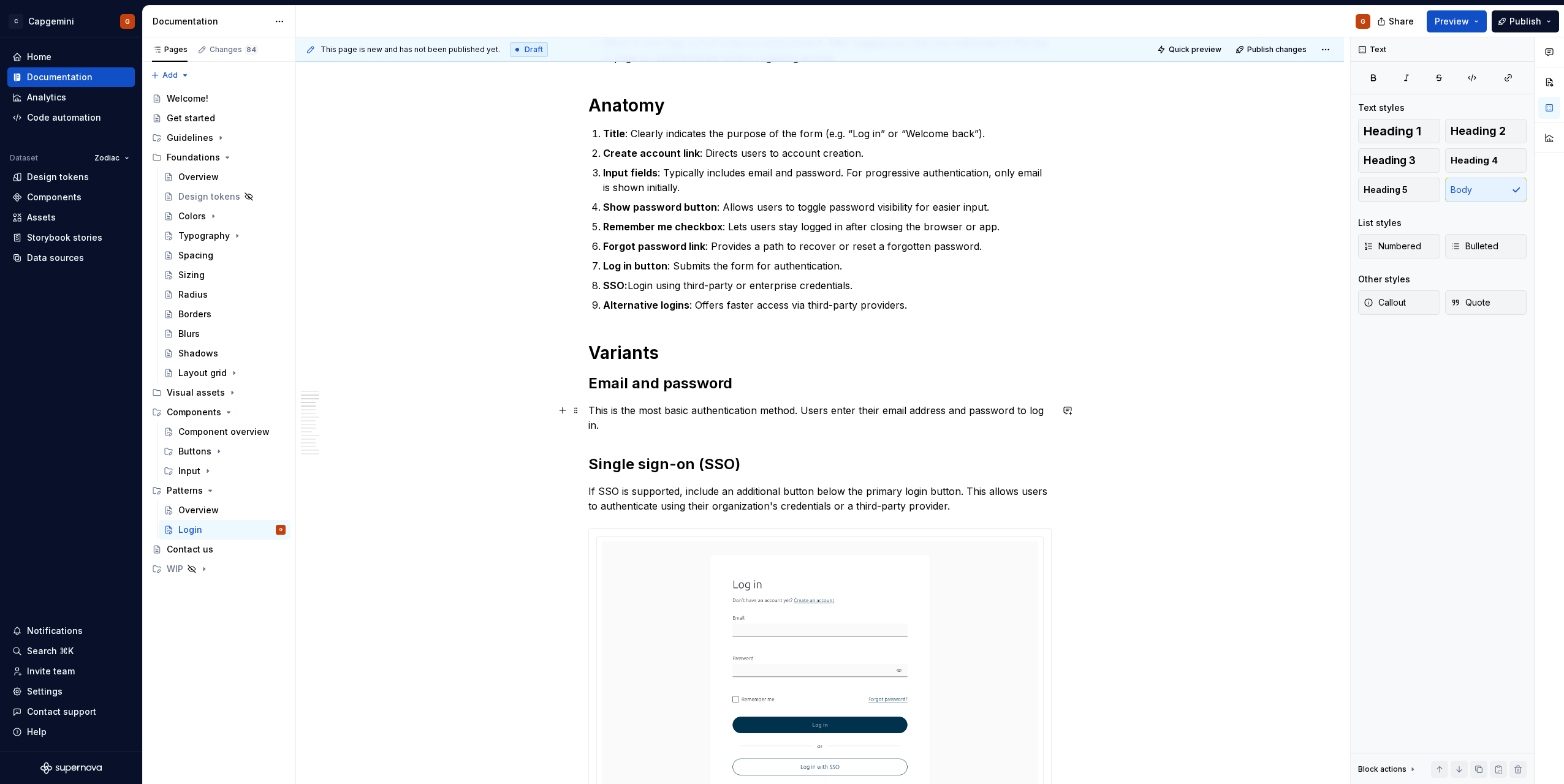
click at [825, 410] on p "This is the most basic authentication method. Users enter their email address a…" at bounding box center [820, 418] width 463 height 29
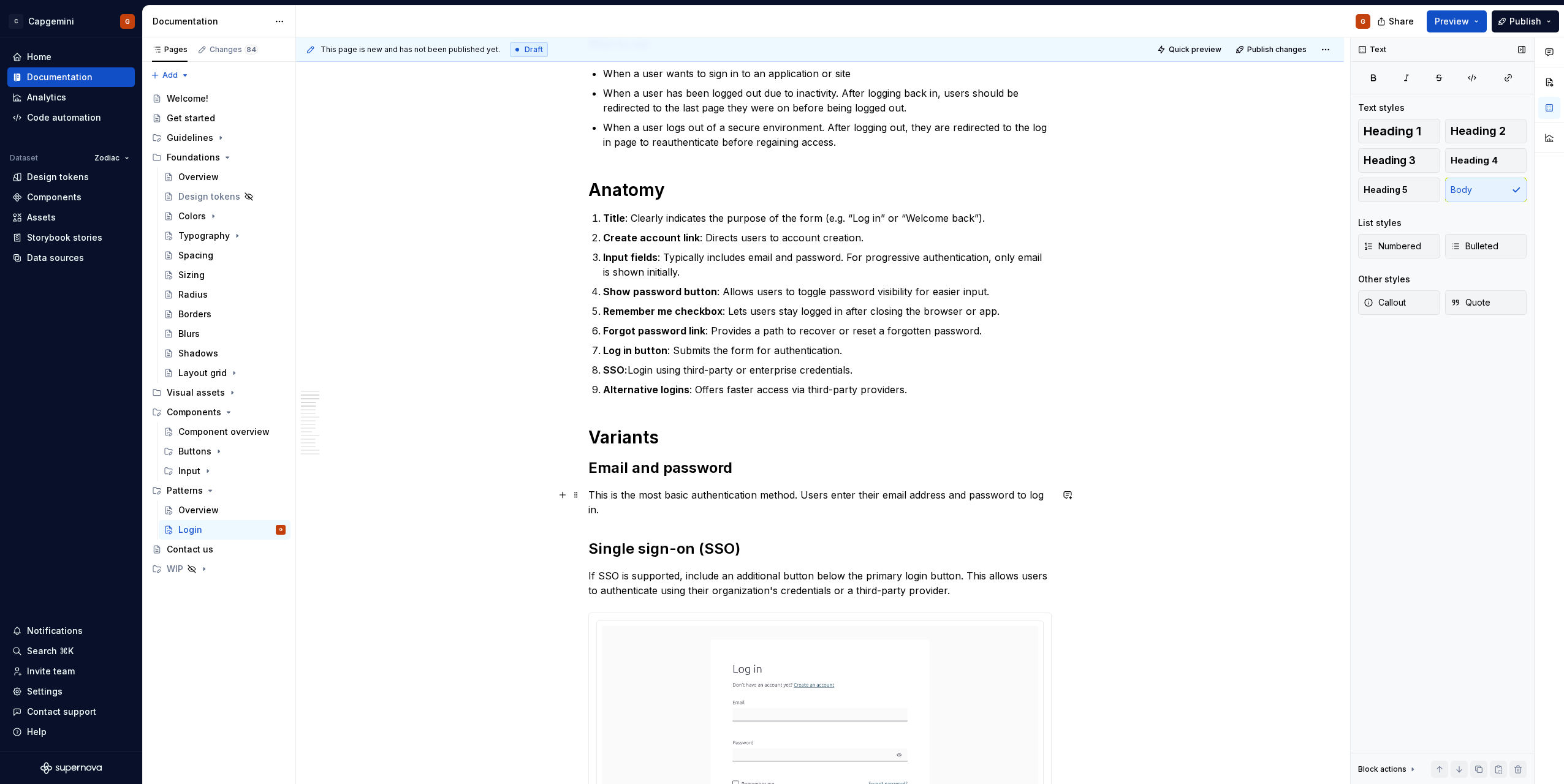
scroll to position [368, 0]
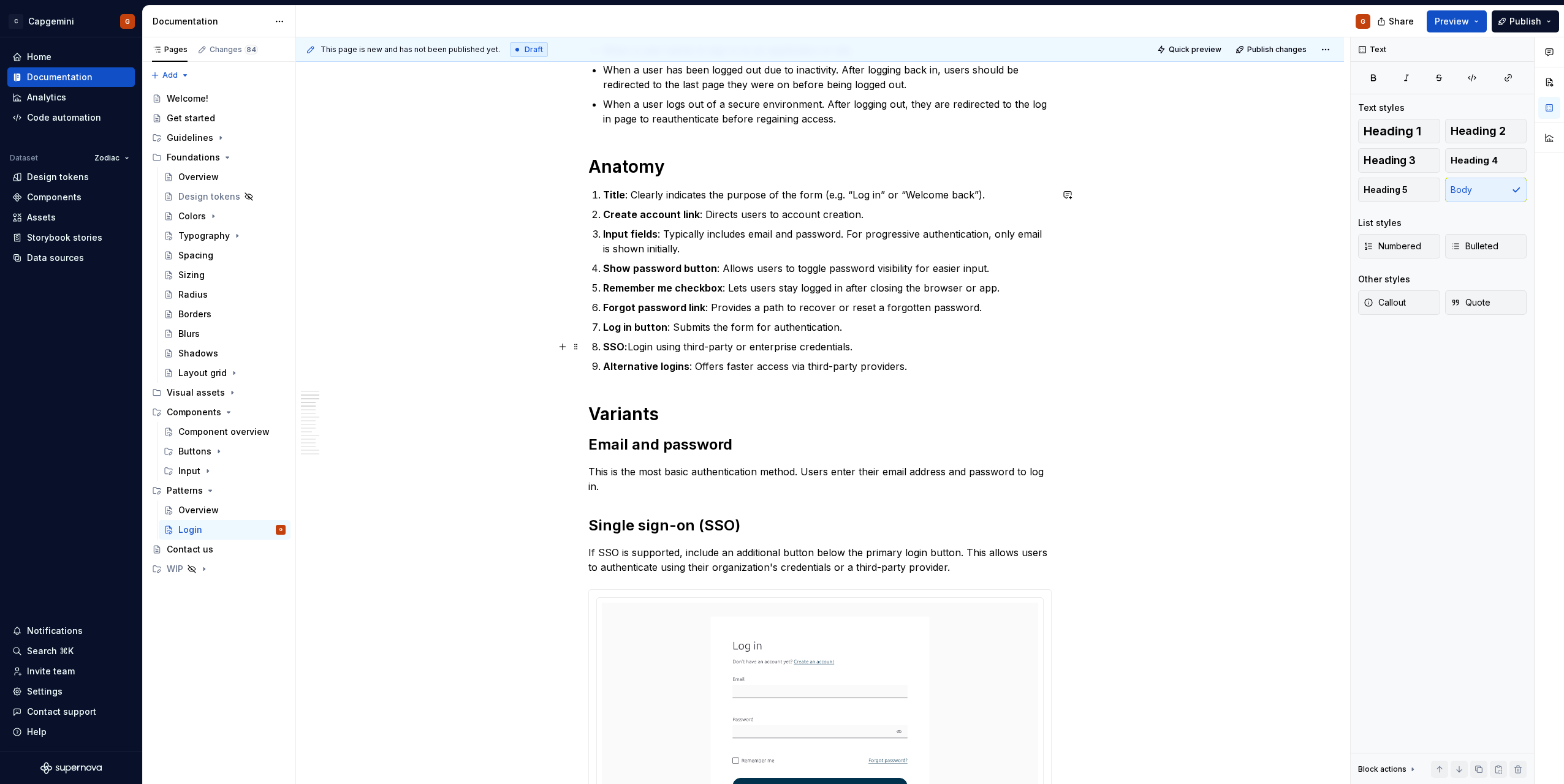
drag, startPoint x: 630, startPoint y: 346, endPoint x: 637, endPoint y: 348, distance: 7.3
click at [630, 346] on p "SSO: Login using third-party or enterprise credentials." at bounding box center [827, 346] width 448 height 15
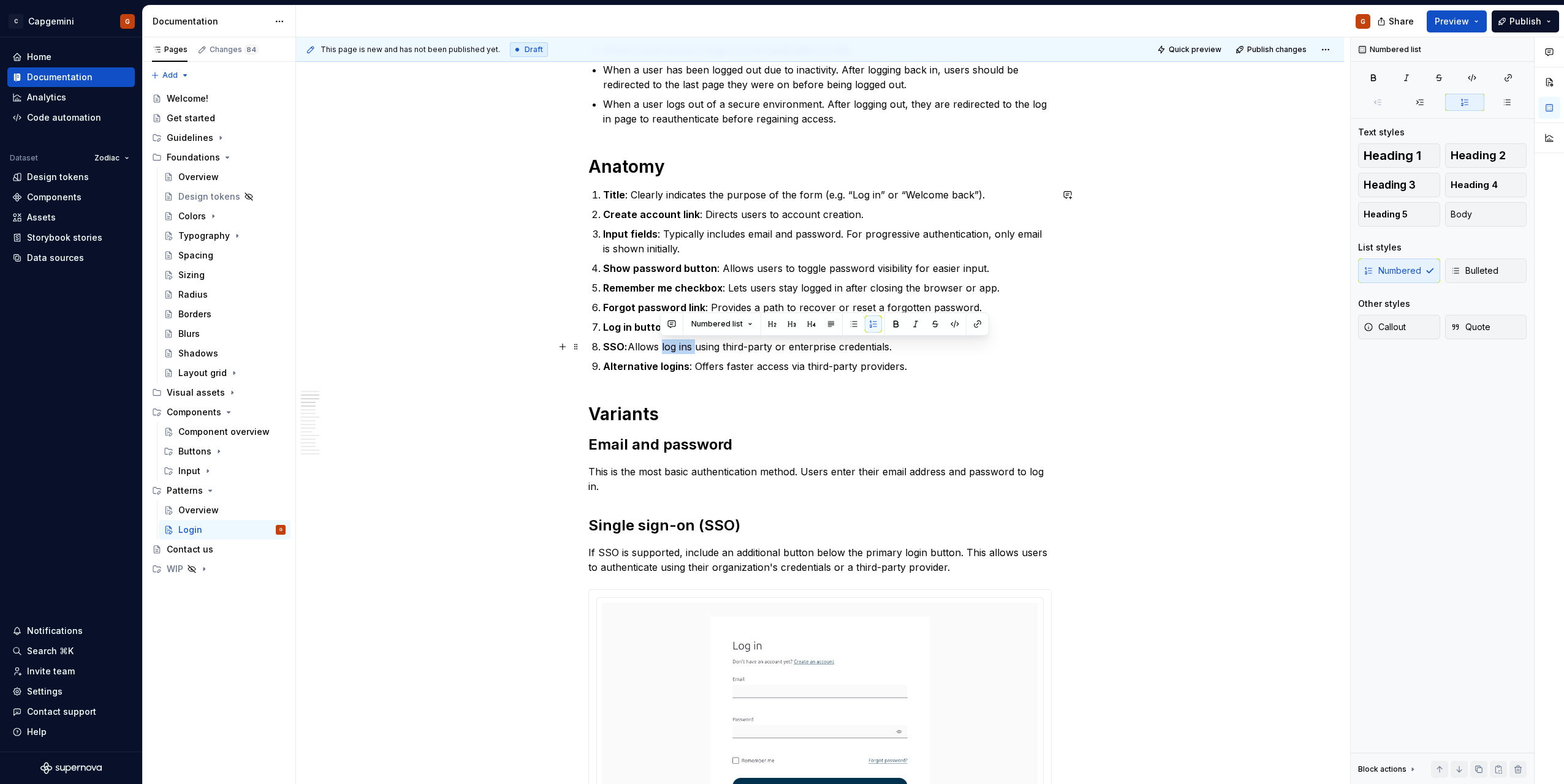
drag, startPoint x: 693, startPoint y: 348, endPoint x: 660, endPoint y: 354, distance: 33.5
click at [660, 354] on p "SSO: Allows log ins using third-party or enterprise credentials." at bounding box center [827, 346] width 448 height 15
click at [876, 329] on p "Log in button : Submits the form for authentication." at bounding box center [827, 327] width 448 height 15
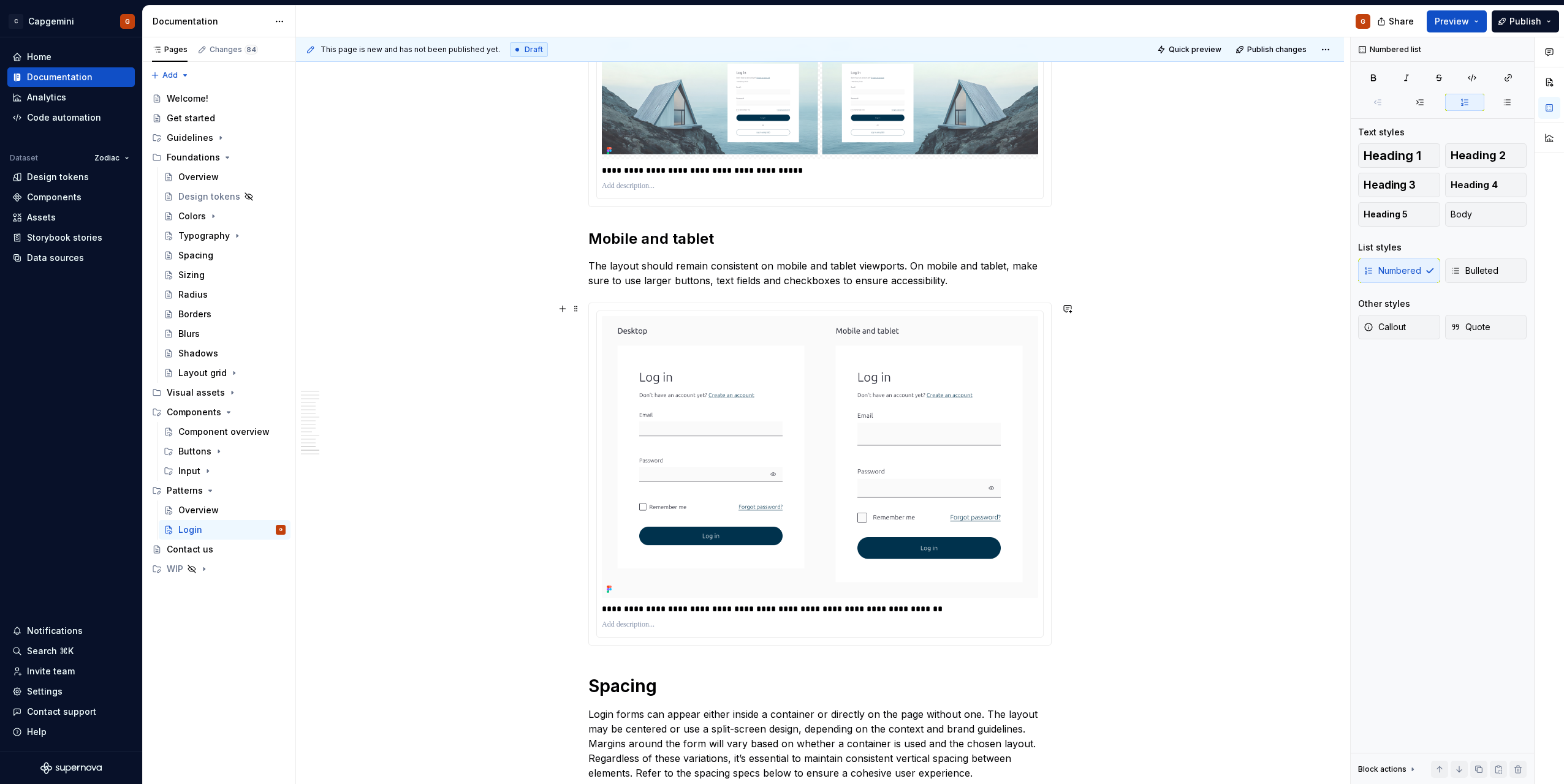
scroll to position [4595, 0]
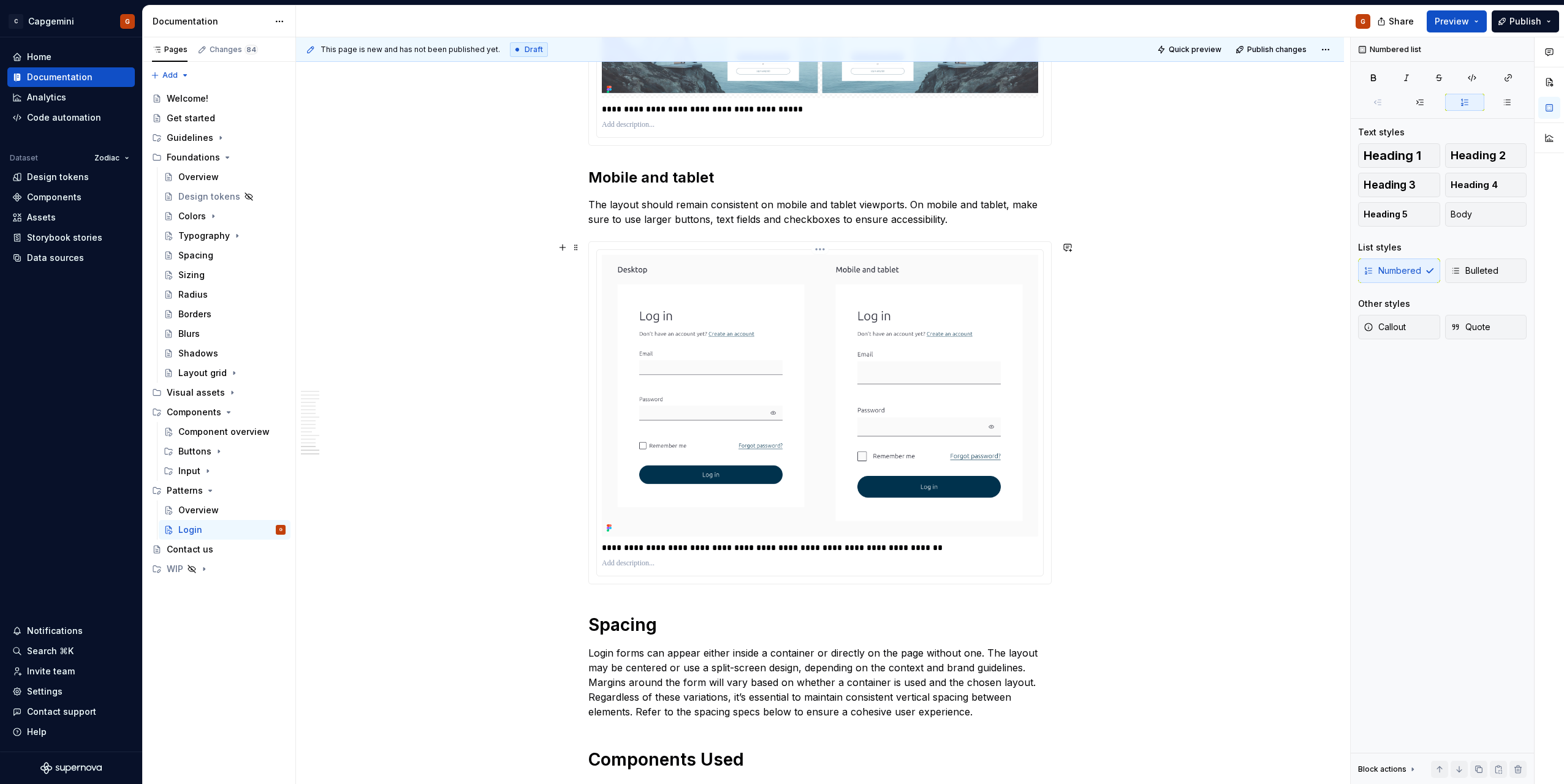
click at [891, 549] on p "**********" at bounding box center [820, 547] width 436 height 12
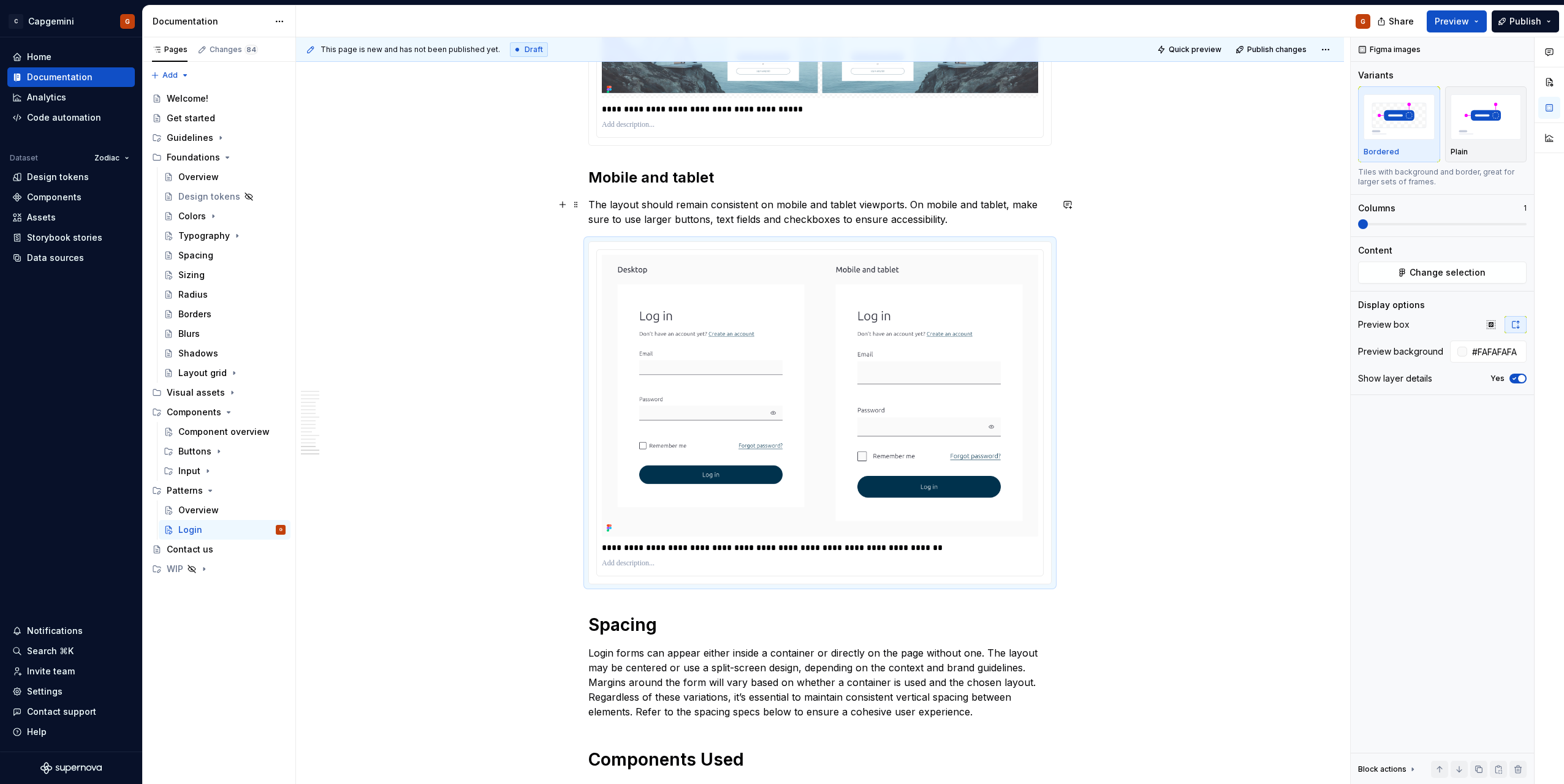
click at [899, 211] on p "The layout should remain consistent on mobile and tablet viewports. On mobile a…" at bounding box center [820, 211] width 463 height 29
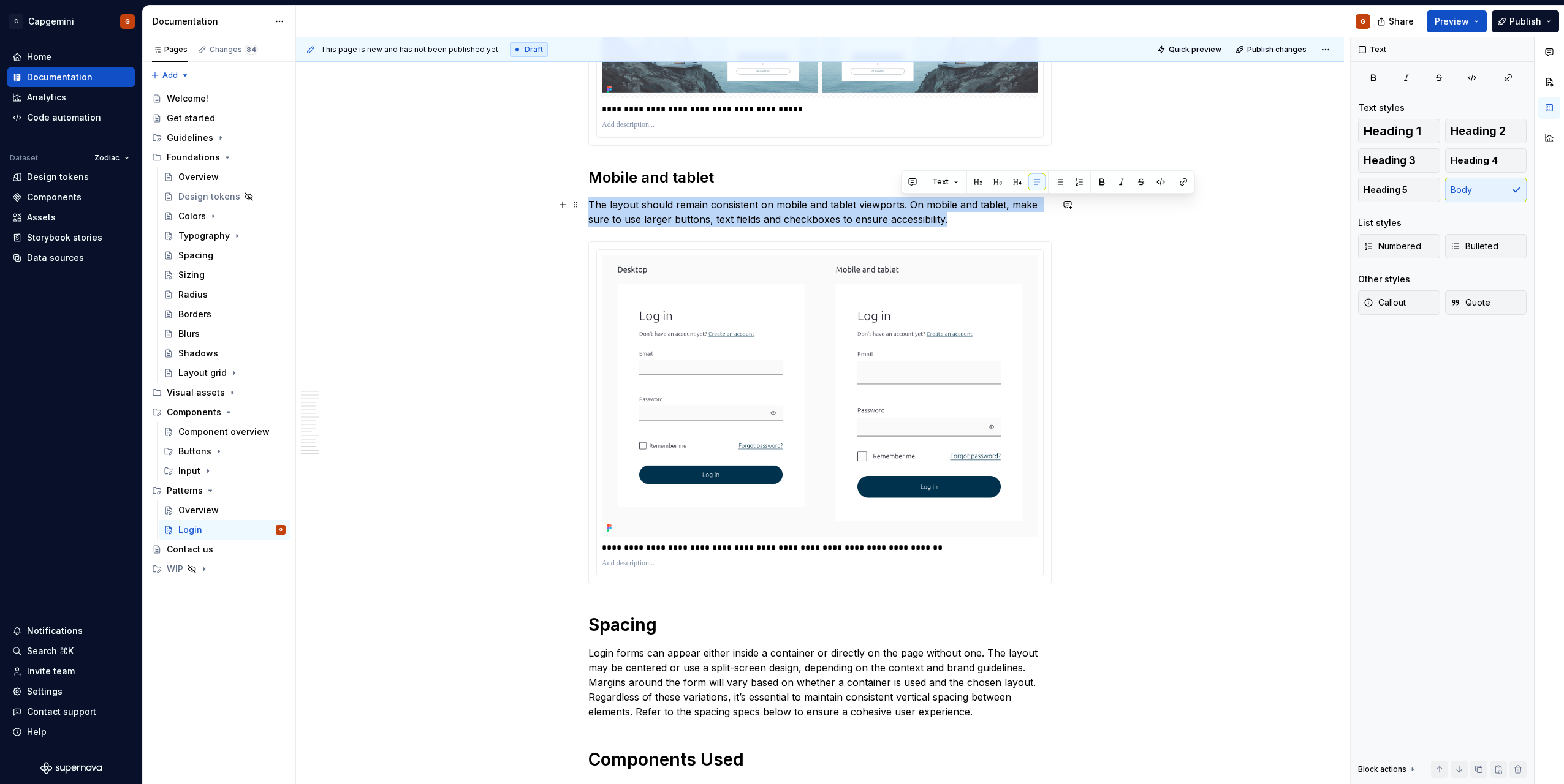
click at [899, 211] on p "The layout should remain consistent on mobile and tablet viewports. On mobile a…" at bounding box center [820, 211] width 463 height 29
copy p "The layout should remain consistent on mobile and tablet viewports. On mobile a…"
click at [675, 546] on p "**********" at bounding box center [820, 547] width 436 height 12
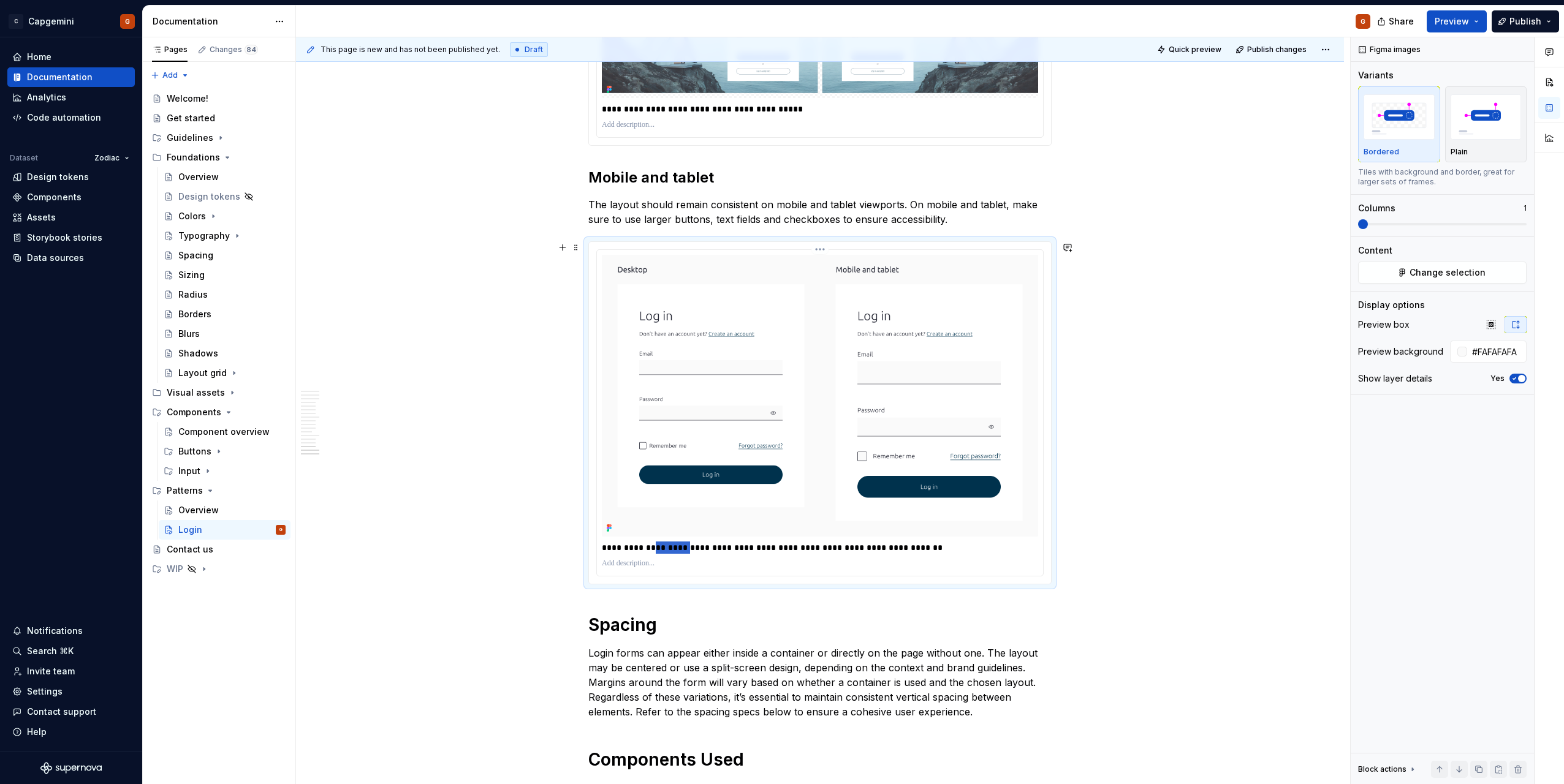
click at [675, 546] on p "**********" at bounding box center [820, 547] width 436 height 12
type textarea "*"
click at [659, 548] on p "**********" at bounding box center [820, 547] width 436 height 12
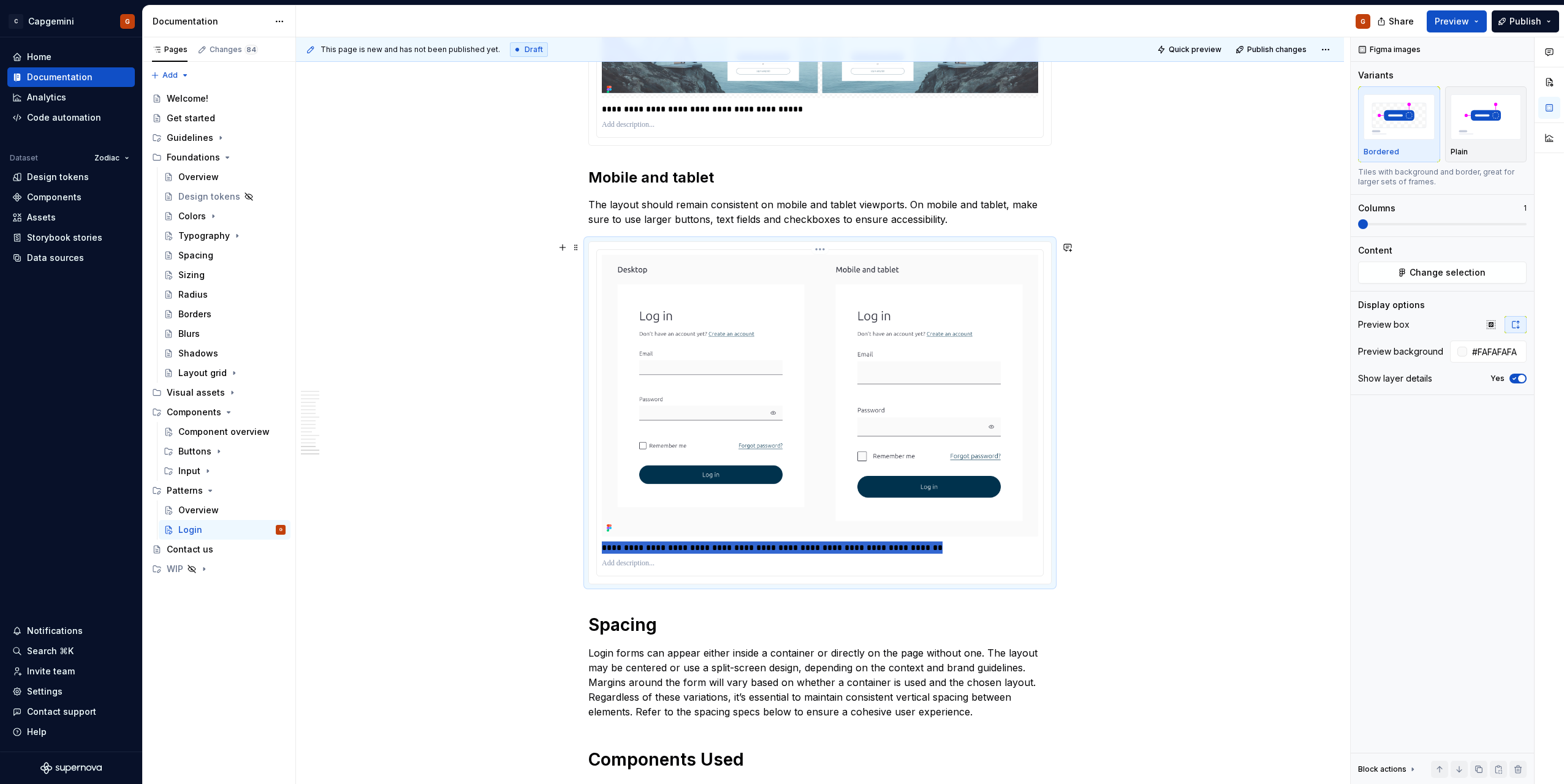
click at [659, 548] on p "**********" at bounding box center [820, 547] width 436 height 12
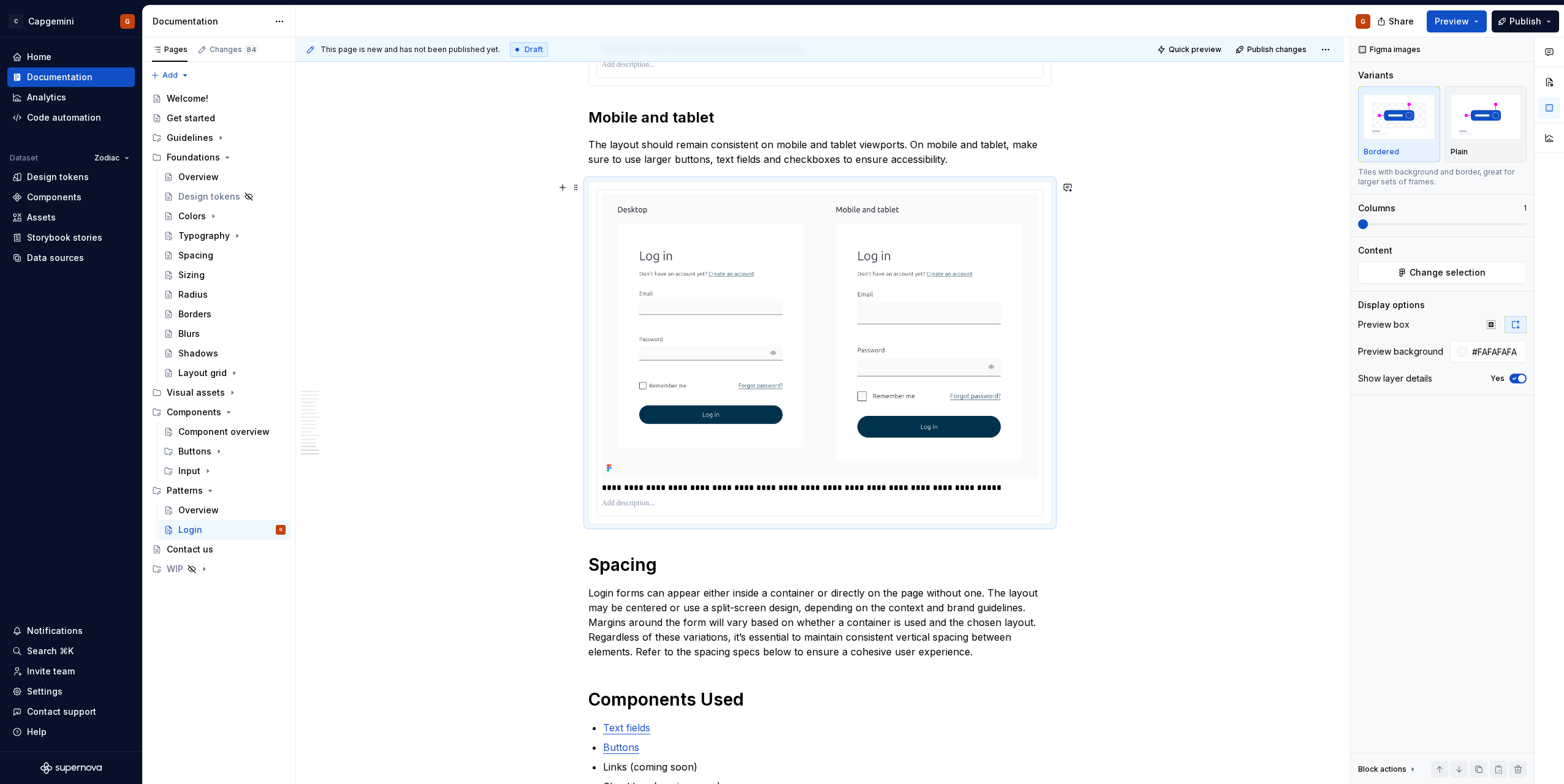
scroll to position [4902, 0]
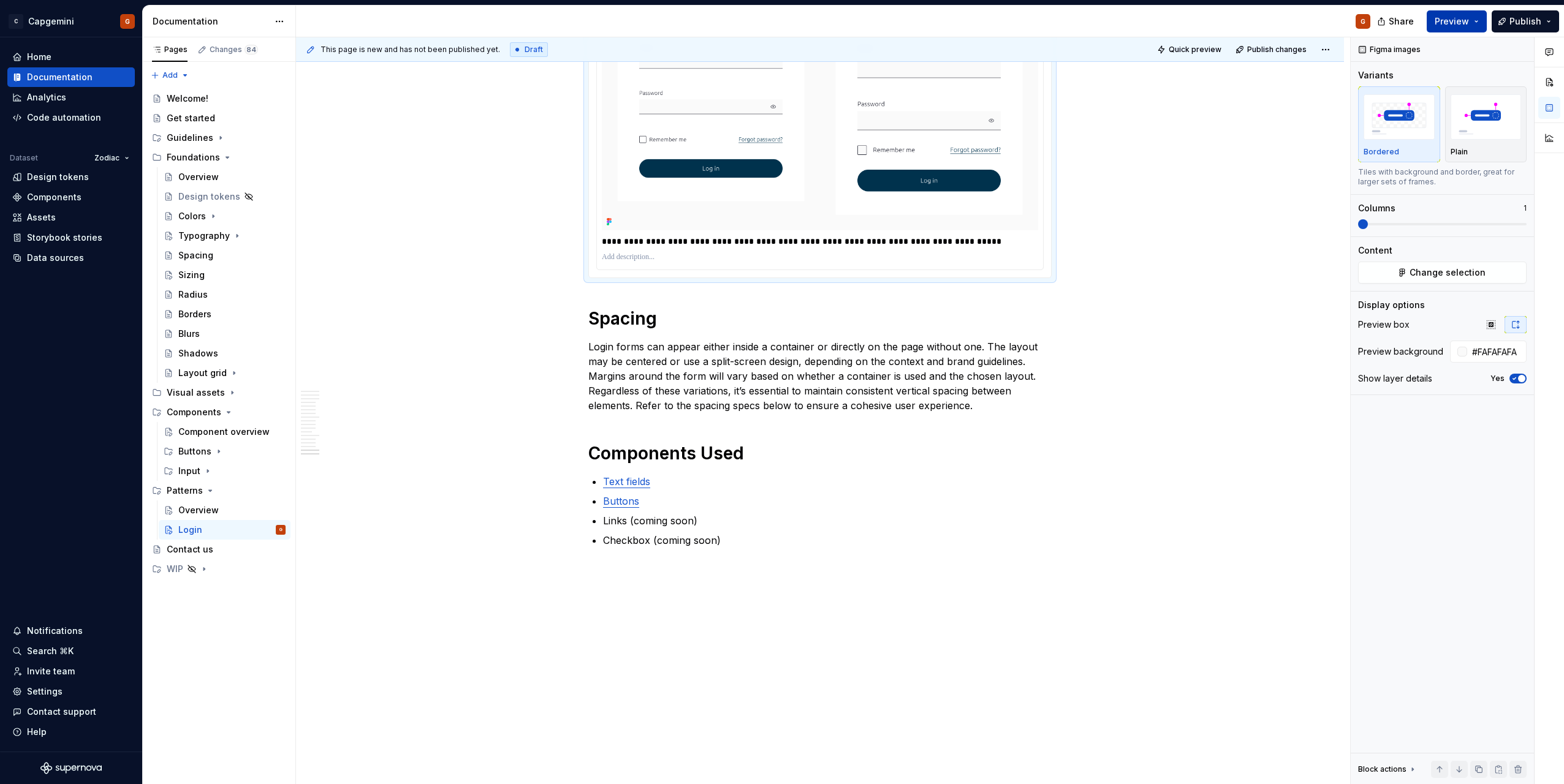
click at [1474, 25] on button "Preview" at bounding box center [1457, 21] width 60 height 22
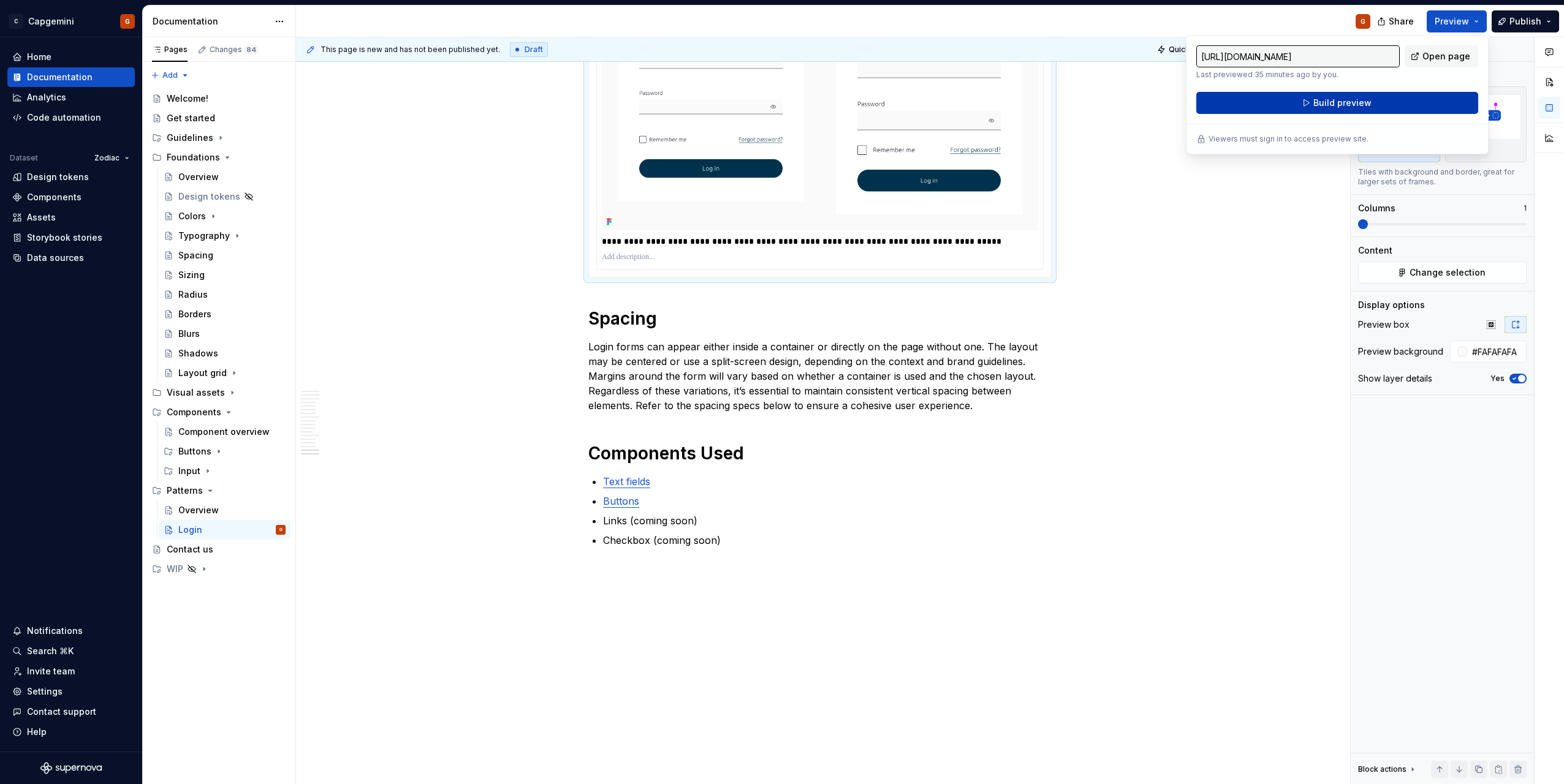
drag, startPoint x: 1475, startPoint y: 25, endPoint x: 1376, endPoint y: 108, distance: 129.2
click at [1376, 108] on button "Build preview" at bounding box center [1337, 102] width 282 height 22
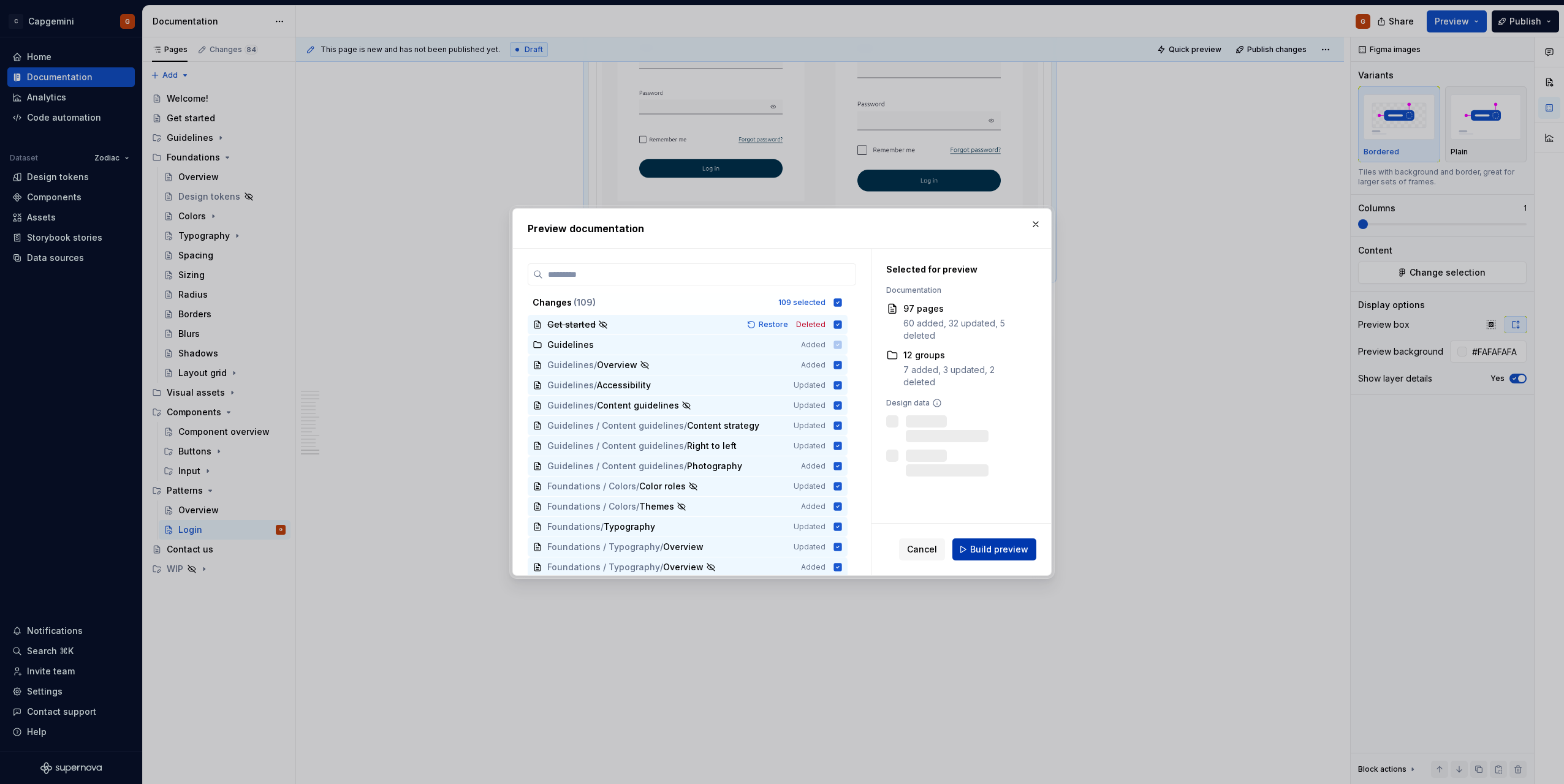
click at [993, 549] on span "Build preview" at bounding box center [999, 549] width 58 height 12
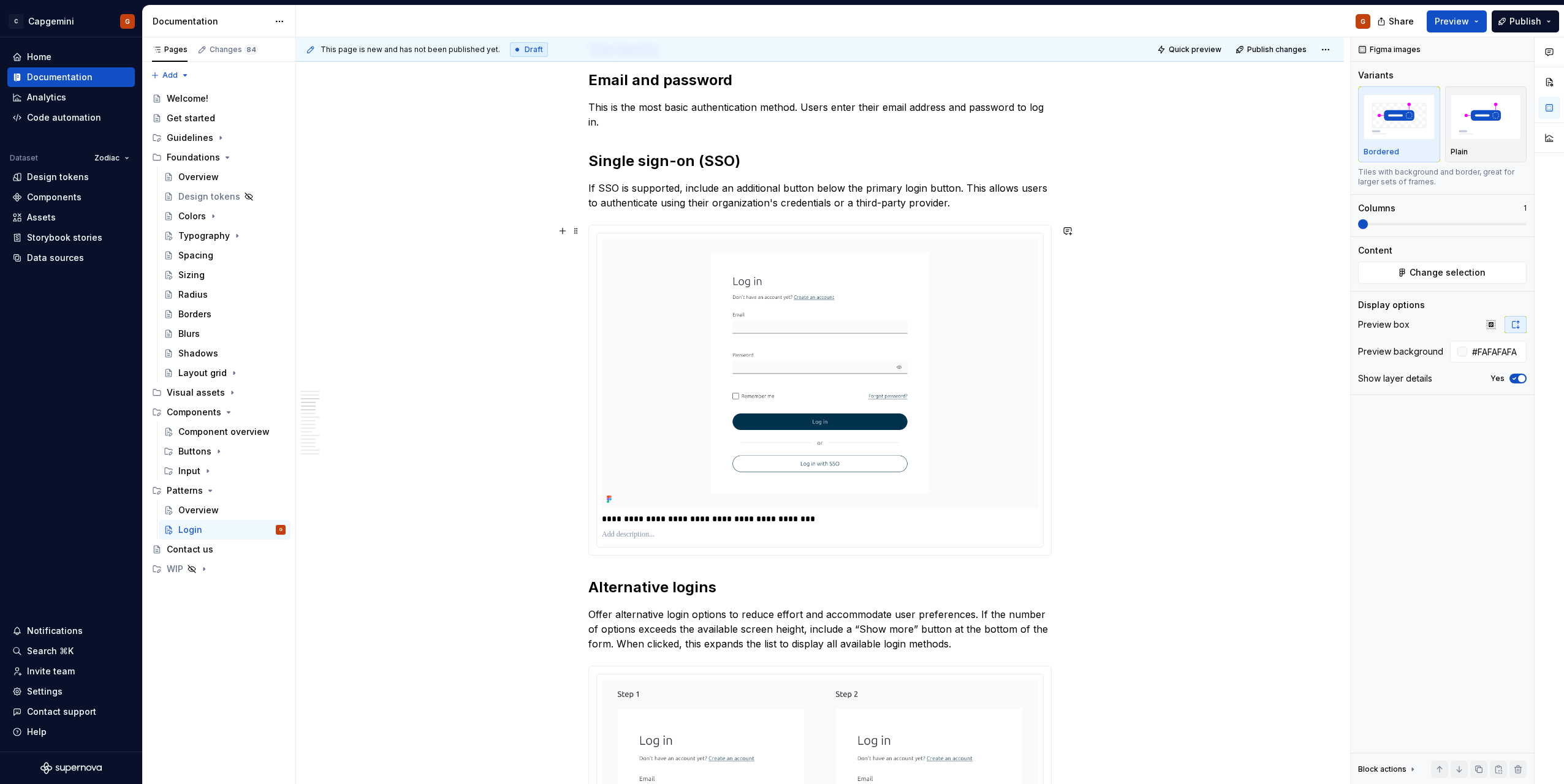
scroll to position [736, 0]
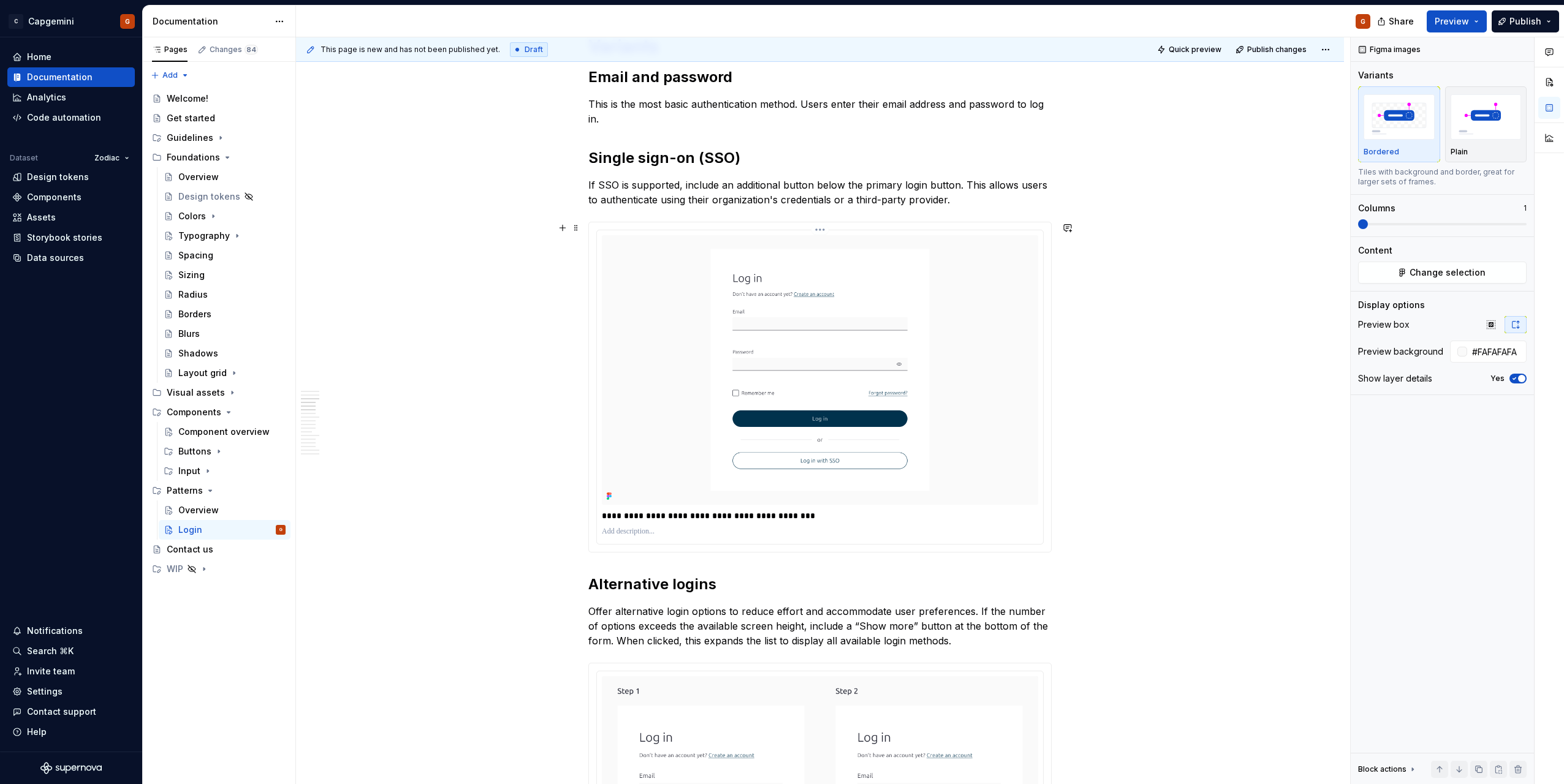
click at [738, 519] on p "**********" at bounding box center [820, 516] width 436 height 12
click at [817, 519] on p "**********" at bounding box center [820, 516] width 436 height 12
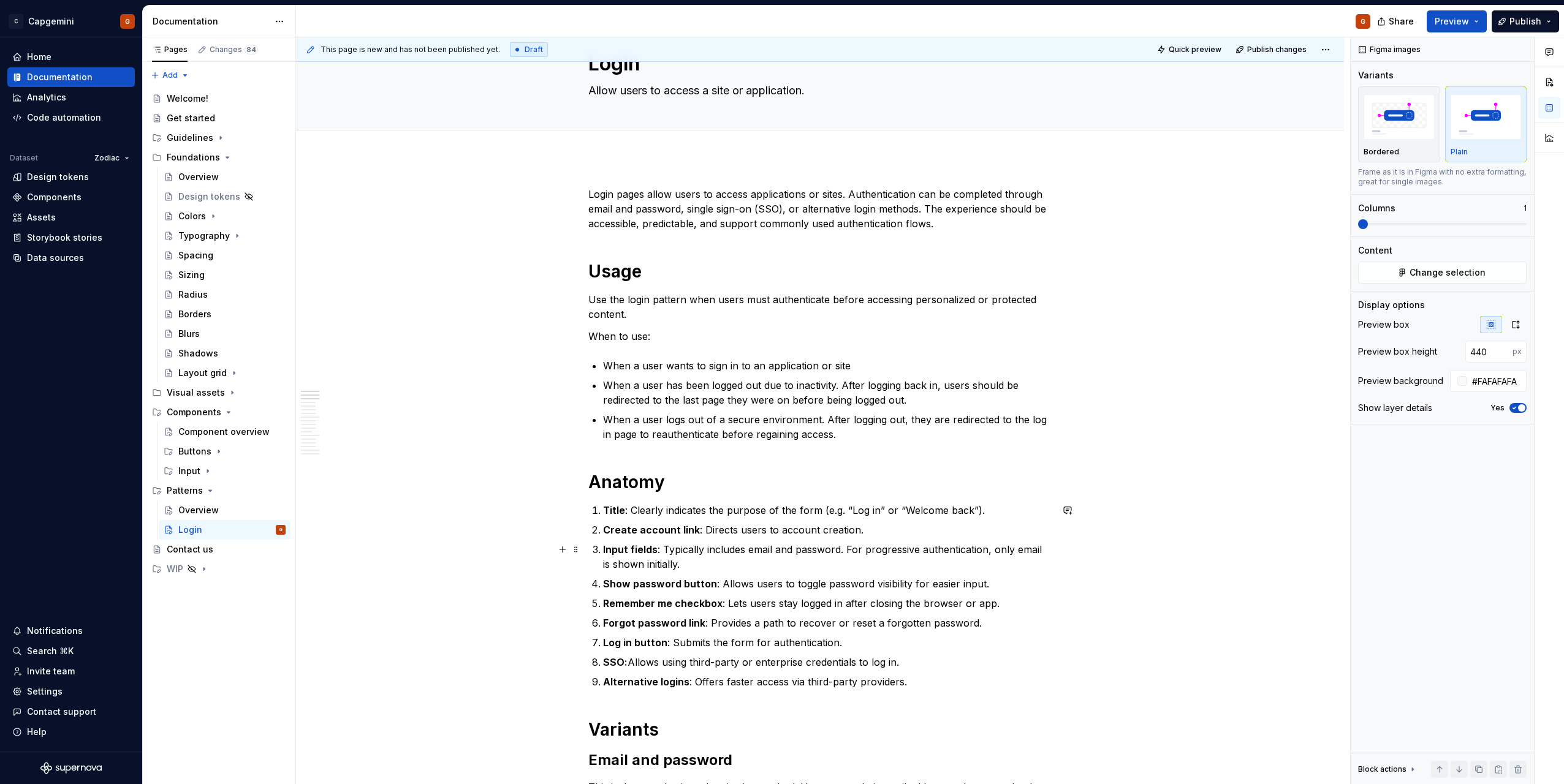
scroll to position [0, 0]
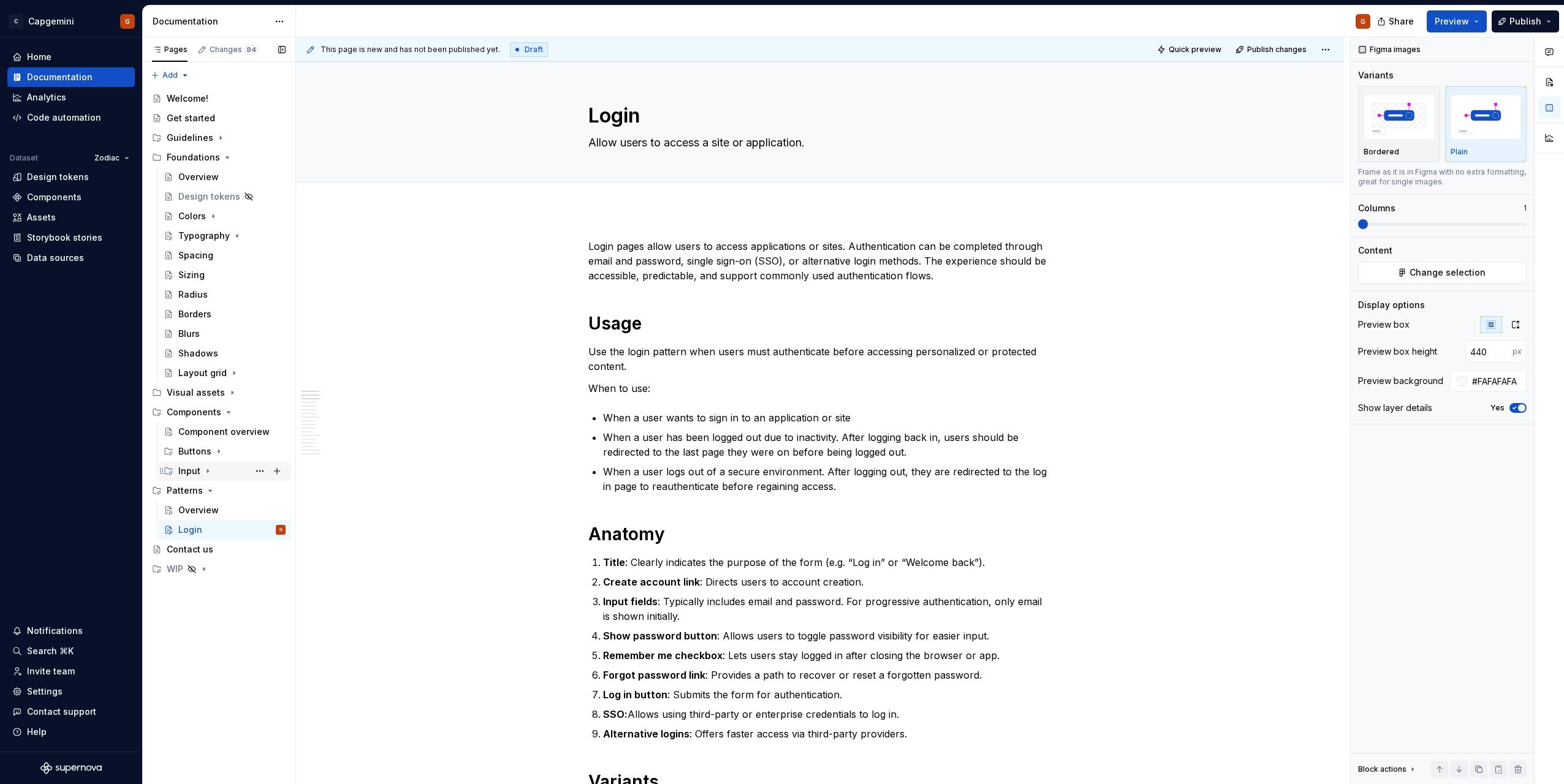
click at [188, 475] on div "Input" at bounding box center [189, 471] width 22 height 12
click at [196, 494] on div "Text field" at bounding box center [210, 490] width 41 height 12
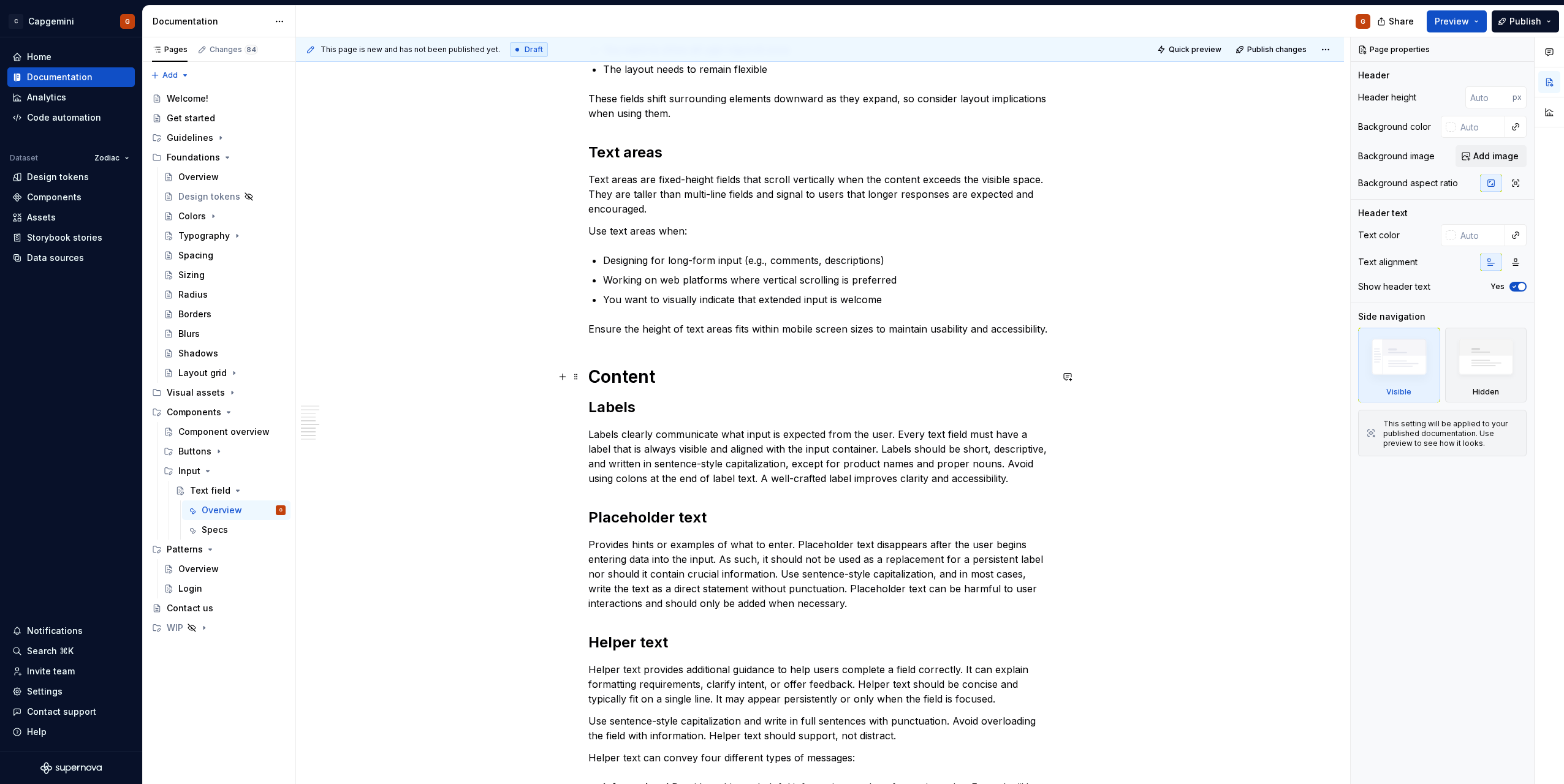
scroll to position [1164, 0]
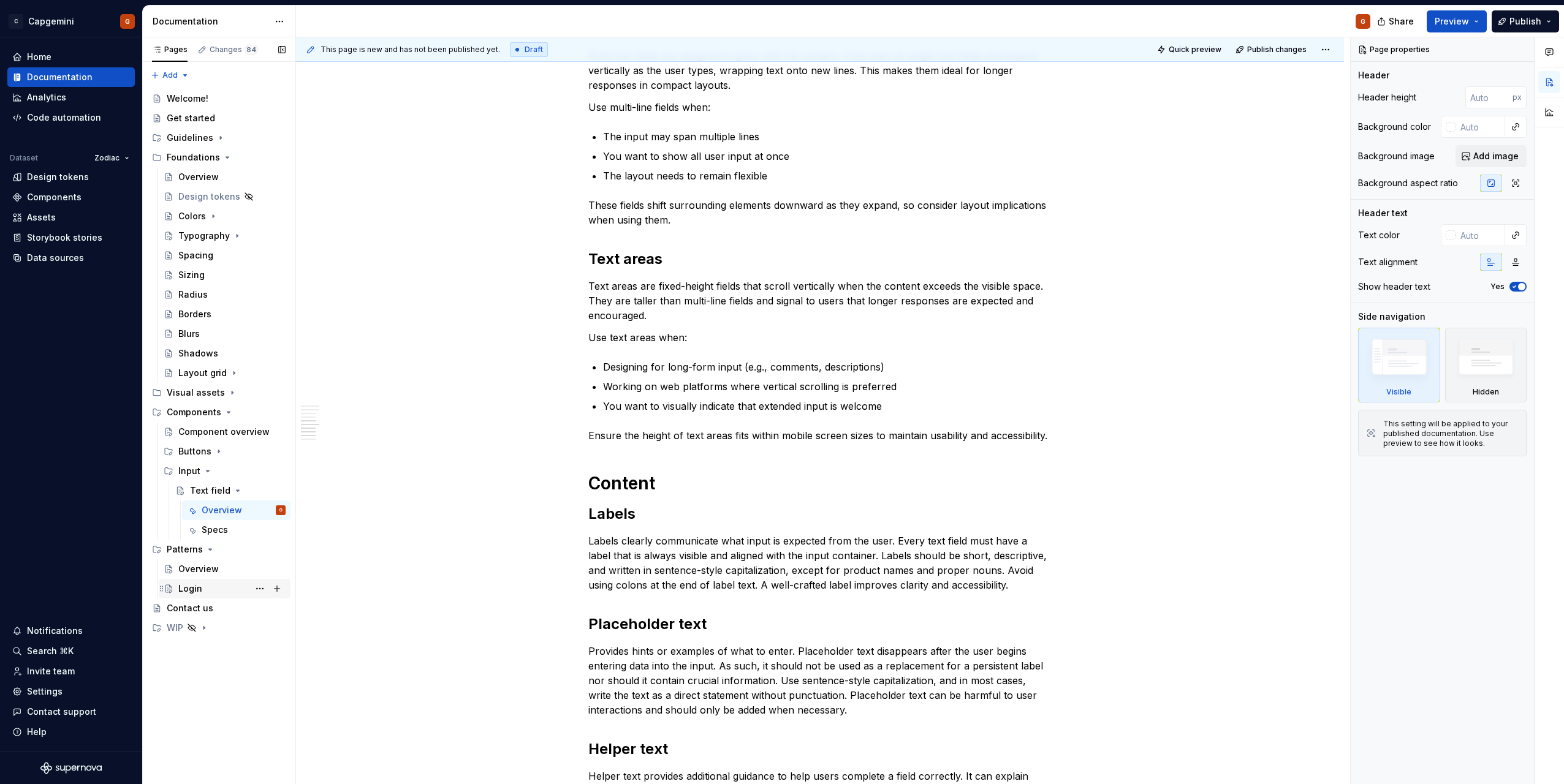
click at [210, 594] on div "Login" at bounding box center [232, 589] width 107 height 17
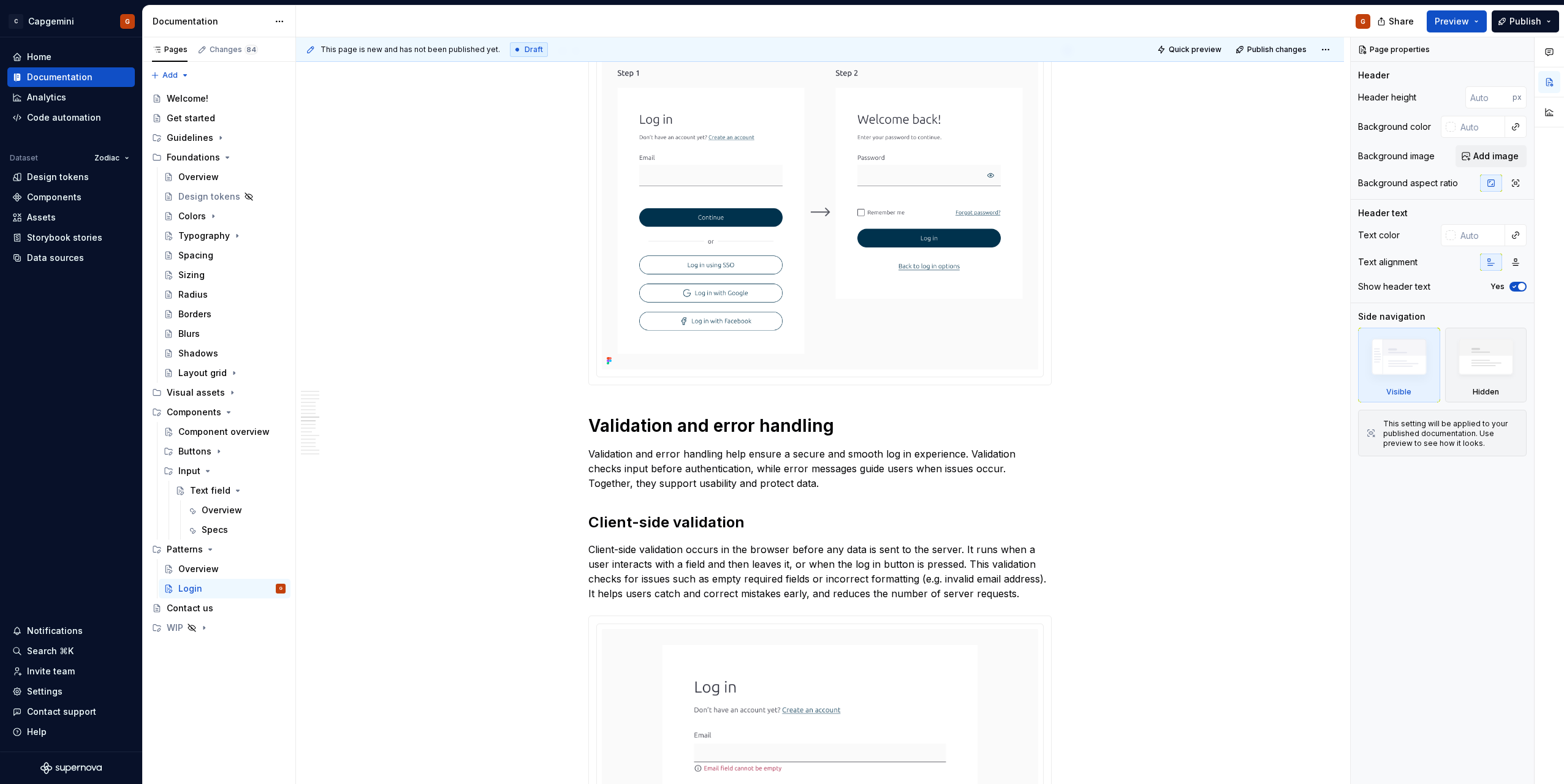
scroll to position [2022, 0]
drag, startPoint x: 593, startPoint y: 426, endPoint x: 600, endPoint y: 429, distance: 7.6
click at [593, 426] on h1 "Validation and error handling" at bounding box center [820, 424] width 463 height 22
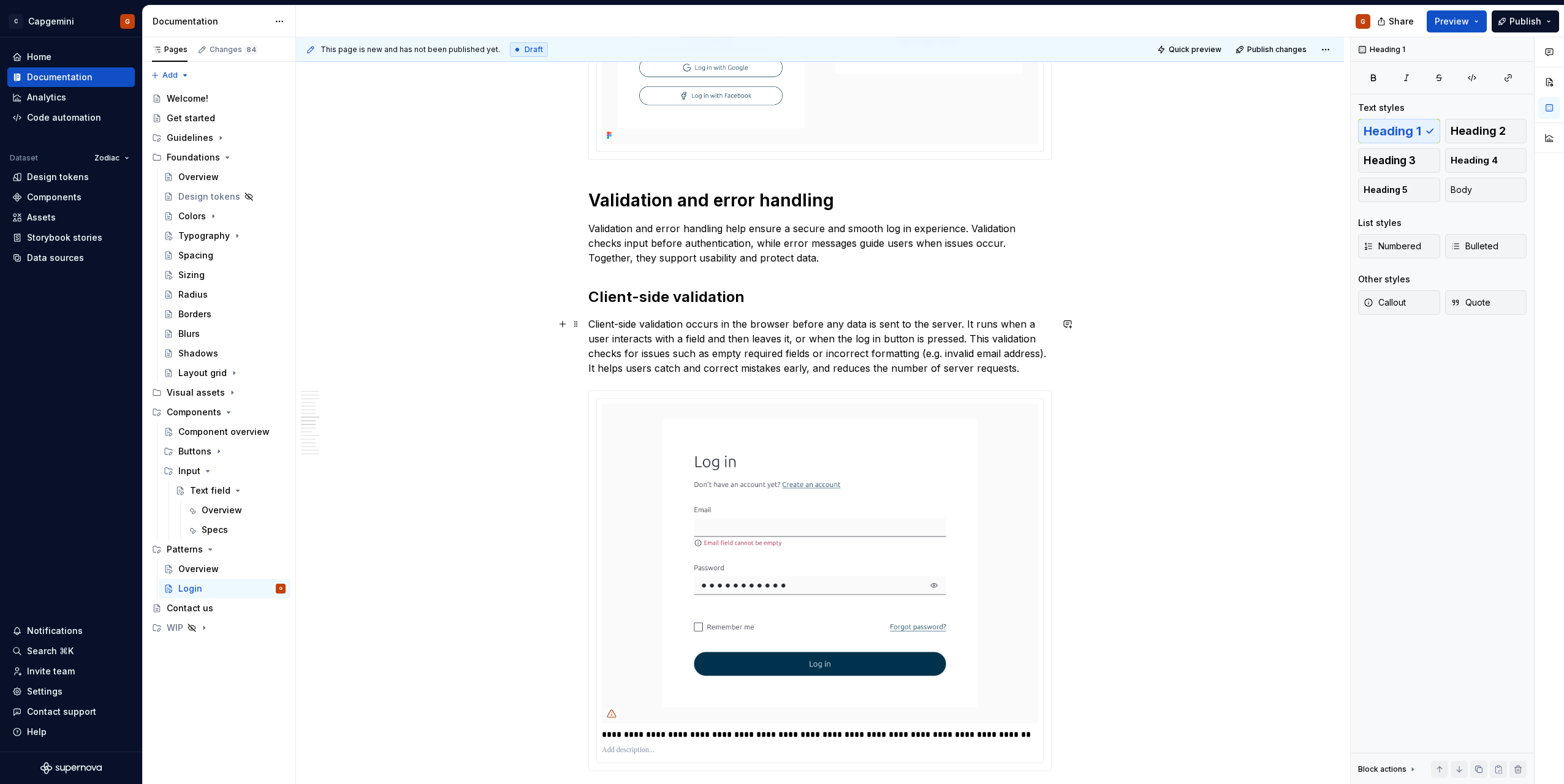
scroll to position [2267, 0]
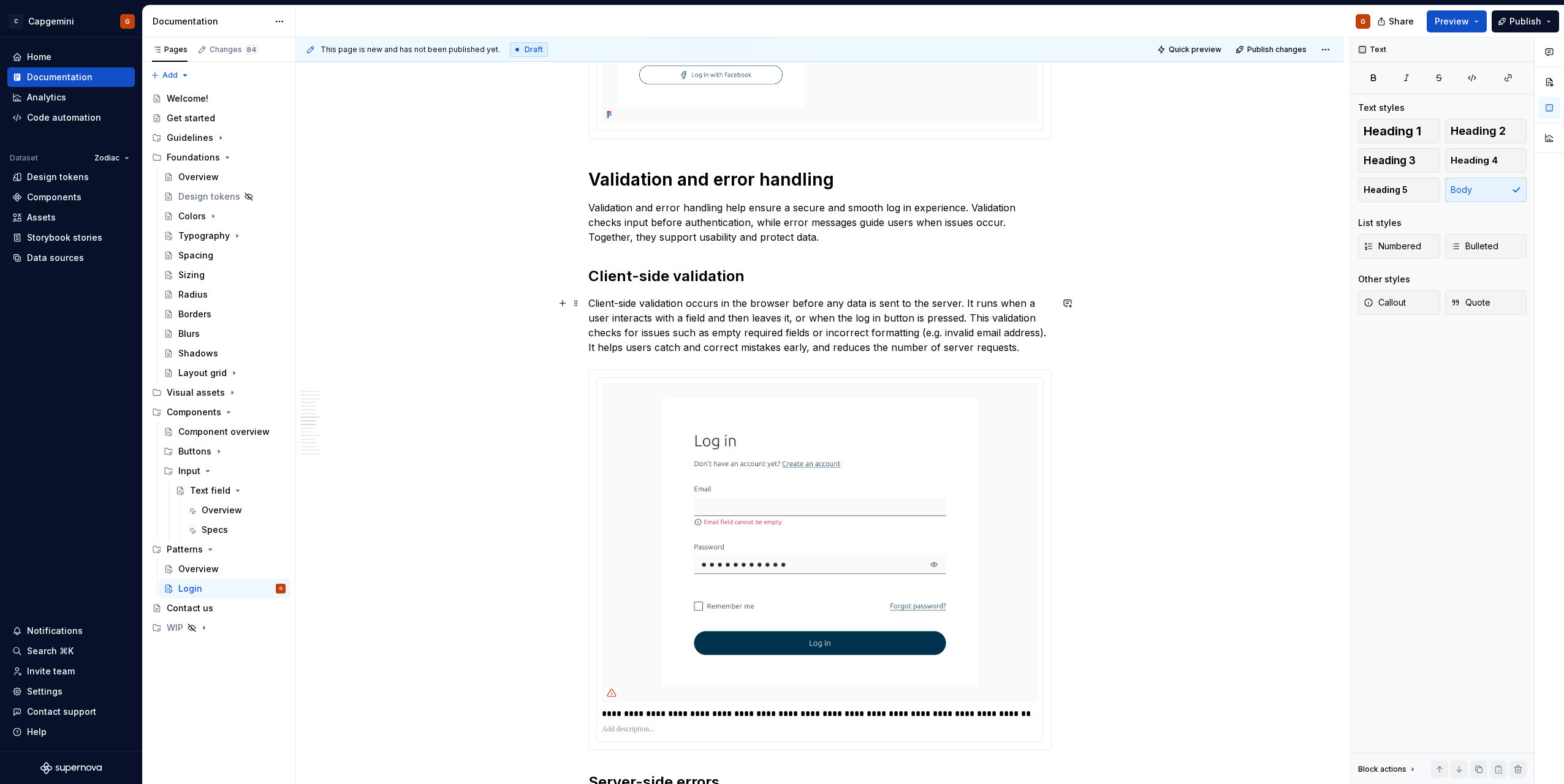
click at [628, 317] on p "Client-side validation occurs in the browser before any data is sent to the ser…" at bounding box center [820, 325] width 463 height 59
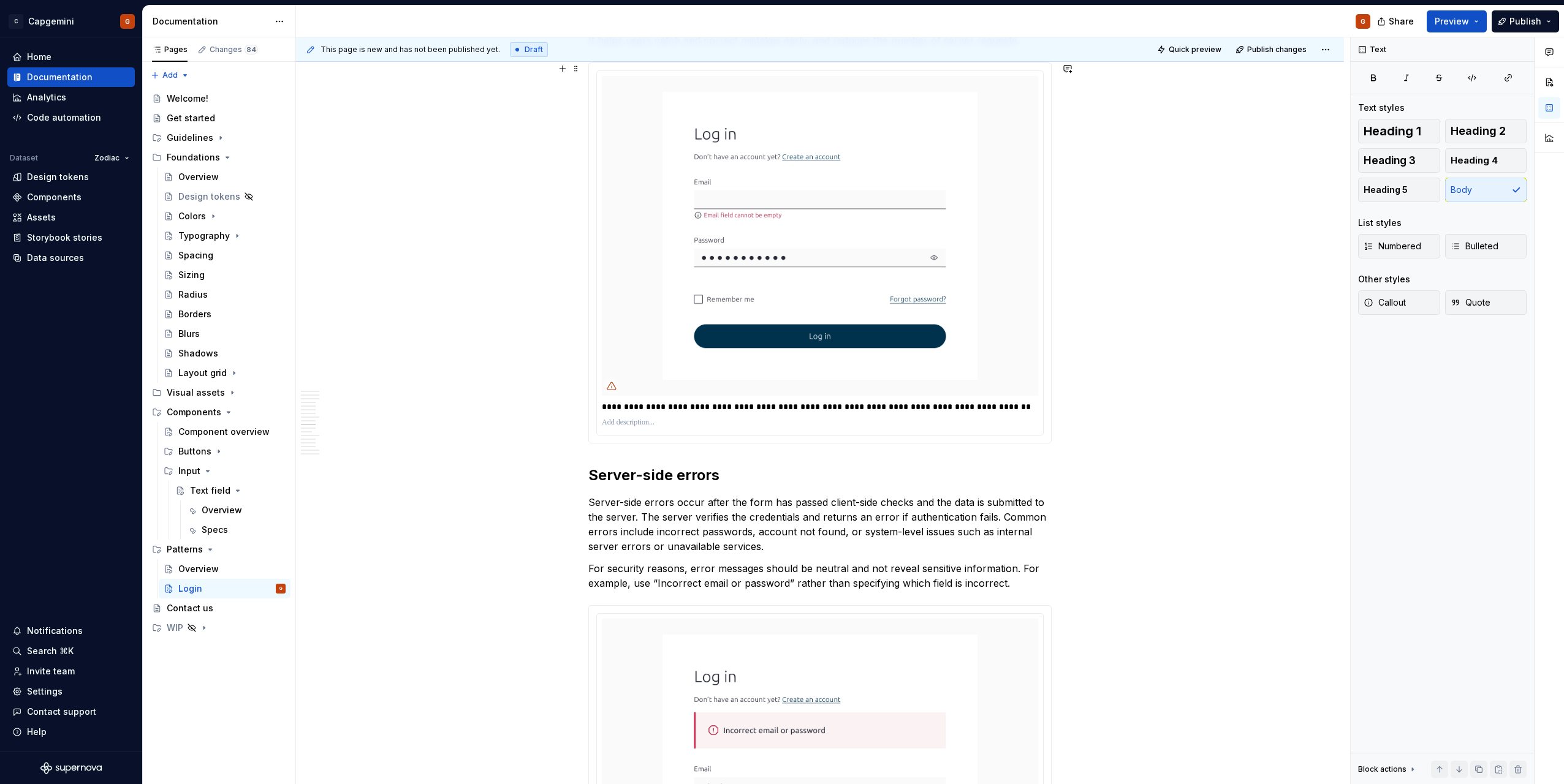
scroll to position [2696, 0]
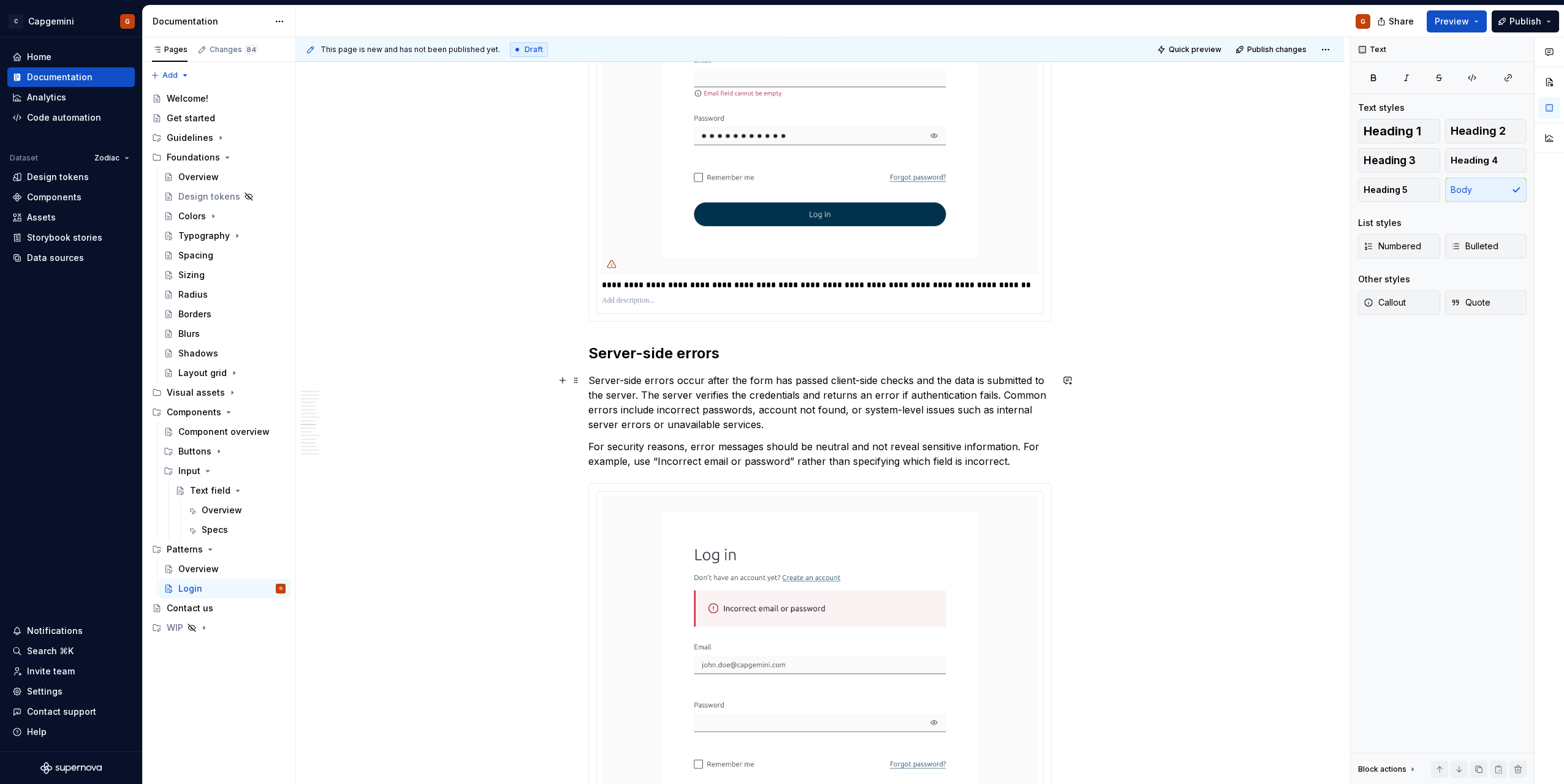
click at [636, 396] on p "Server-side errors occur after the form has passed client-side checks and the d…" at bounding box center [820, 403] width 463 height 59
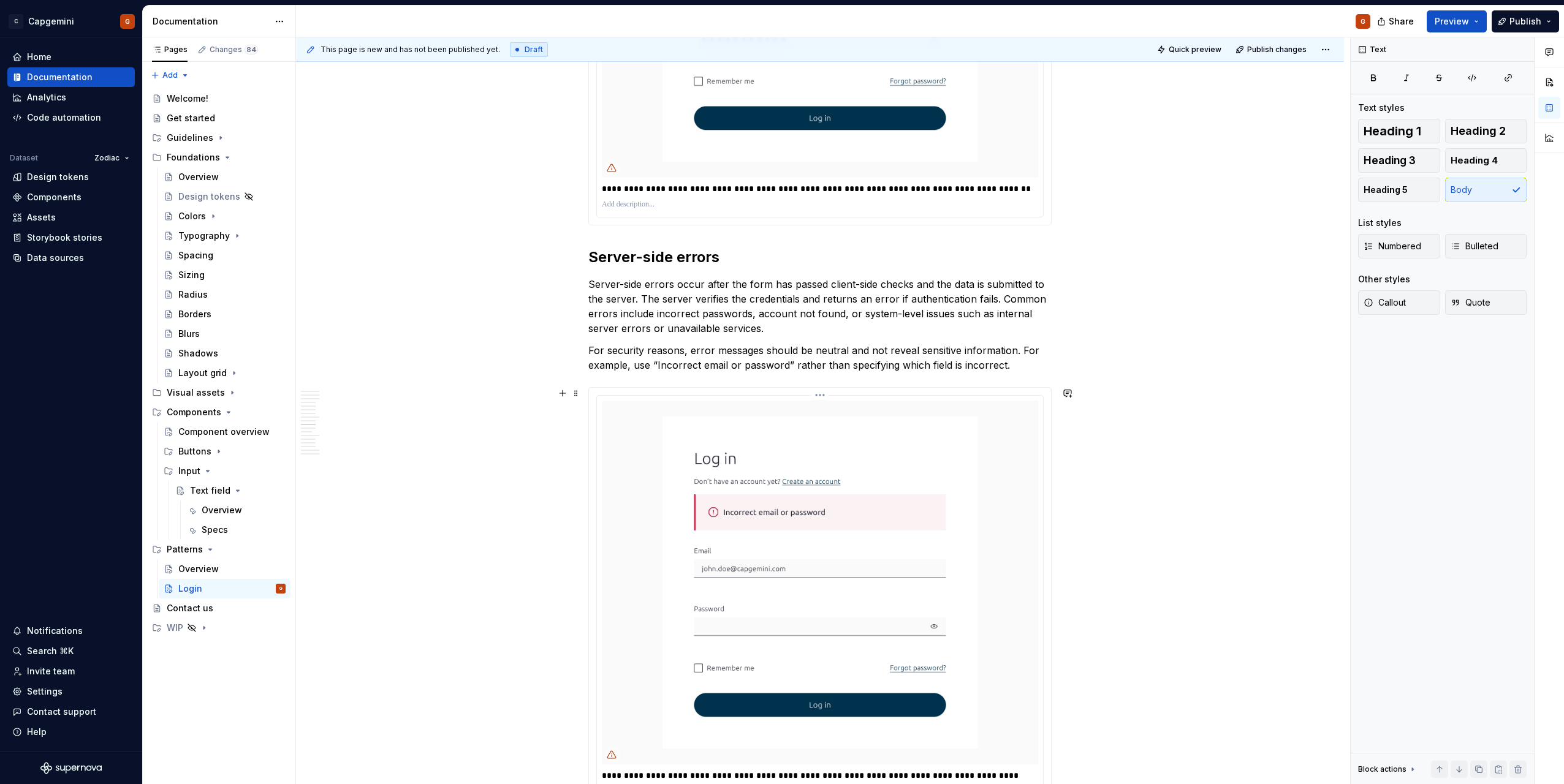
scroll to position [2819, 0]
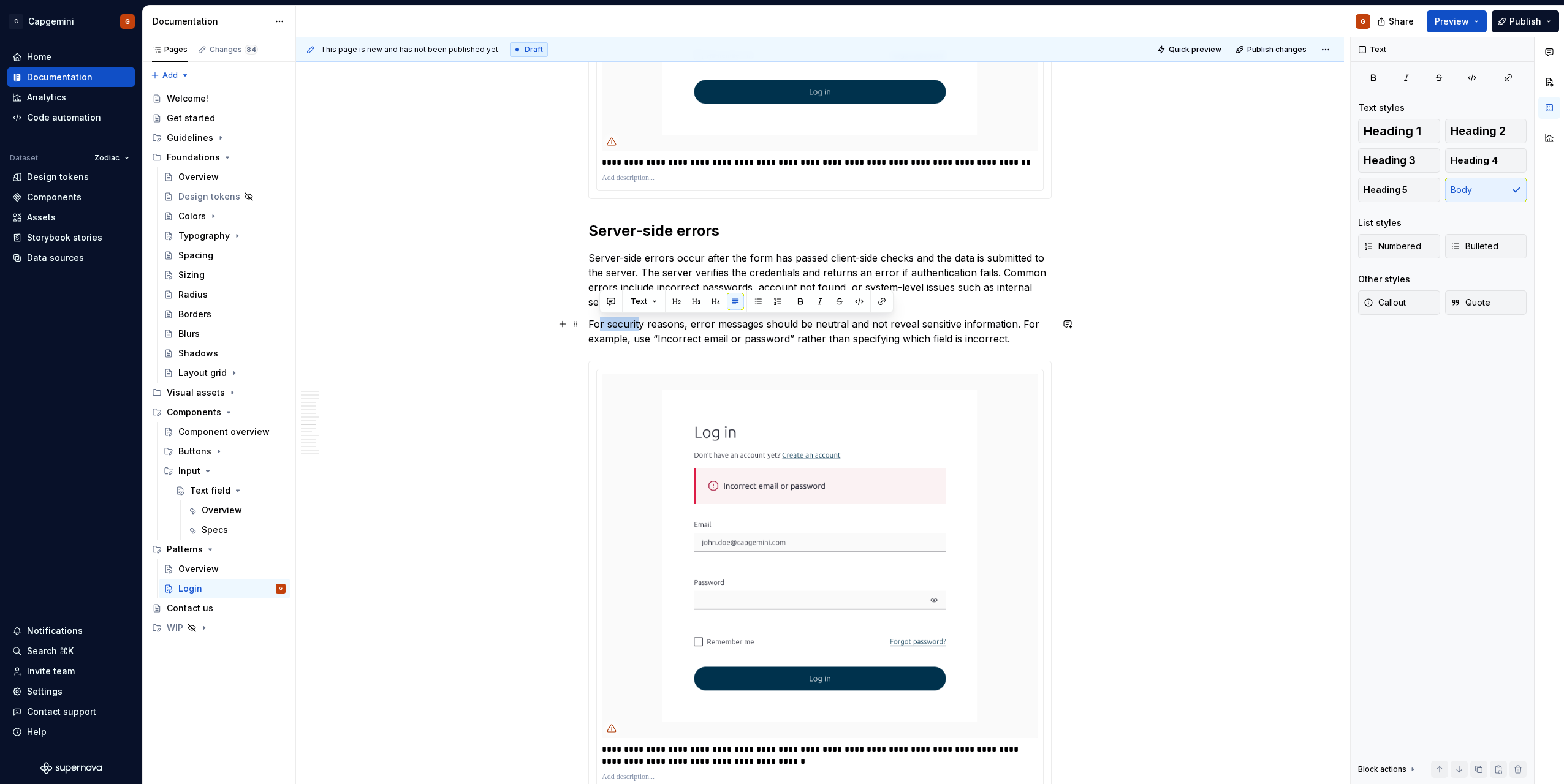
drag, startPoint x: 601, startPoint y: 327, endPoint x: 637, endPoint y: 319, distance: 36.9
click at [637, 319] on p "For security reasons, error messages should be neutral and not reveal sensitive…" at bounding box center [820, 331] width 463 height 29
click at [700, 323] on p "For security reasons, error messages should be neutral and not reveal sensitive…" at bounding box center [820, 331] width 463 height 29
drag, startPoint x: 1020, startPoint y: 339, endPoint x: 1018, endPoint y: 329, distance: 10.2
click at [1018, 330] on p "For security reasons, error messages should be neutral and not reveal sensitive…" at bounding box center [820, 331] width 463 height 29
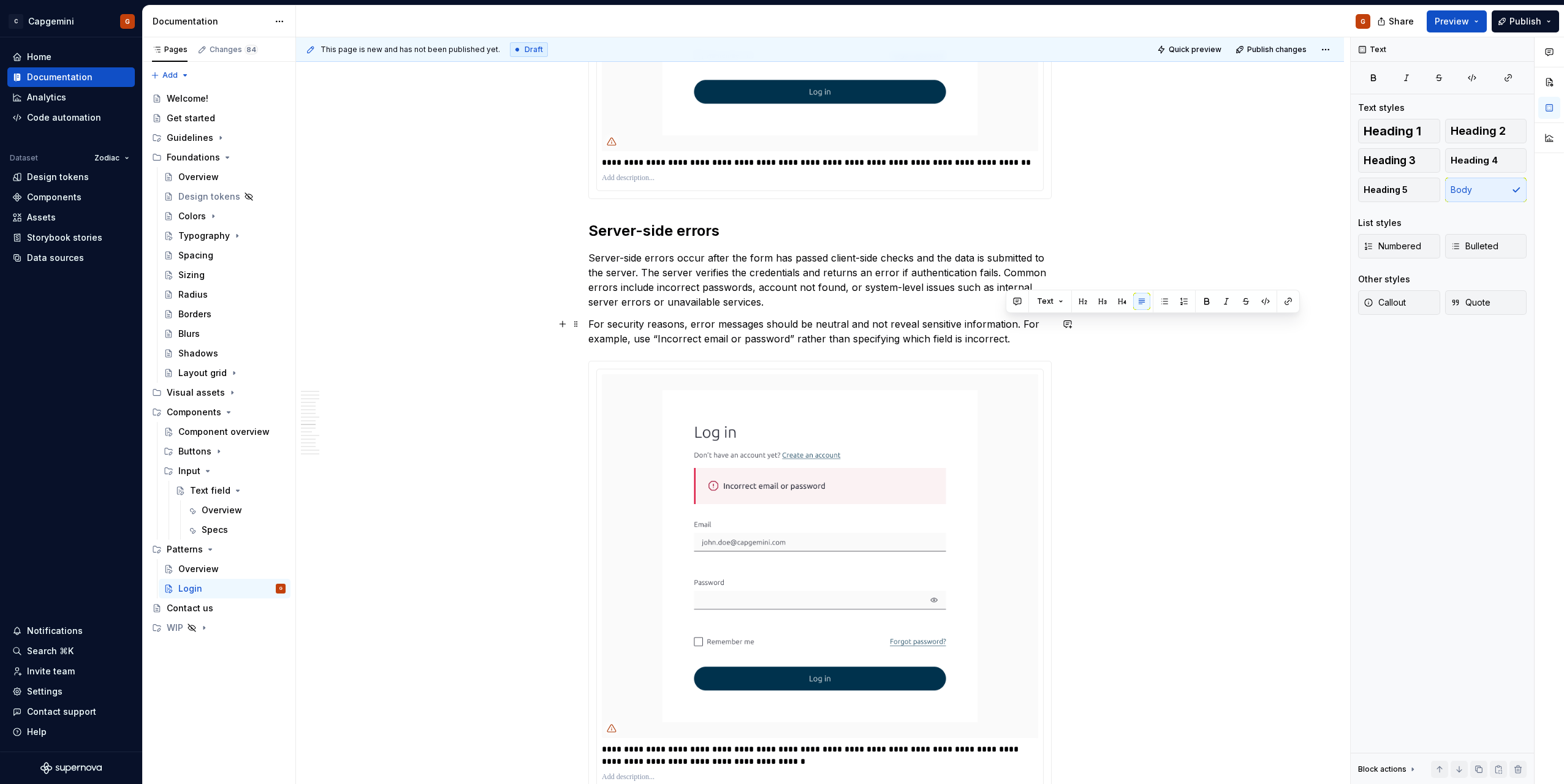
click at [1013, 324] on p "For security reasons, error messages should be neutral and not reveal sensitive…" at bounding box center [820, 331] width 463 height 29
drag, startPoint x: 1015, startPoint y: 324, endPoint x: 1026, endPoint y: 334, distance: 14.9
click at [1026, 334] on p "For security reasons, error messages should be neutral and not reveal sensitive…" at bounding box center [820, 331] width 463 height 29
click at [651, 338] on p "For security reasons, error messages should be neutral and not reveal sensitive…" at bounding box center [820, 331] width 463 height 29
drag, startPoint x: 656, startPoint y: 340, endPoint x: 793, endPoint y: 343, distance: 137.0
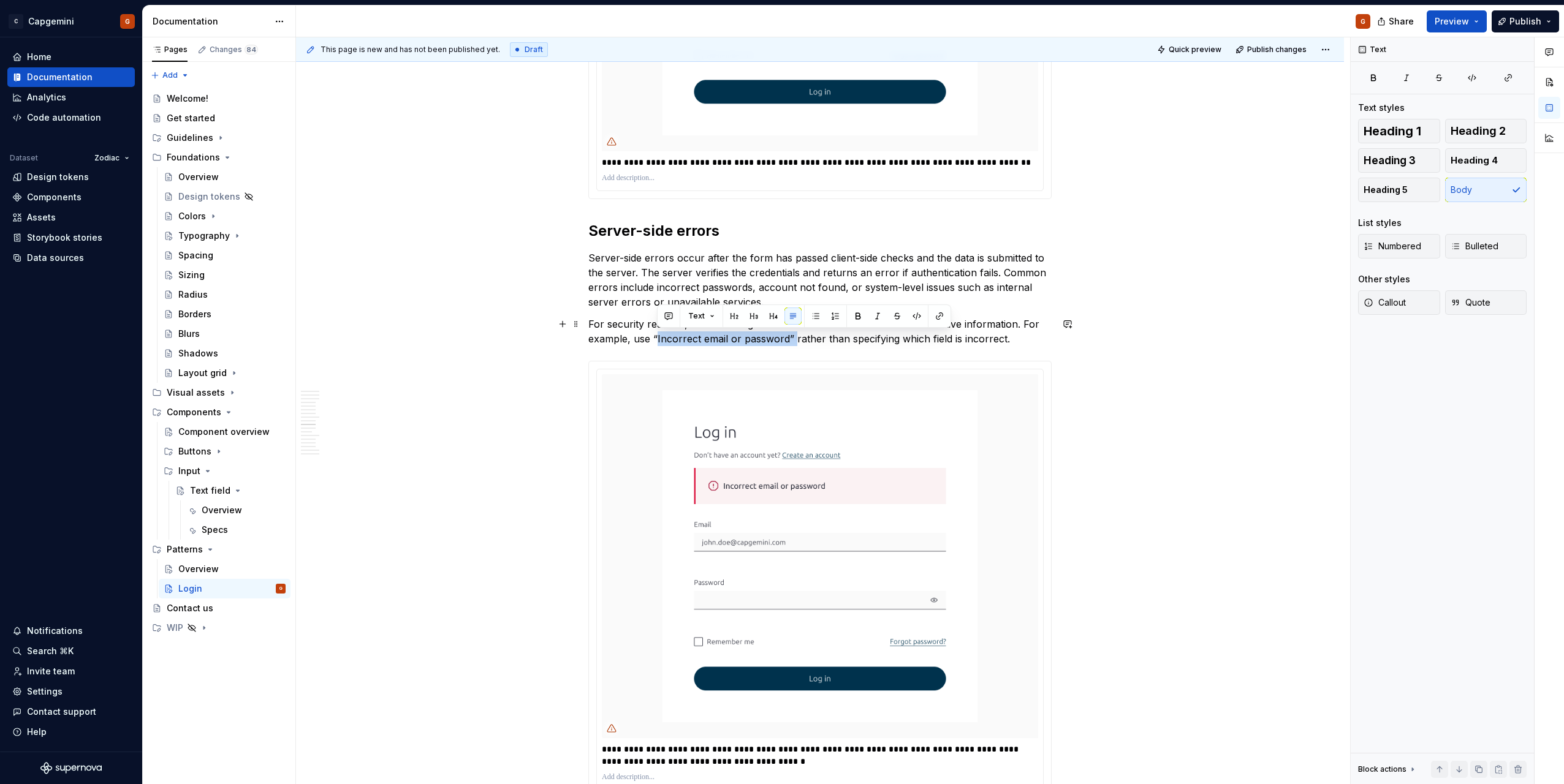
click at [793, 343] on p "For security reasons, error messages should be neutral and not reveal sensitive…" at bounding box center [820, 331] width 463 height 29
click at [842, 343] on p "For security reasons, error messages should be neutral and not reveal sensitive…" at bounding box center [820, 331] width 463 height 29
drag, startPoint x: 944, startPoint y: 342, endPoint x: 983, endPoint y: 342, distance: 39.0
click at [983, 342] on p "For security reasons, error messages should be neutral and not reveal sensitive…" at bounding box center [820, 331] width 463 height 29
click at [1021, 343] on p "For security reasons, error messages should be neutral and not reveal sensitive…" at bounding box center [820, 331] width 463 height 29
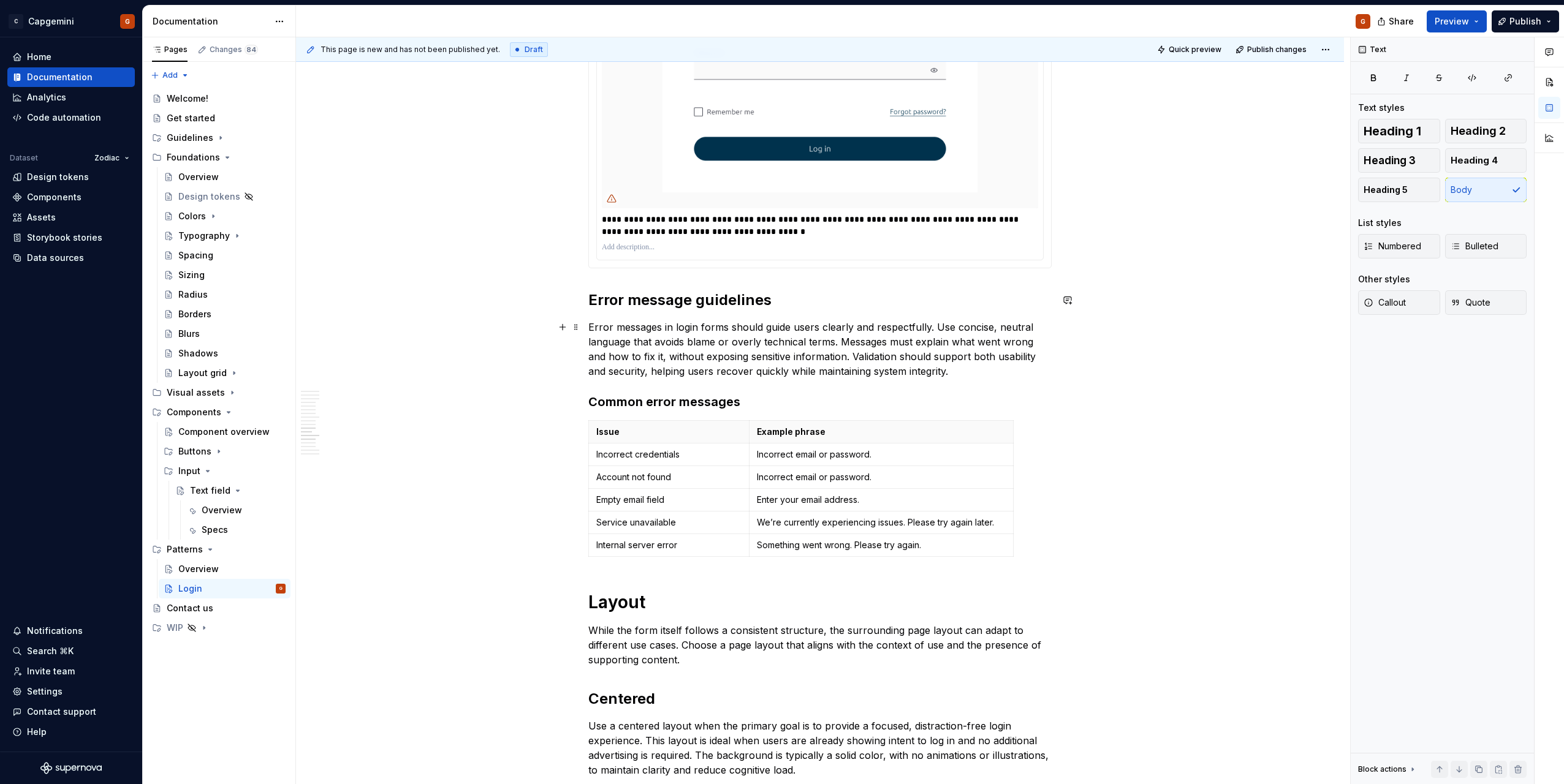
scroll to position [3370, 0]
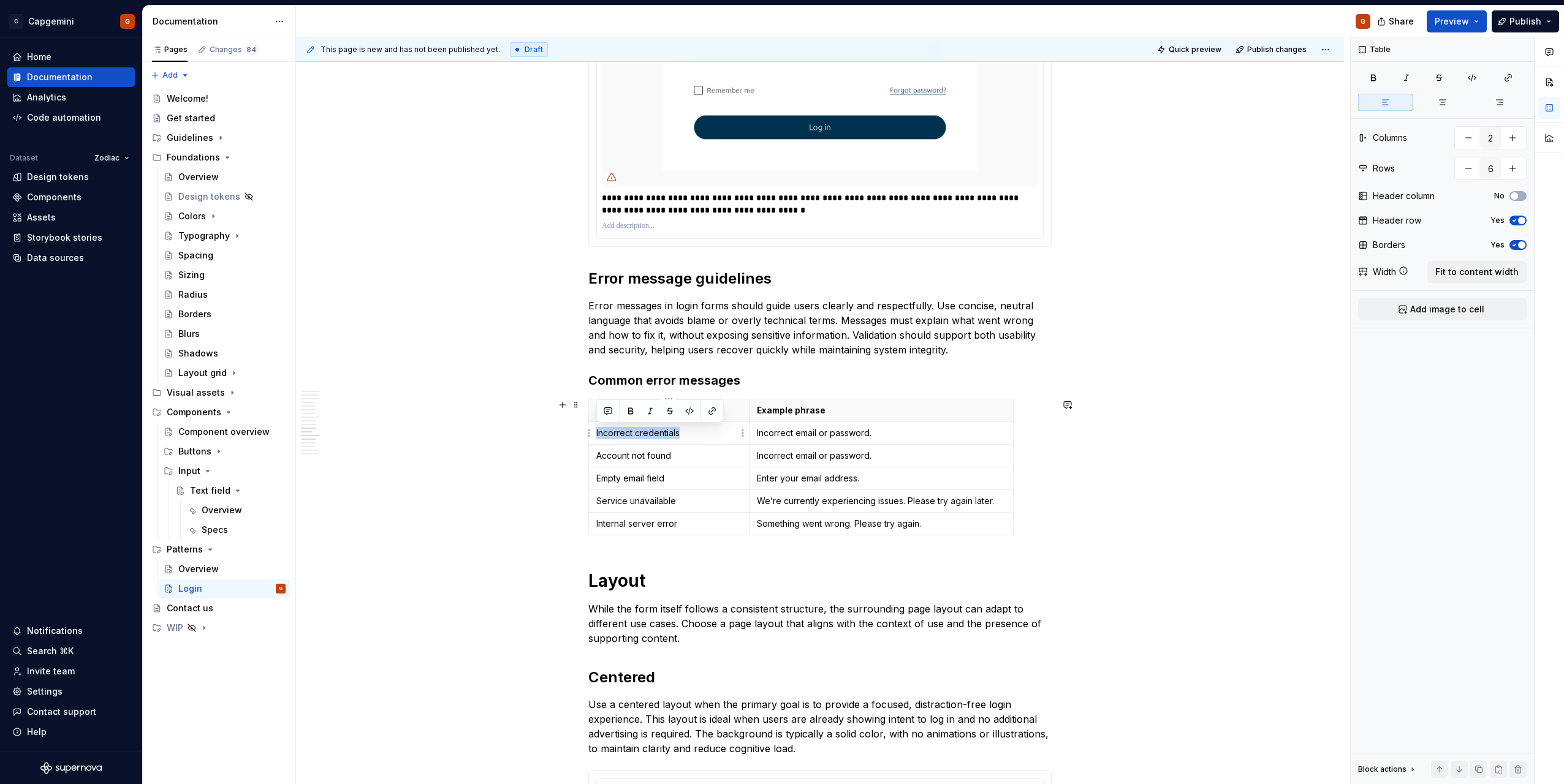
drag, startPoint x: 649, startPoint y: 434, endPoint x: 678, endPoint y: 434, distance: 29.0
click at [678, 434] on td "Incorrect credentials" at bounding box center [670, 433] width 161 height 23
click at [677, 435] on p "Incorrect credentials" at bounding box center [669, 433] width 145 height 12
drag, startPoint x: 593, startPoint y: 435, endPoint x: 680, endPoint y: 435, distance: 87.0
click at [680, 435] on td "Incorrect credentials" at bounding box center [670, 433] width 161 height 23
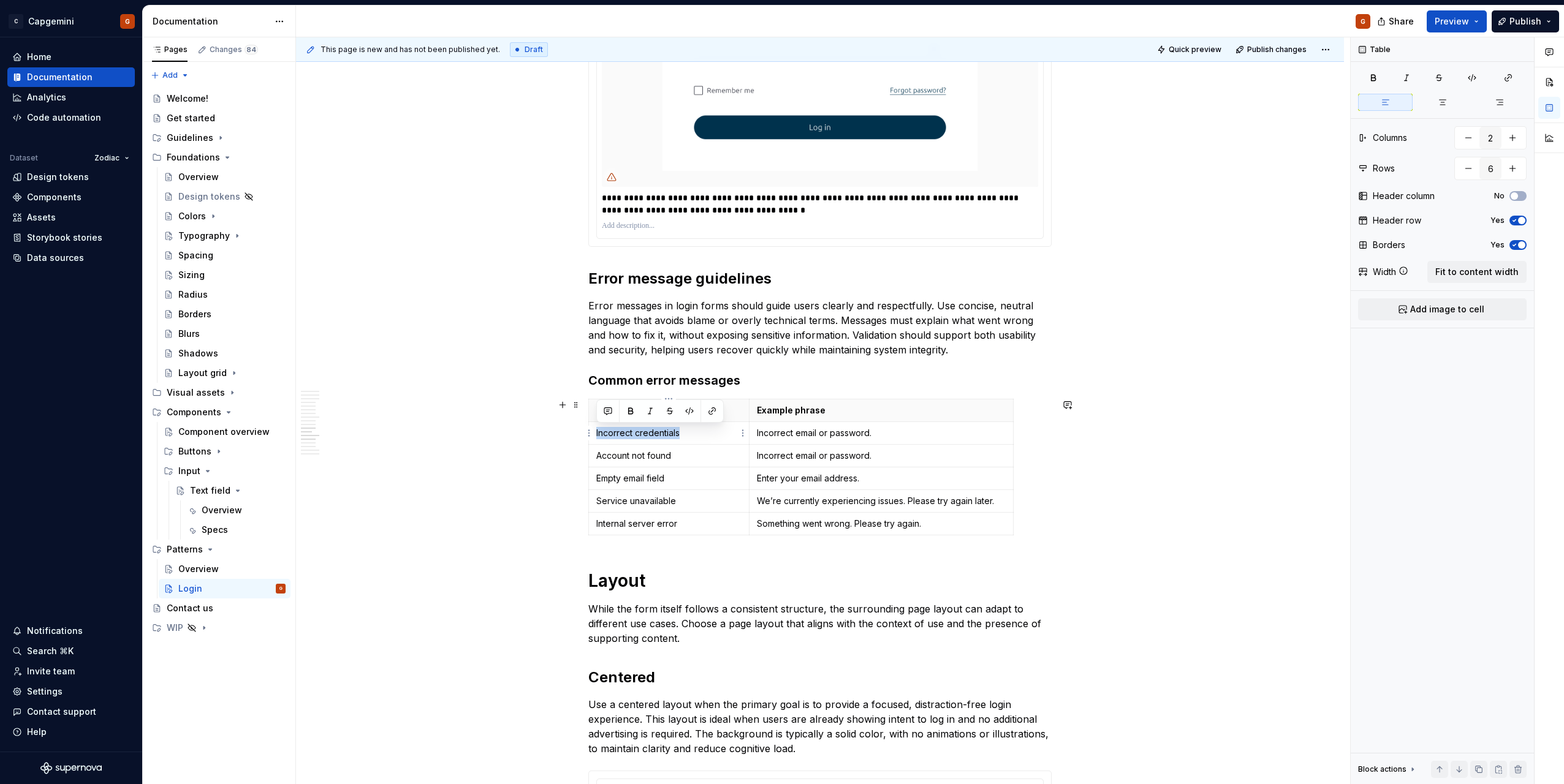
click at [667, 435] on p "Incorrect credentials" at bounding box center [669, 433] width 145 height 12
click at [753, 440] on td "Incorrect email or password." at bounding box center [880, 433] width 264 height 23
drag, startPoint x: 820, startPoint y: 440, endPoint x: 873, endPoint y: 438, distance: 53.0
click at [873, 438] on p "Incorrect email or password." at bounding box center [882, 433] width 249 height 12
click at [799, 437] on p "Incorrect email or password." at bounding box center [882, 433] width 249 height 12
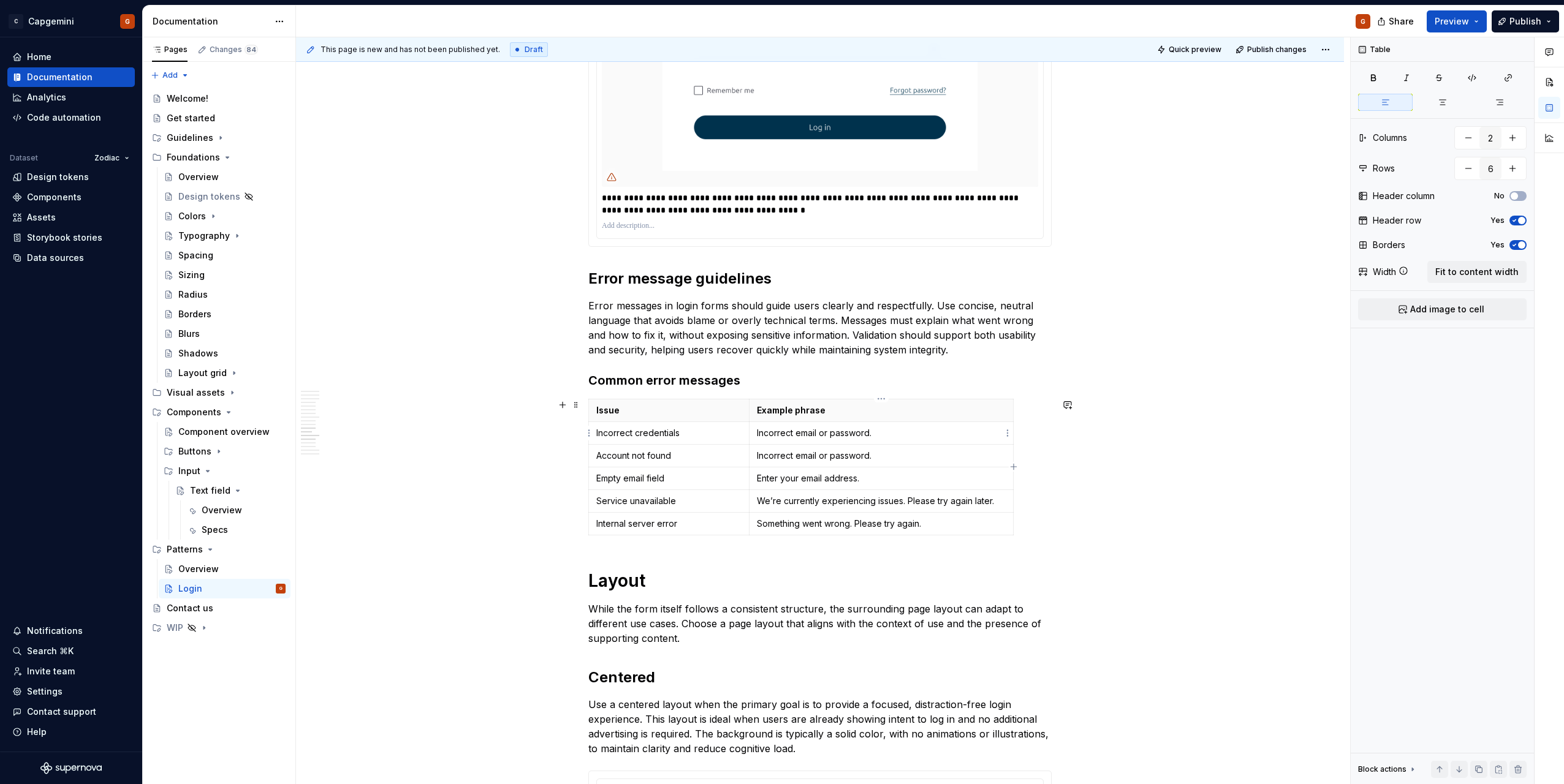
click at [864, 435] on p "Incorrect email or password." at bounding box center [882, 433] width 249 height 12
click at [606, 453] on p "Account not found" at bounding box center [669, 455] width 145 height 12
drag, startPoint x: 596, startPoint y: 458, endPoint x: 677, endPoint y: 463, distance: 81.2
click at [677, 463] on td "Account not found" at bounding box center [670, 455] width 161 height 23
click at [650, 459] on p "Account not found" at bounding box center [669, 455] width 145 height 12
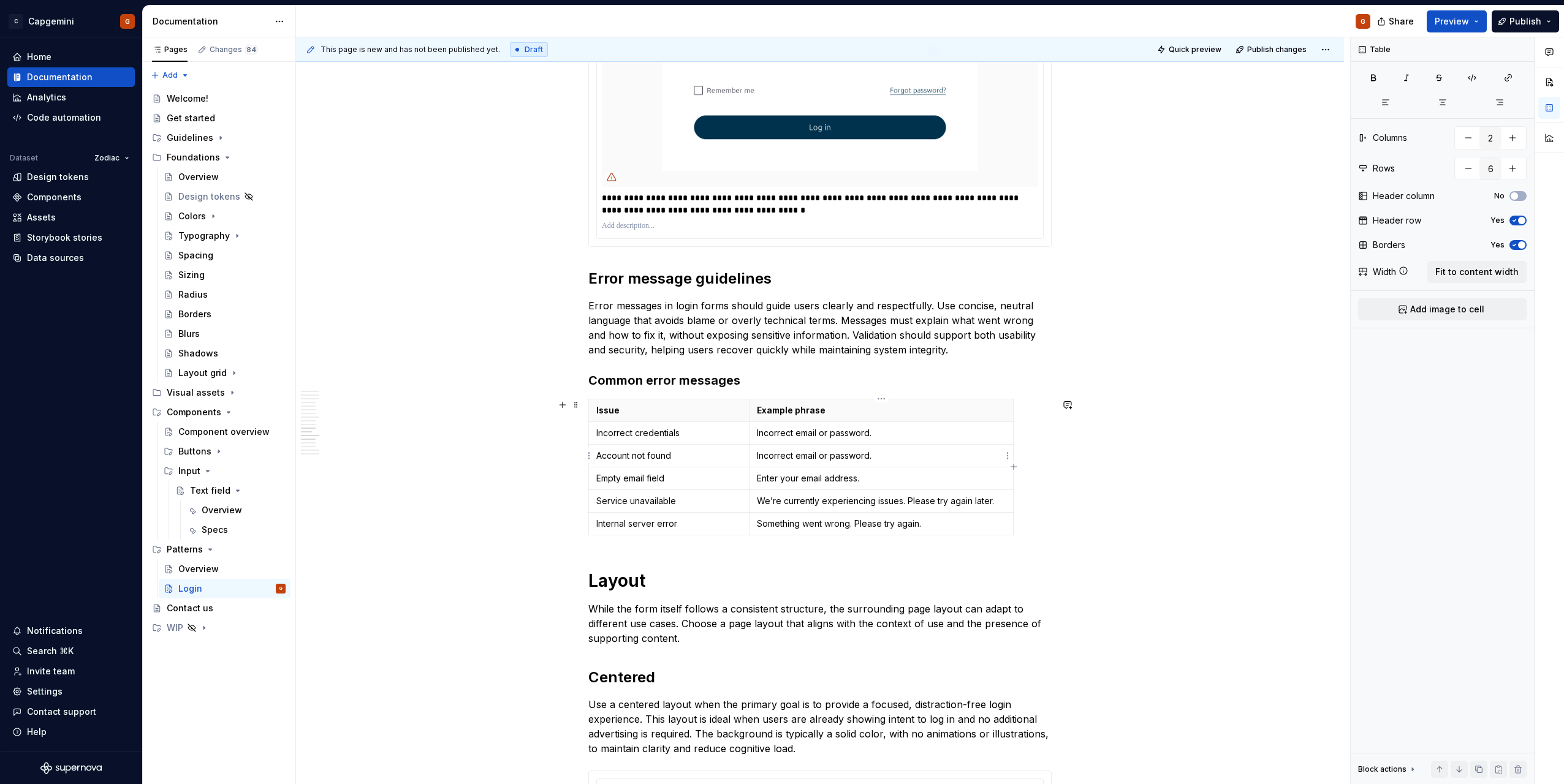
click at [761, 459] on p "Incorrect email or password." at bounding box center [882, 455] width 249 height 12
drag, startPoint x: 755, startPoint y: 460, endPoint x: 907, endPoint y: 462, distance: 152.0
click at [872, 461] on td "Incorrect email or password." at bounding box center [880, 455] width 264 height 23
click at [921, 462] on td "Incorrect email or password." at bounding box center [880, 455] width 264 height 23
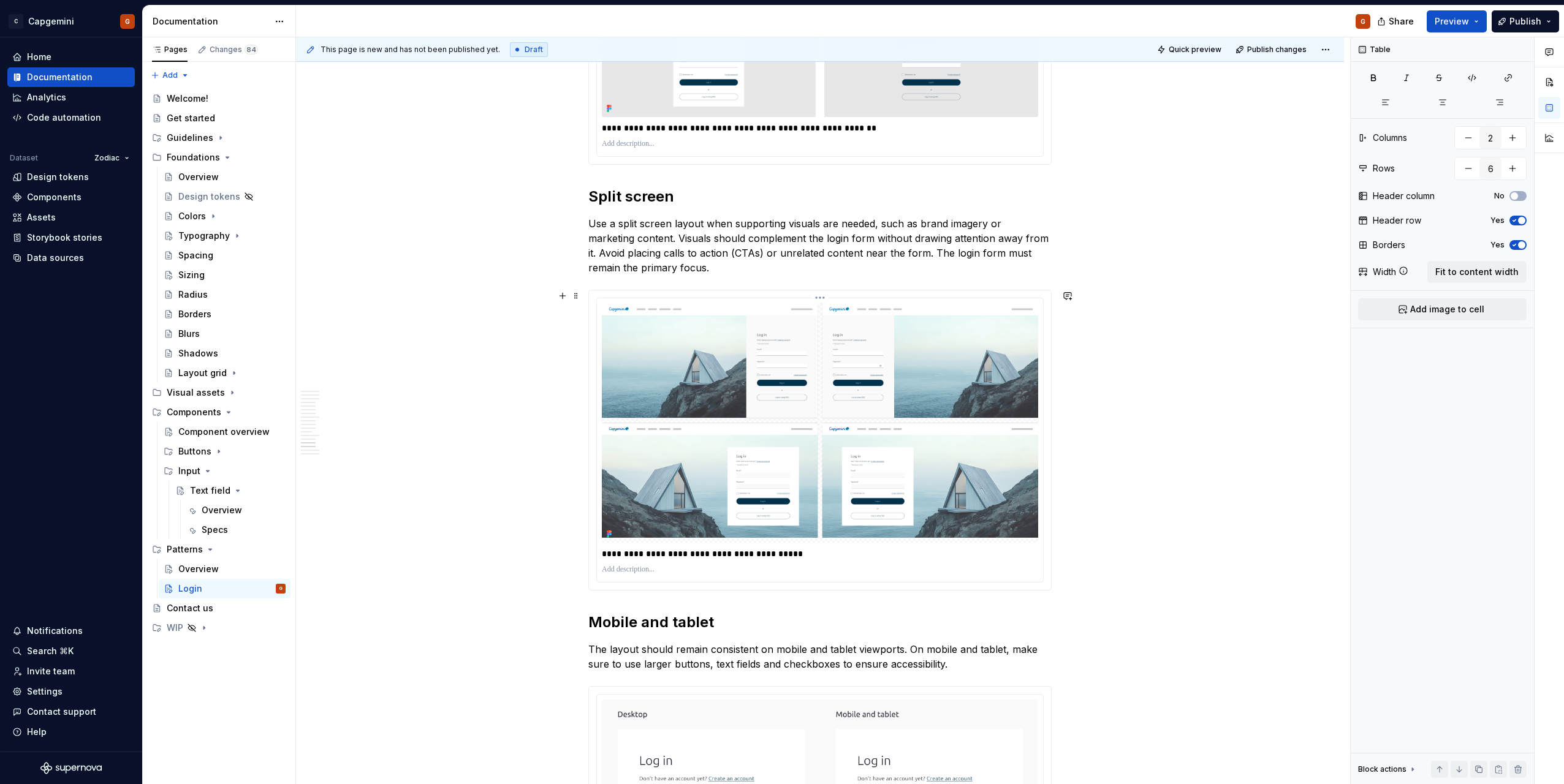
scroll to position [4167, 0]
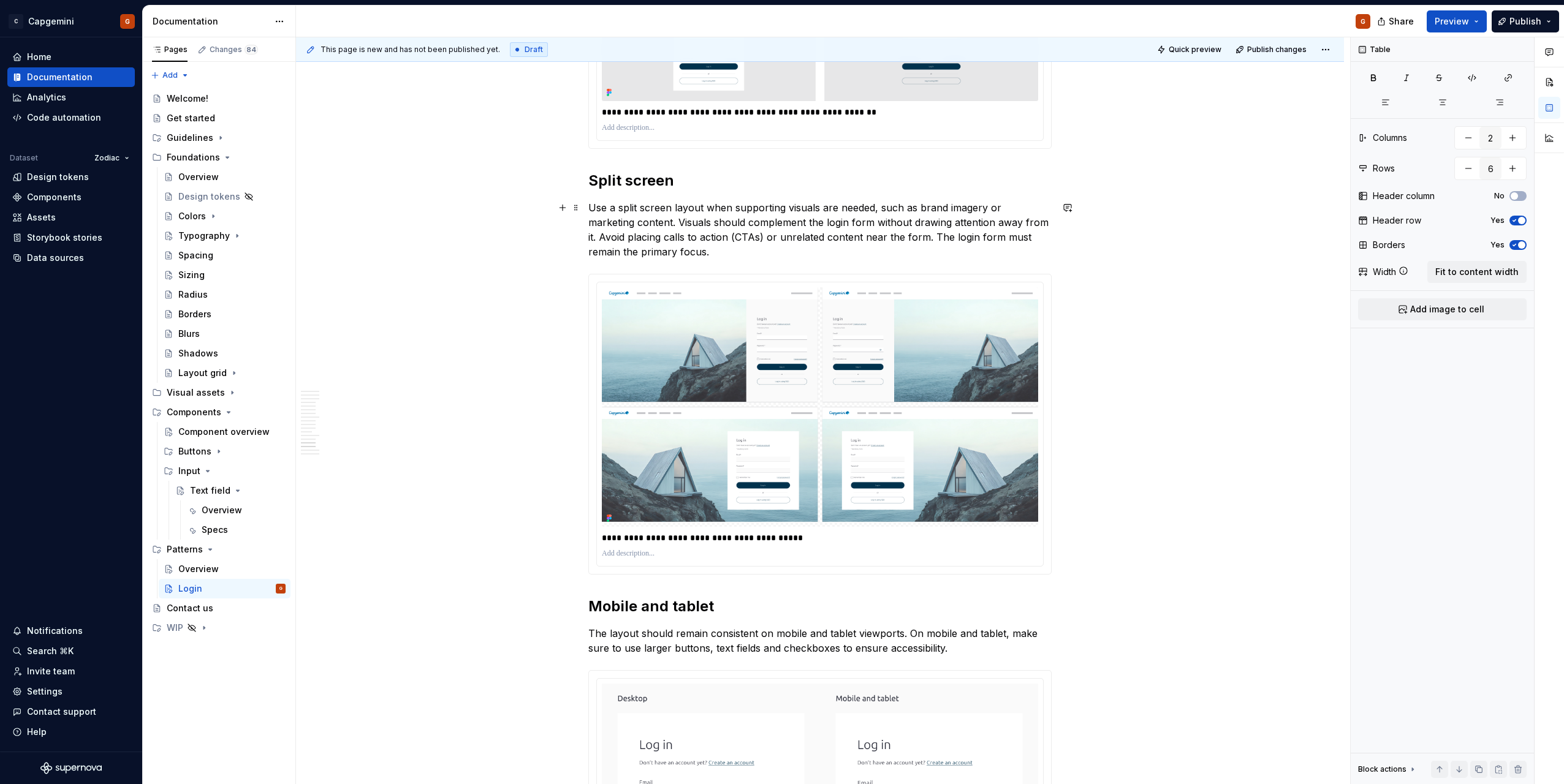
click at [826, 239] on p "Use a split screen layout when supporting visuals are needed, such as brand ima…" at bounding box center [820, 230] width 463 height 59
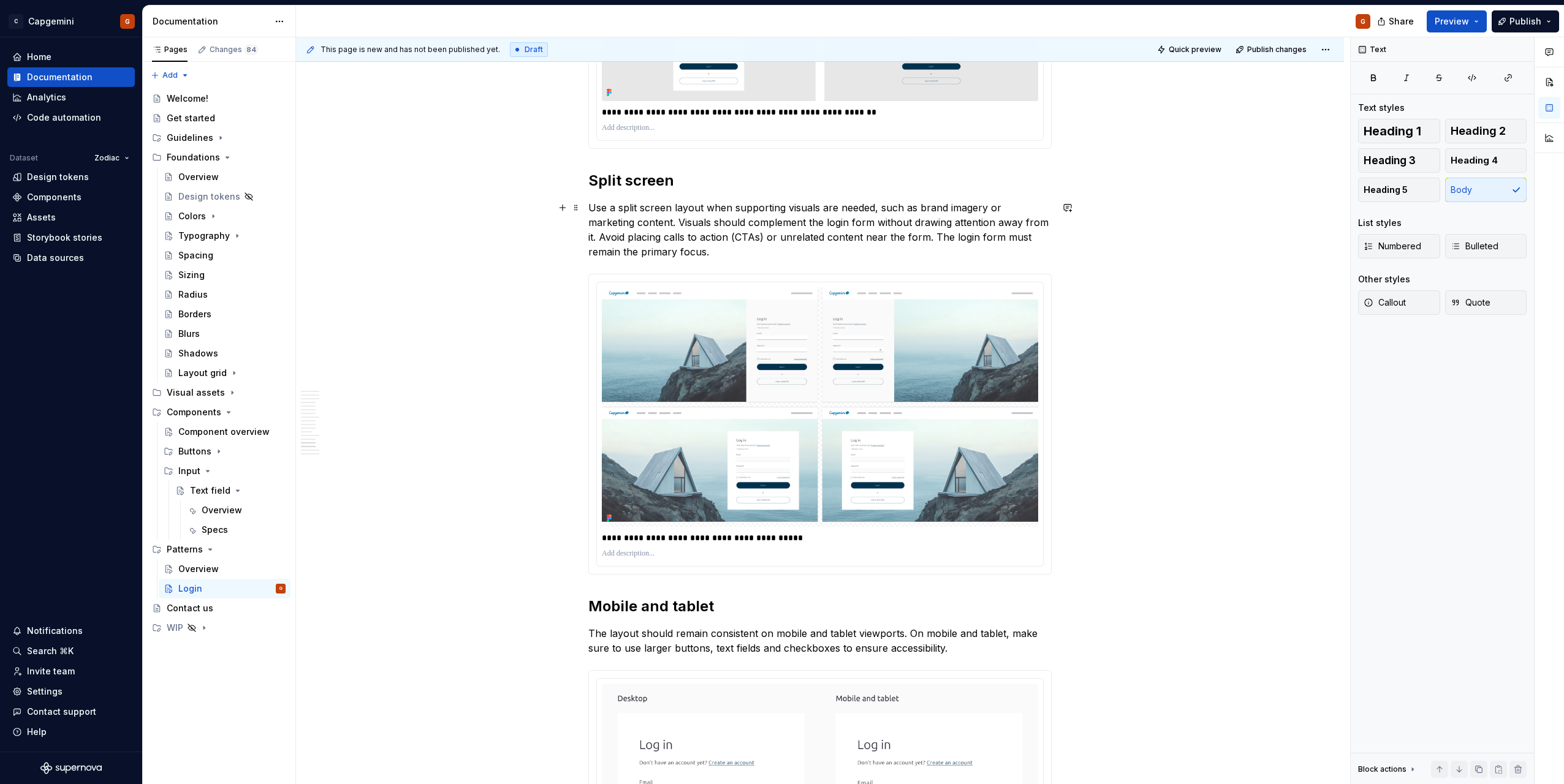
click at [911, 238] on p "Use a split screen layout when supporting visuals are needed, such as brand ima…" at bounding box center [820, 230] width 463 height 59
click at [741, 251] on p "Use a split screen layout when supporting visuals are needed, such as brand ima…" at bounding box center [820, 230] width 463 height 59
drag, startPoint x: 1013, startPoint y: 221, endPoint x: 884, endPoint y: 235, distance: 129.8
click at [884, 235] on p "Use a split screen layout when supporting visuals are needed, such as brand ima…" at bounding box center [820, 230] width 463 height 59
click at [889, 239] on p "Use a split screen layout when supporting visuals are needed, such as brand ima…" at bounding box center [820, 230] width 463 height 59
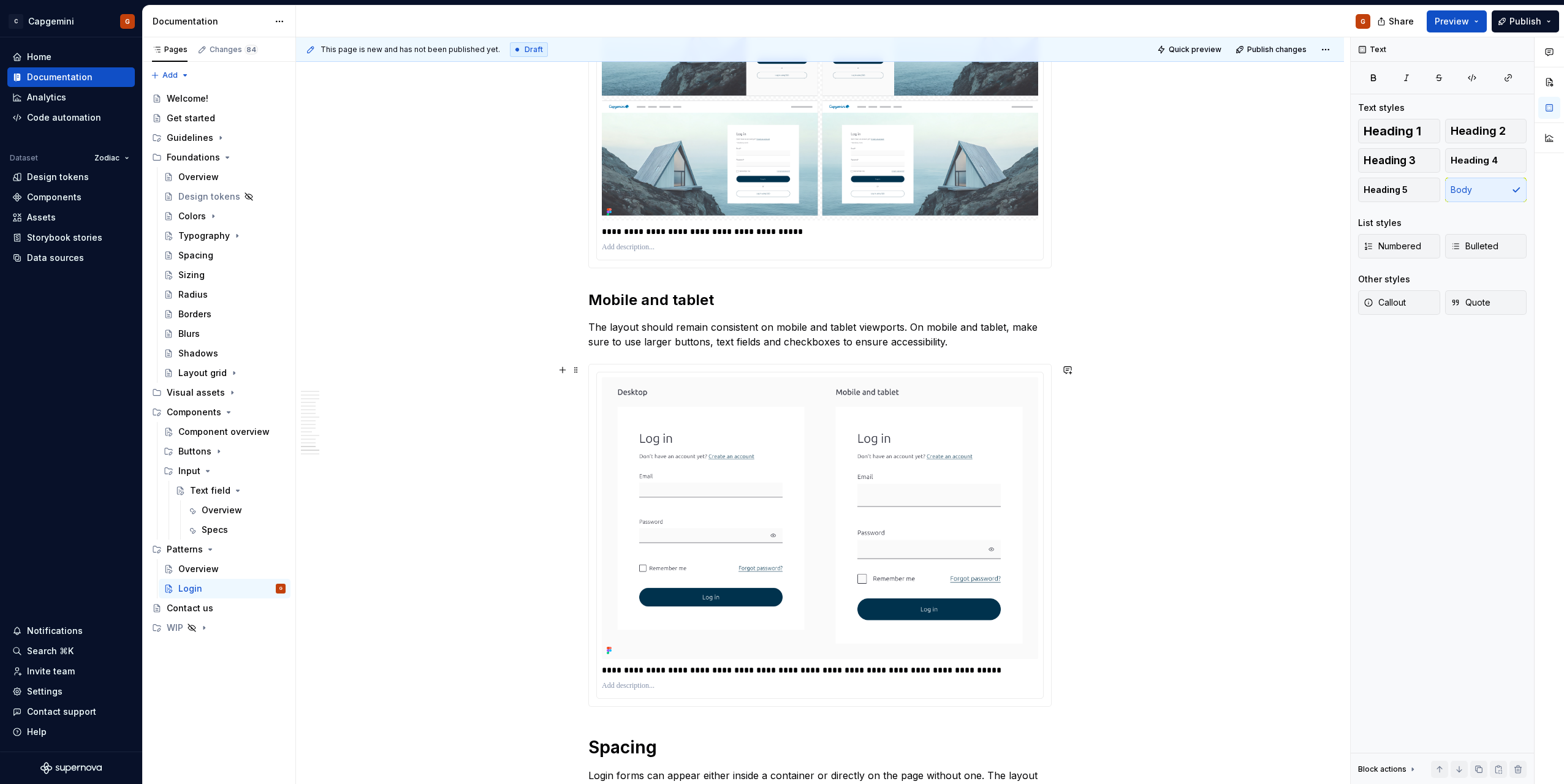
scroll to position [4534, 0]
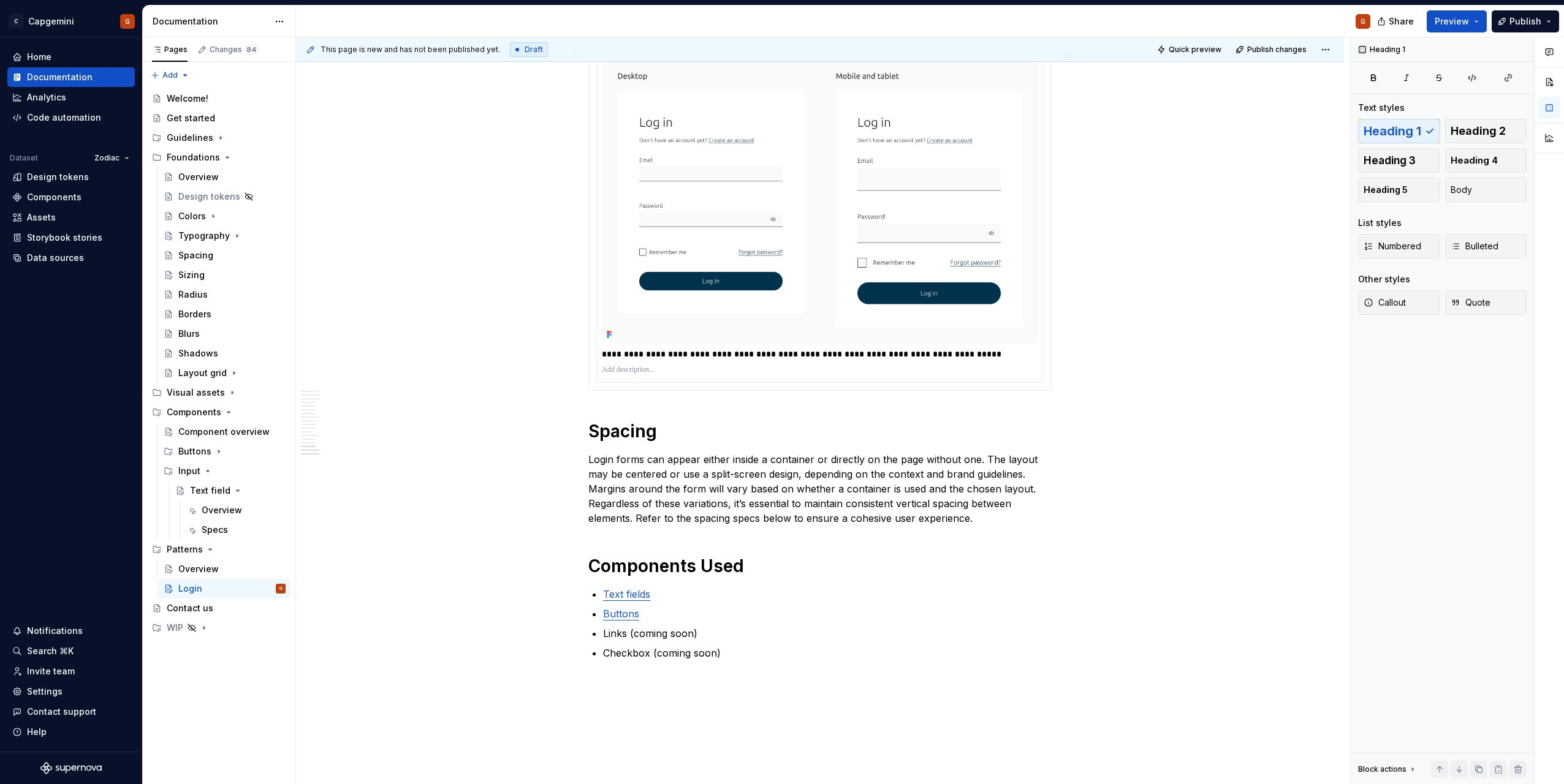
scroll to position [4657, 0]
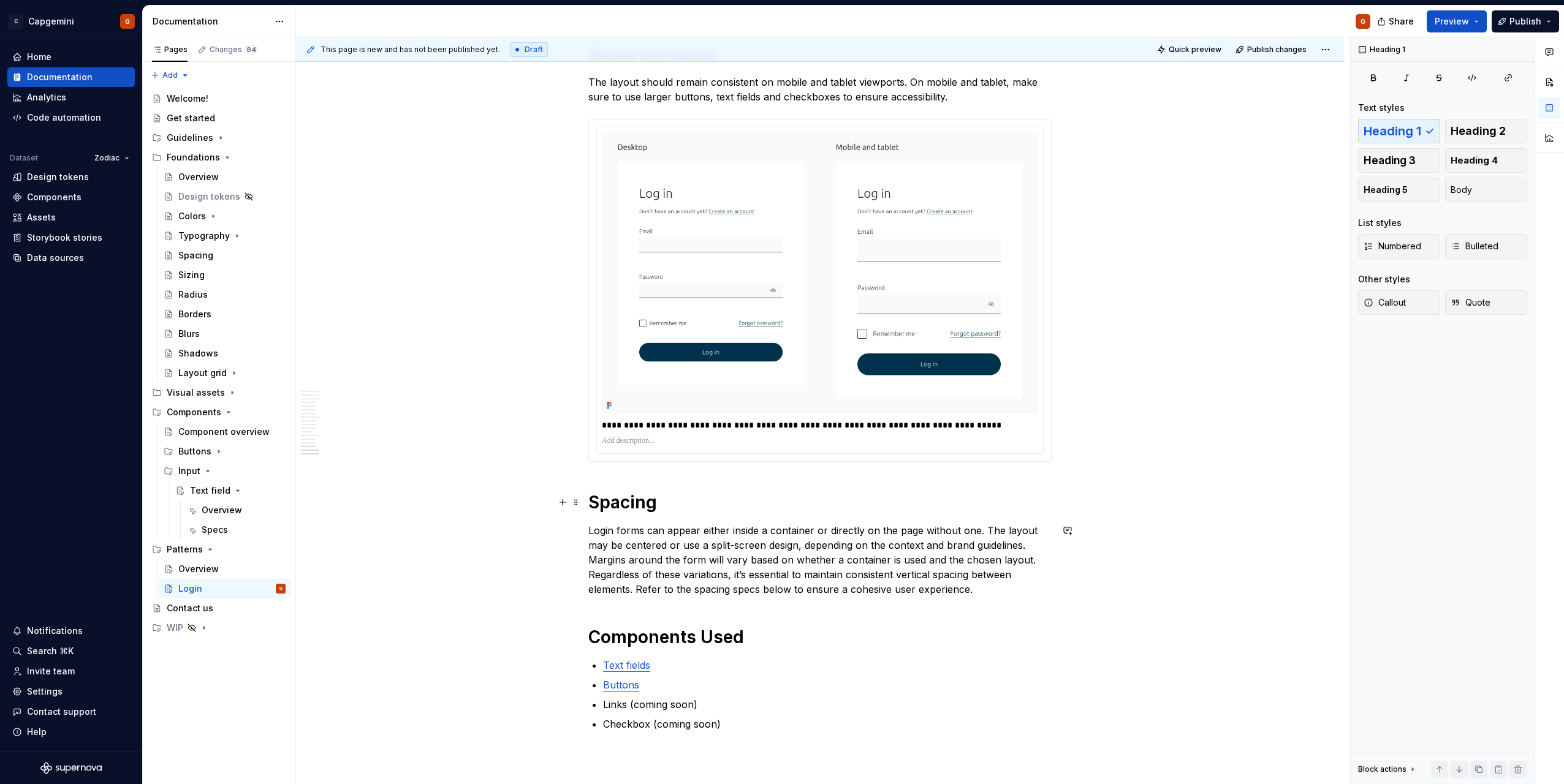
drag, startPoint x: 594, startPoint y: 504, endPoint x: 604, endPoint y: 512, distance: 12.8
click at [594, 504] on h1 "Spacing" at bounding box center [820, 502] width 463 height 22
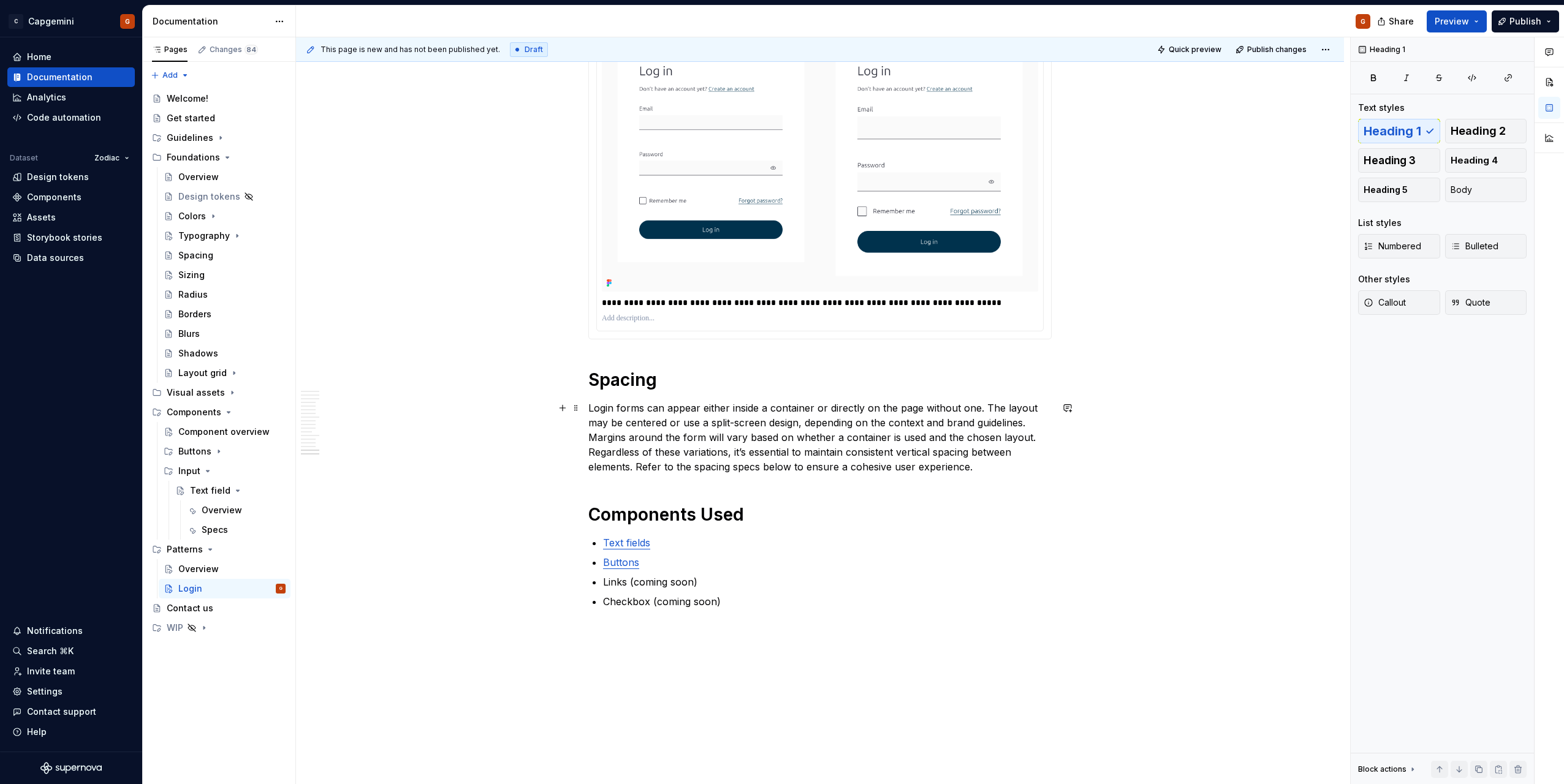
click at [977, 466] on p "Login forms can appear either inside a container or directly on the page withou…" at bounding box center [820, 437] width 463 height 73
click at [803, 444] on p "Login forms can appear either inside a container or directly on the page withou…" at bounding box center [820, 437] width 463 height 73
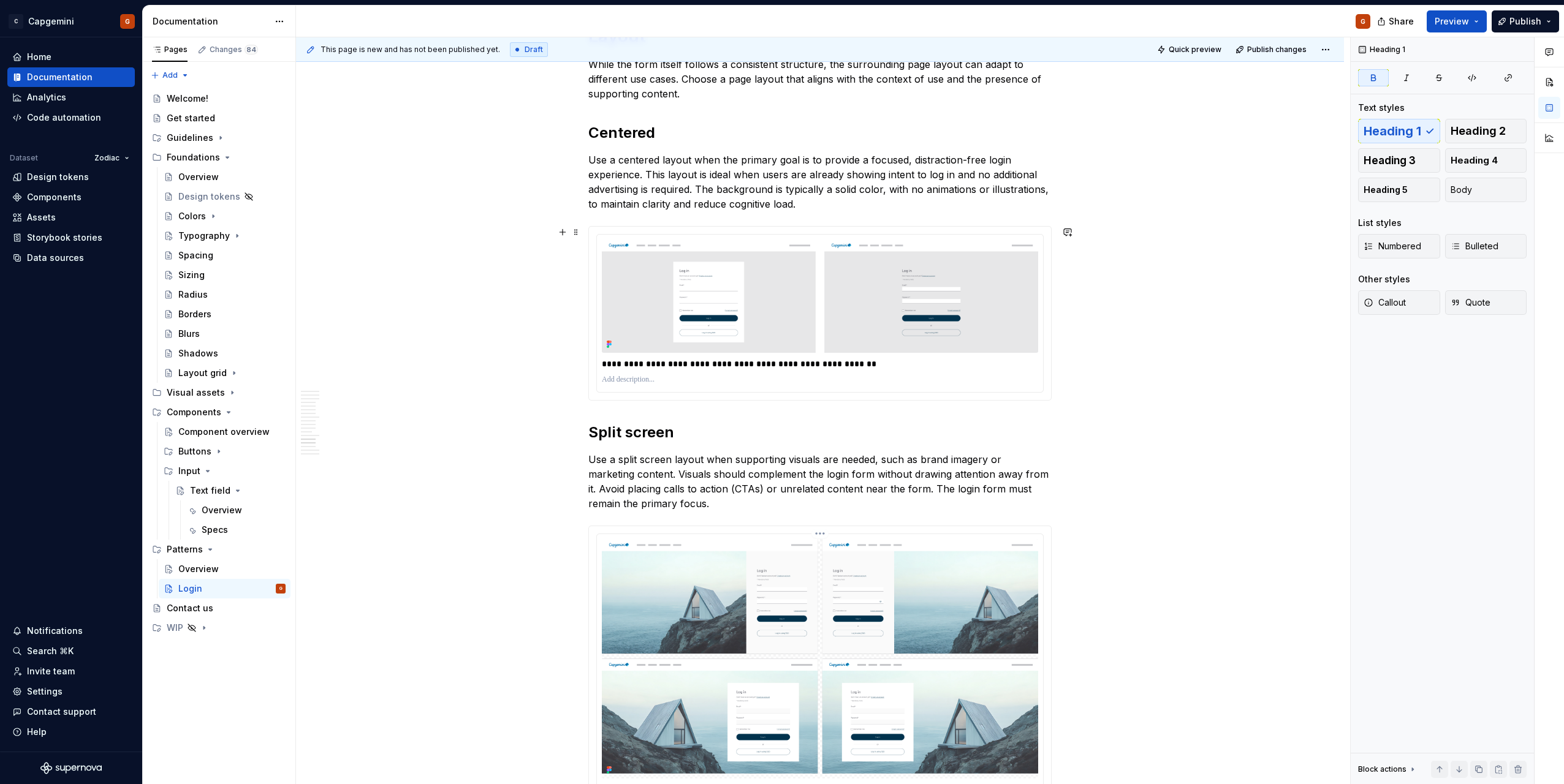
scroll to position [3934, 0]
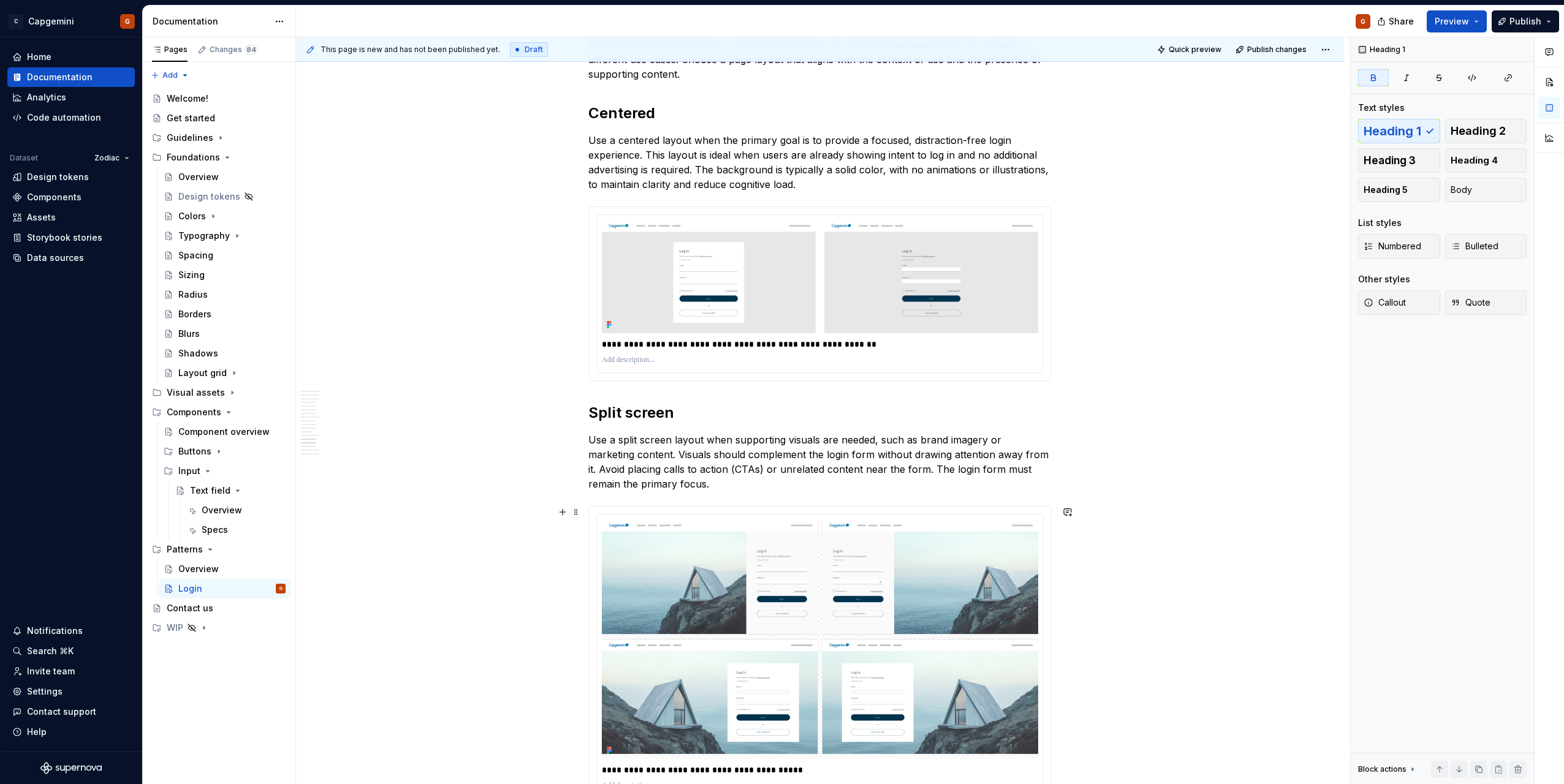
click at [973, 512] on div "**********" at bounding box center [820, 656] width 462 height 300
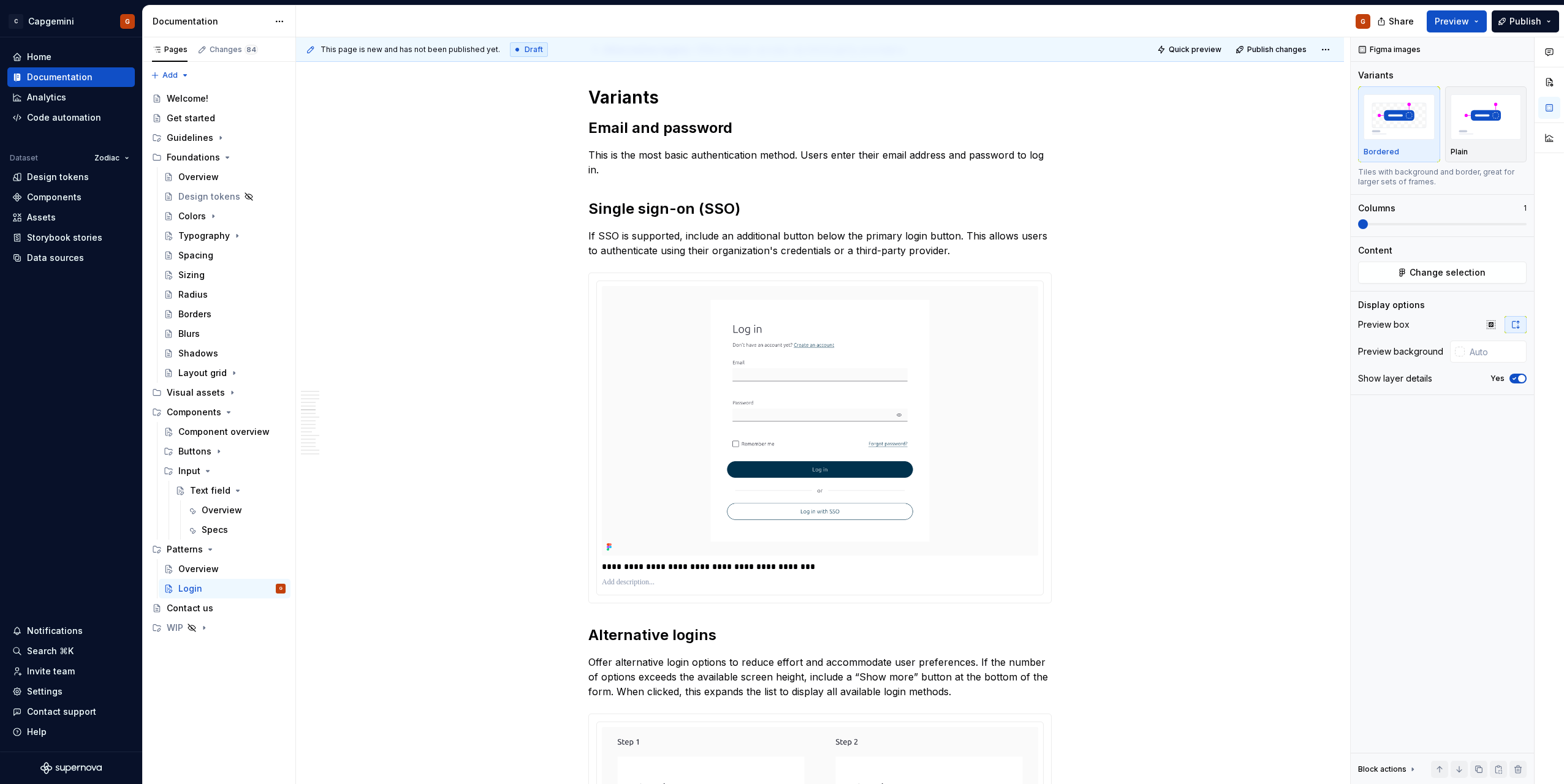
scroll to position [0, 0]
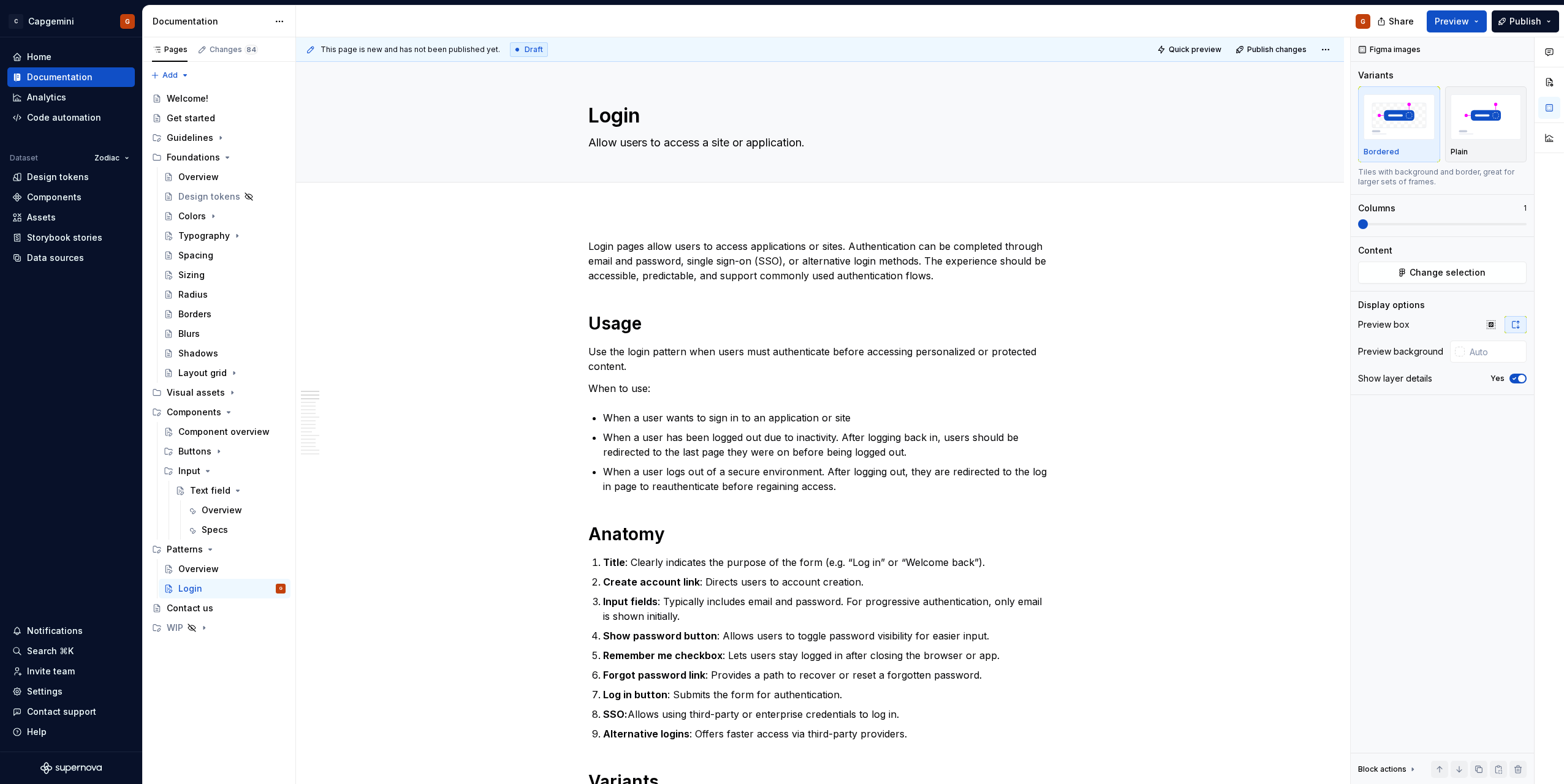
type textarea "*"
